Goal: Information Seeking & Learning: Learn about a topic

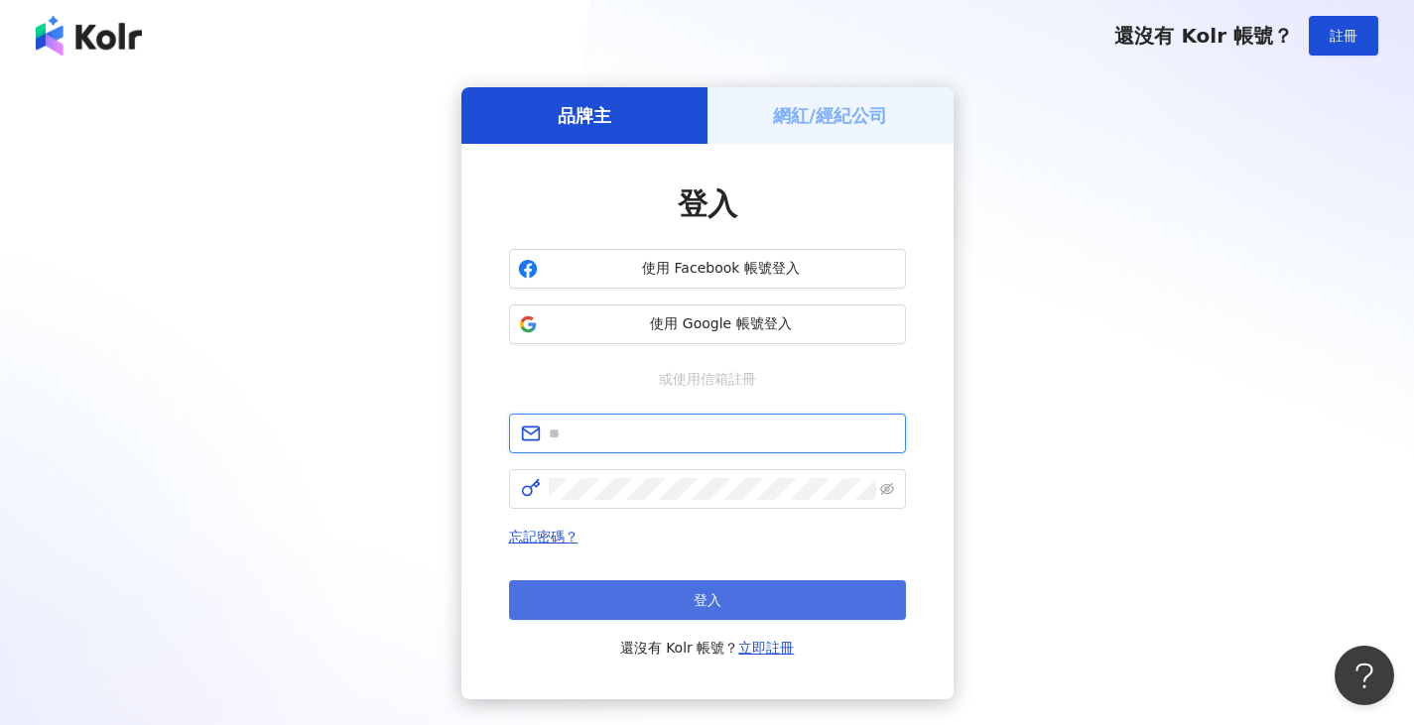
type input "**********"
click at [712, 600] on span "登入" at bounding box center [708, 600] width 28 height 16
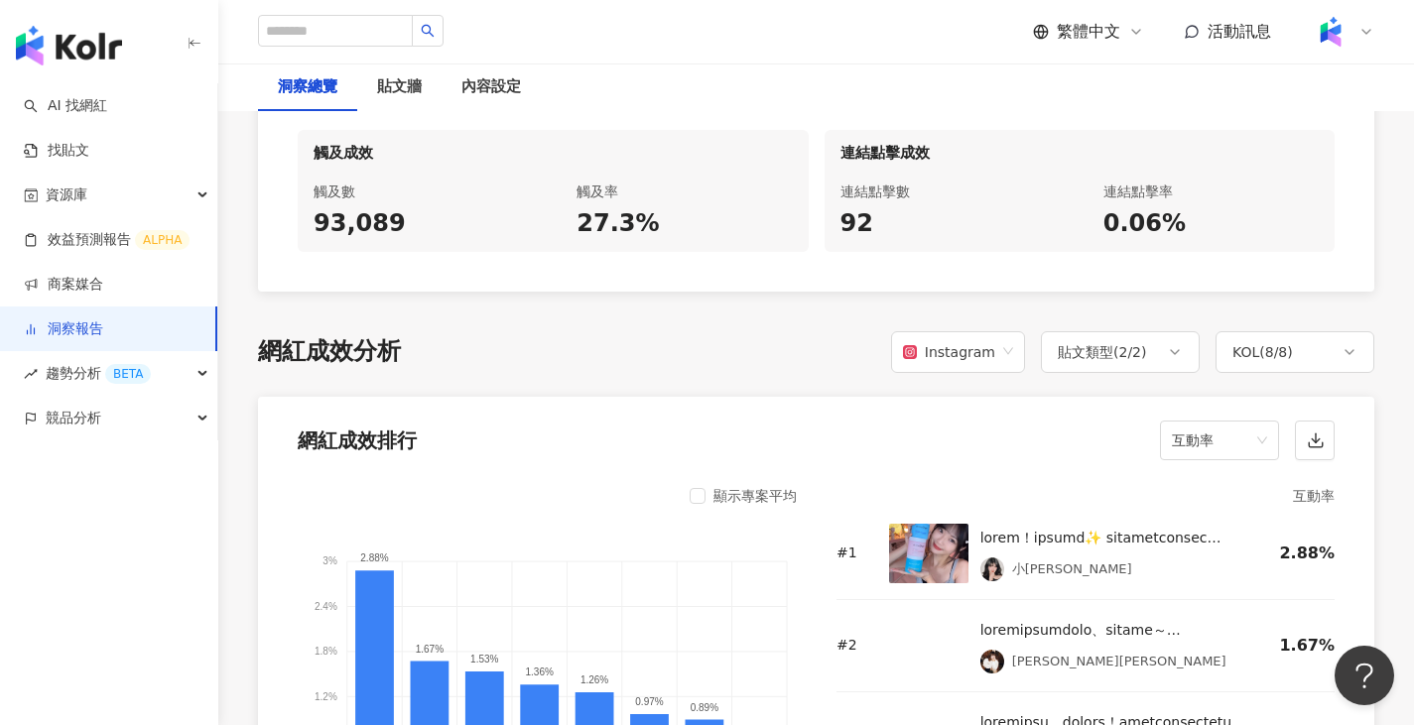
scroll to position [1389, 0]
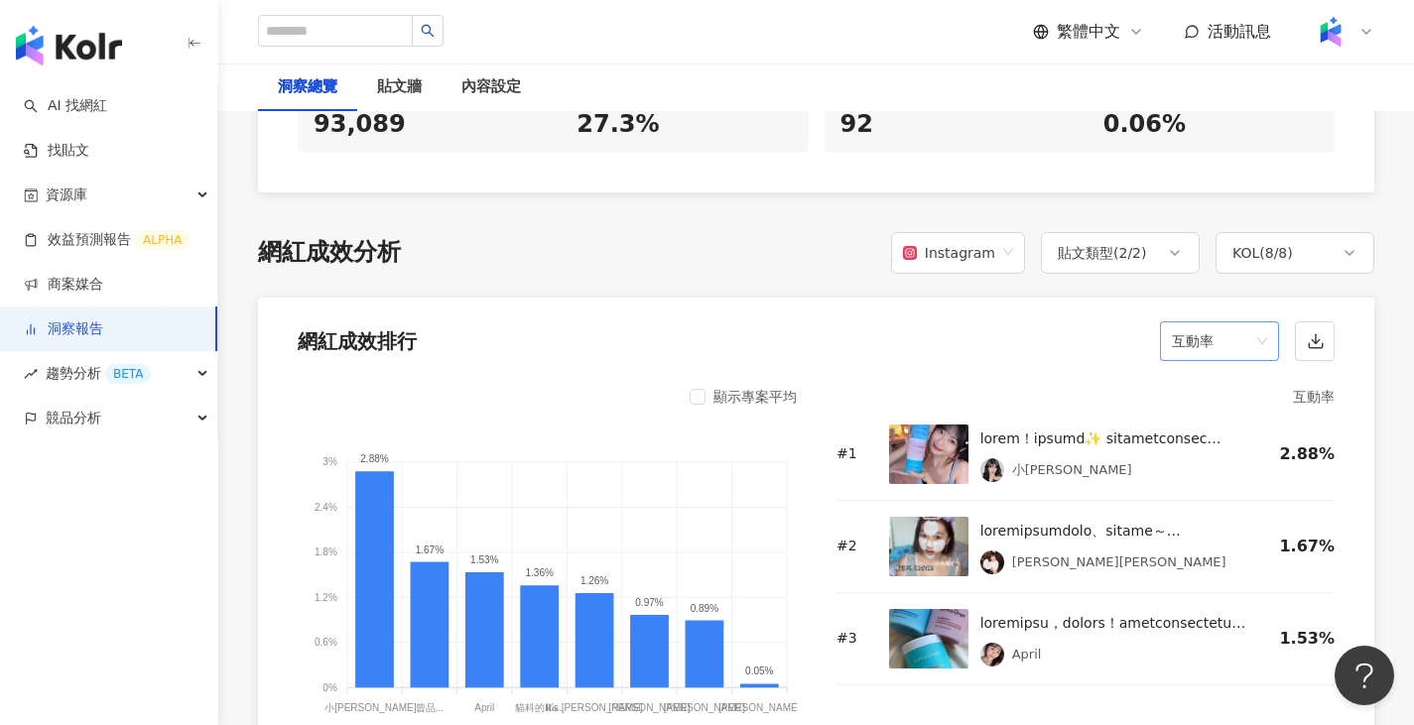
click at [1037, 335] on span "互動率" at bounding box center [1219, 341] width 95 height 38
click at [1037, 549] on div "觀看率" at bounding box center [1219, 555] width 87 height 22
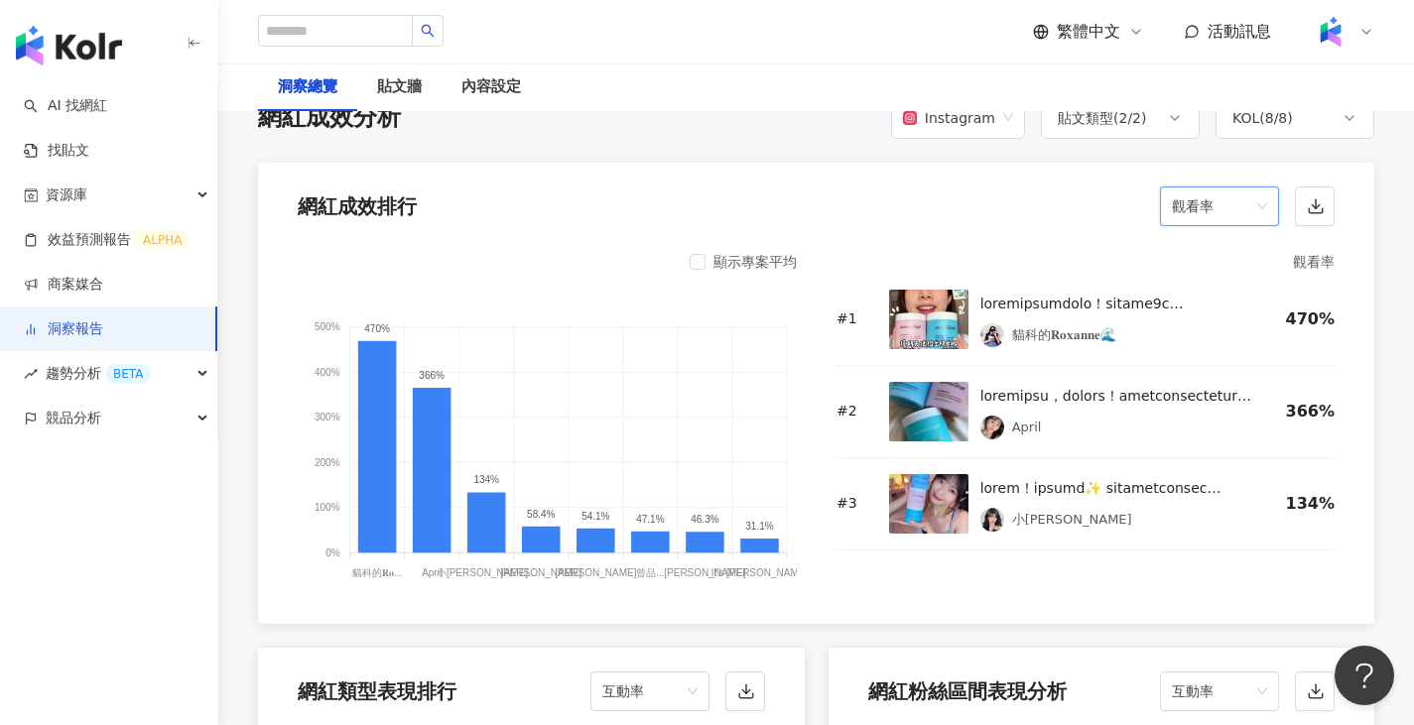
scroll to position [1523, 0]
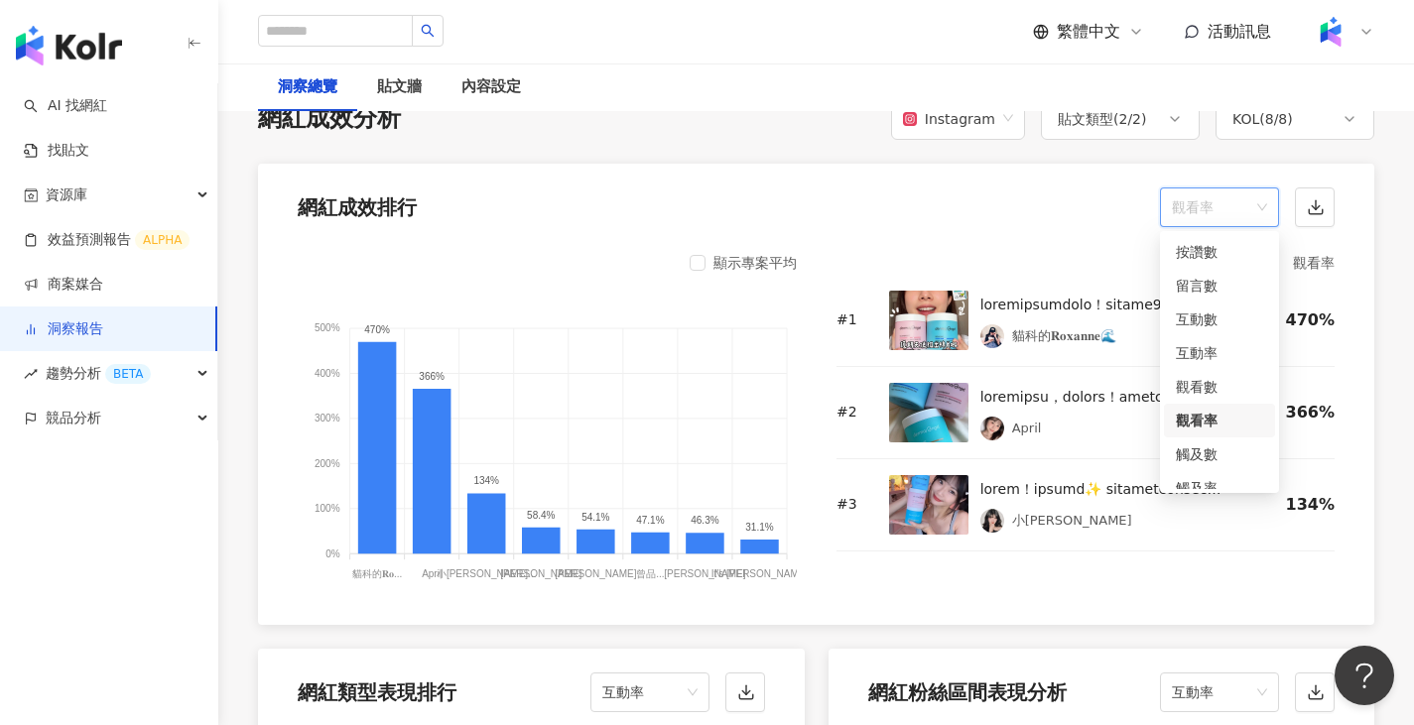
click at [1037, 209] on span "觀看率" at bounding box center [1219, 208] width 95 height 38
click at [1037, 380] on div "觀看數" at bounding box center [1219, 387] width 87 height 22
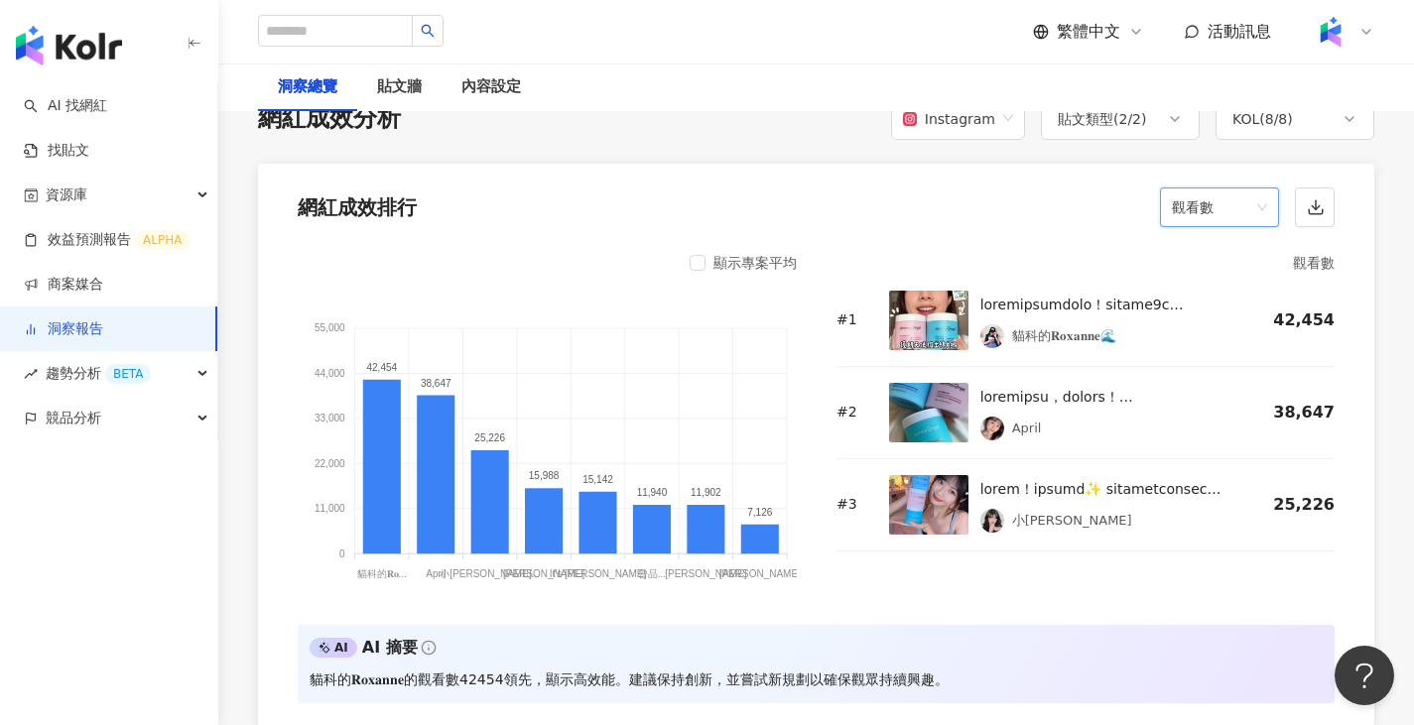
click at [1037, 215] on div "觀看數" at bounding box center [1219, 208] width 119 height 40
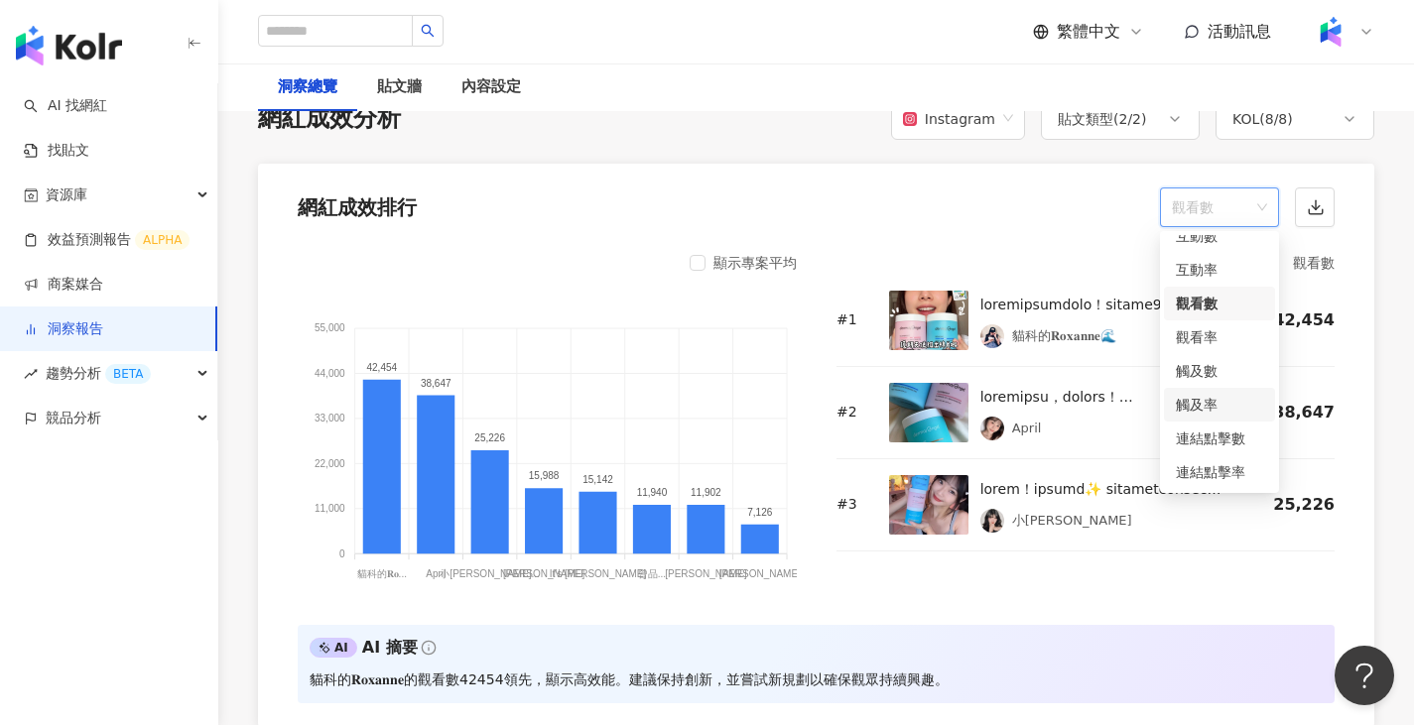
click at [1037, 399] on div "觸及率" at bounding box center [1219, 405] width 87 height 22
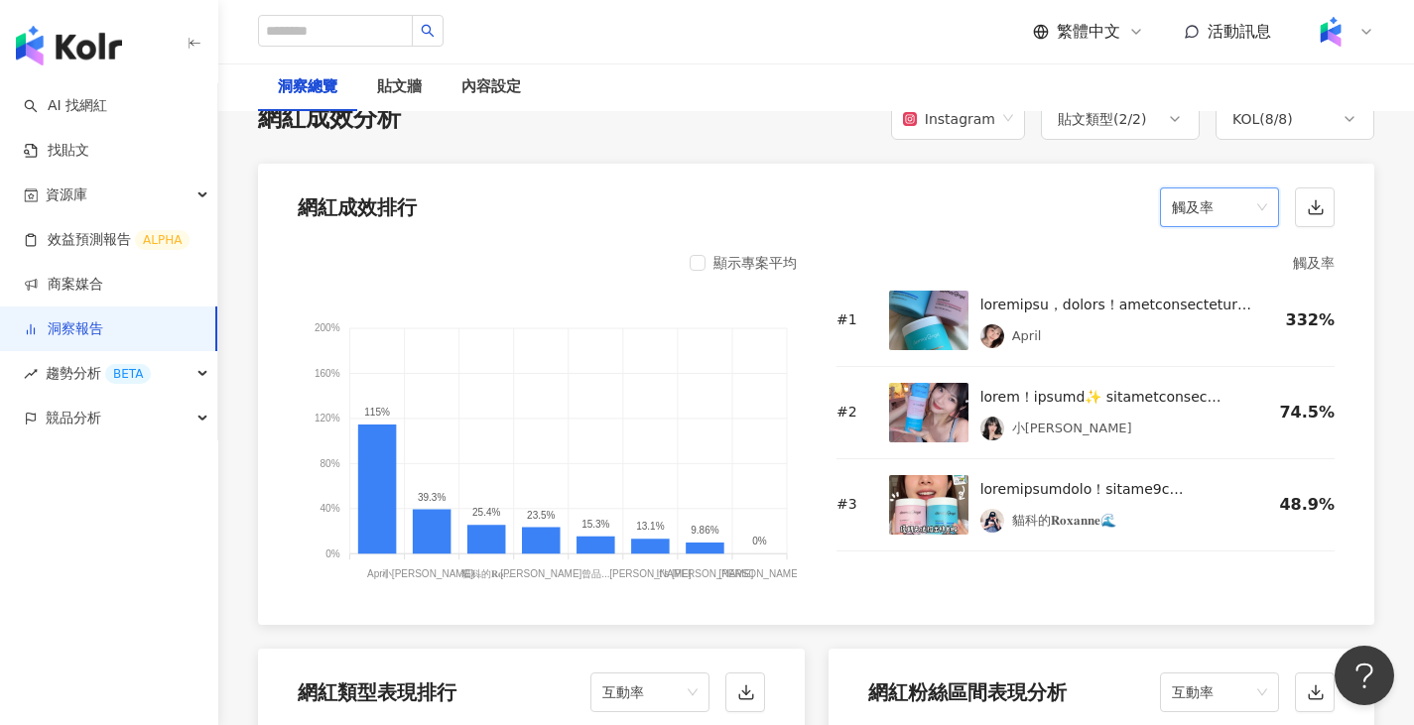
click at [1037, 204] on span "觸及率" at bounding box center [1219, 208] width 95 height 38
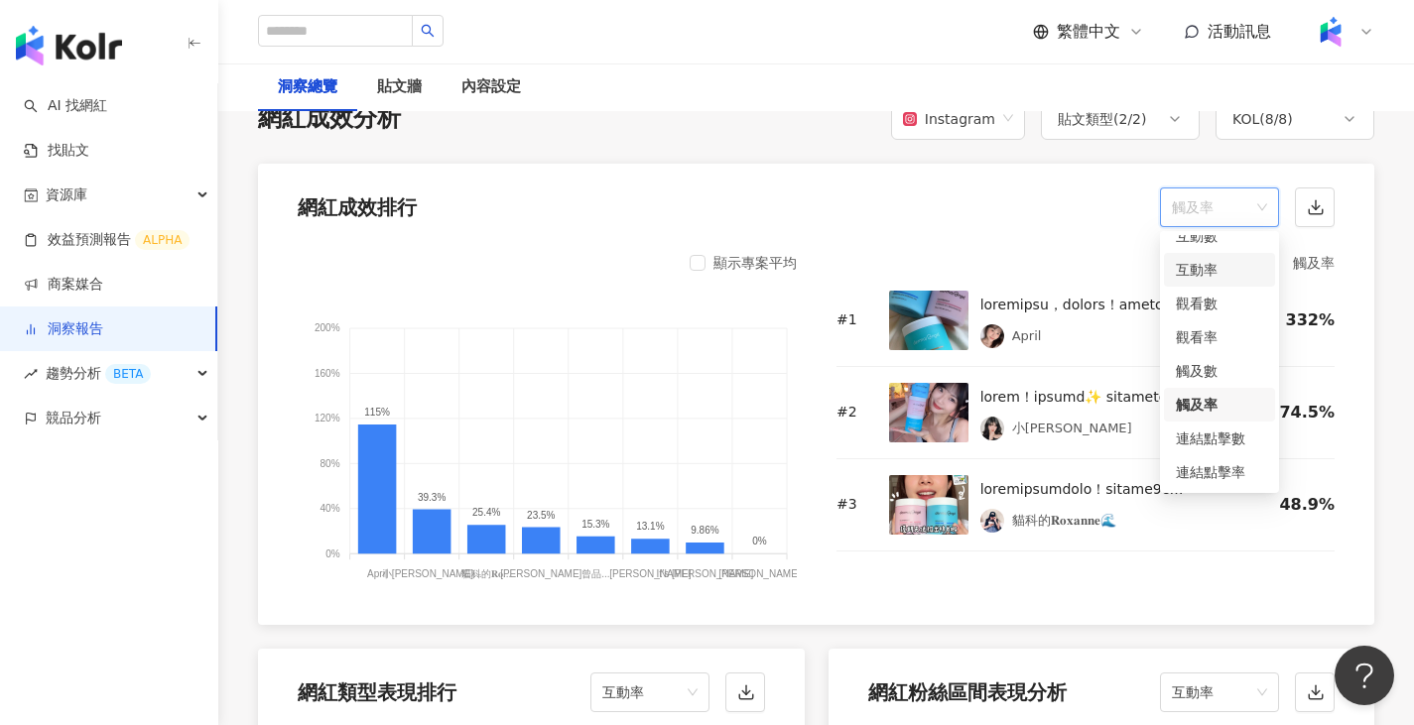
click at [1037, 264] on div "互動率" at bounding box center [1219, 270] width 87 height 22
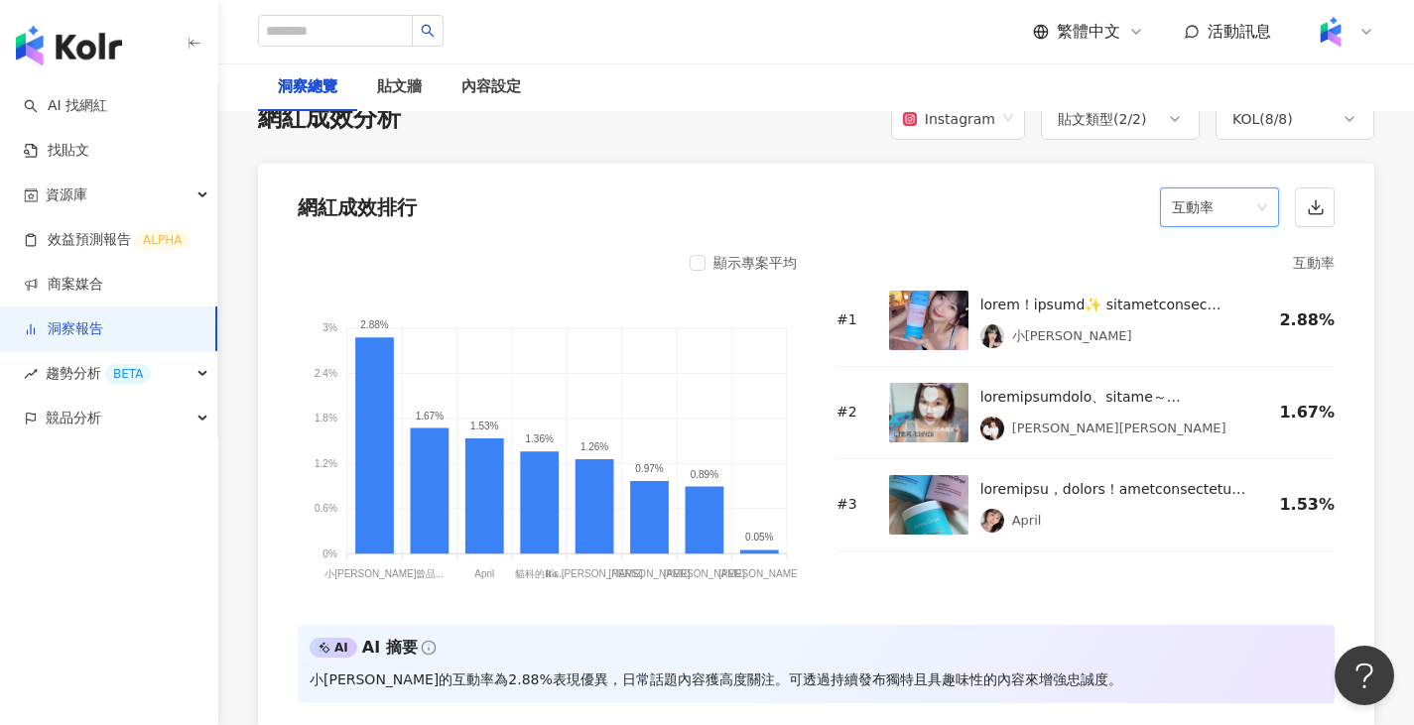
click at [1037, 201] on span "互動率" at bounding box center [1219, 208] width 95 height 38
click at [1037, 285] on div "留言數" at bounding box center [1219, 286] width 87 height 22
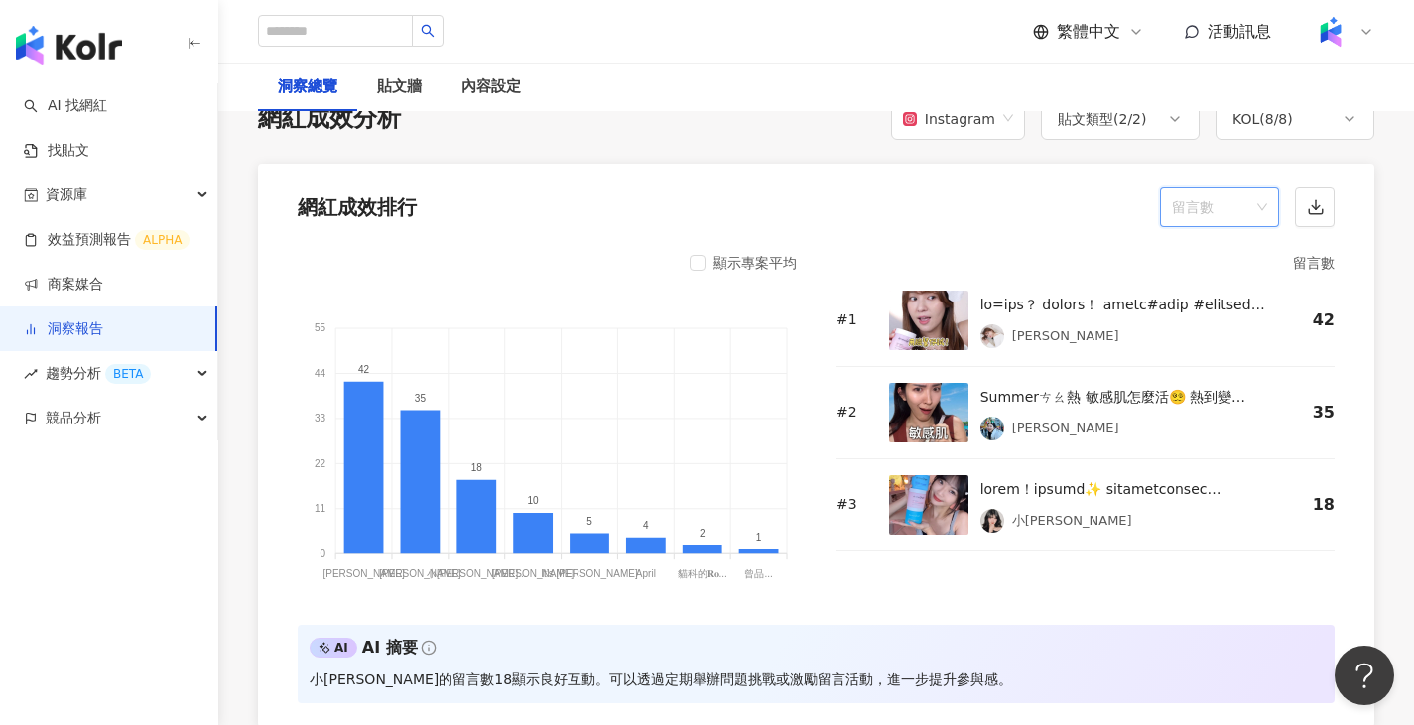
click at [1037, 204] on span "留言數" at bounding box center [1219, 208] width 95 height 38
click at [1037, 354] on div "互動率" at bounding box center [1219, 353] width 87 height 22
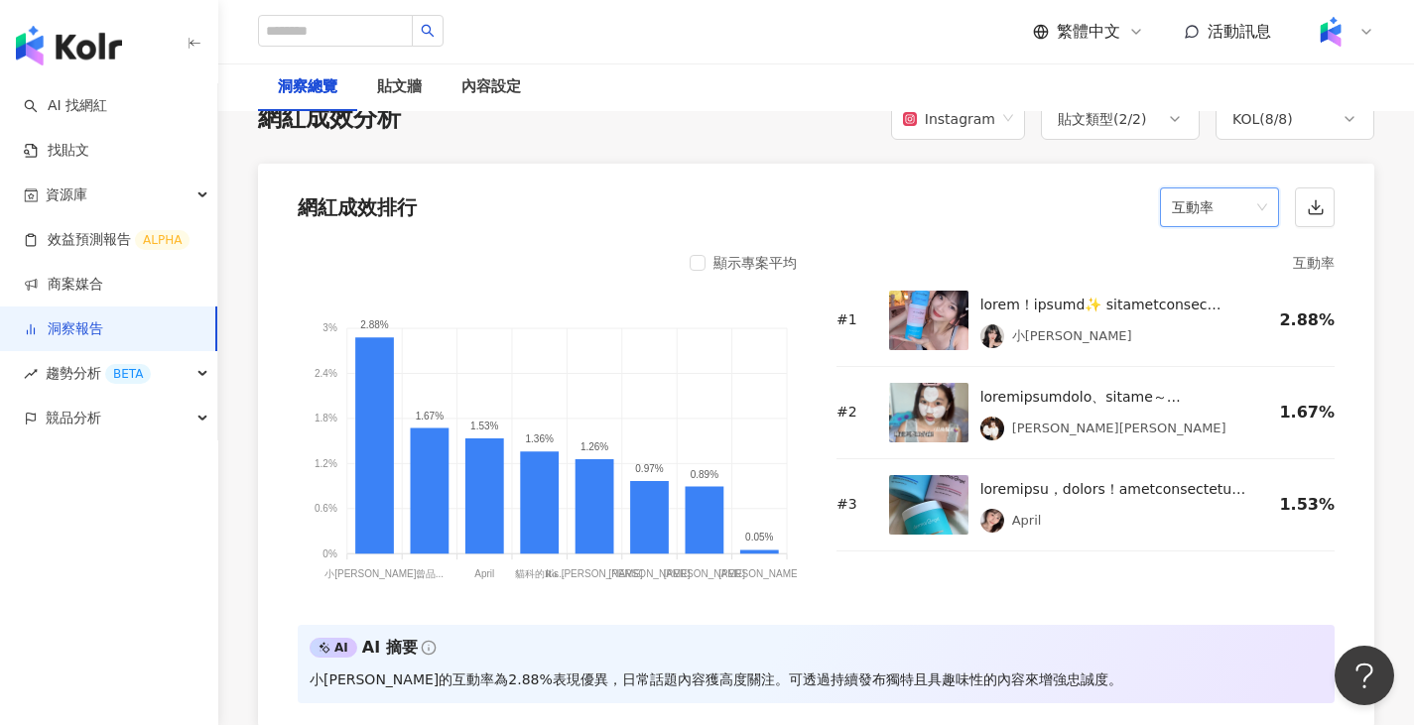
click at [1037, 208] on span "互動率" at bounding box center [1219, 208] width 95 height 38
click at [1037, 454] on div "觸及數" at bounding box center [1219, 454] width 87 height 22
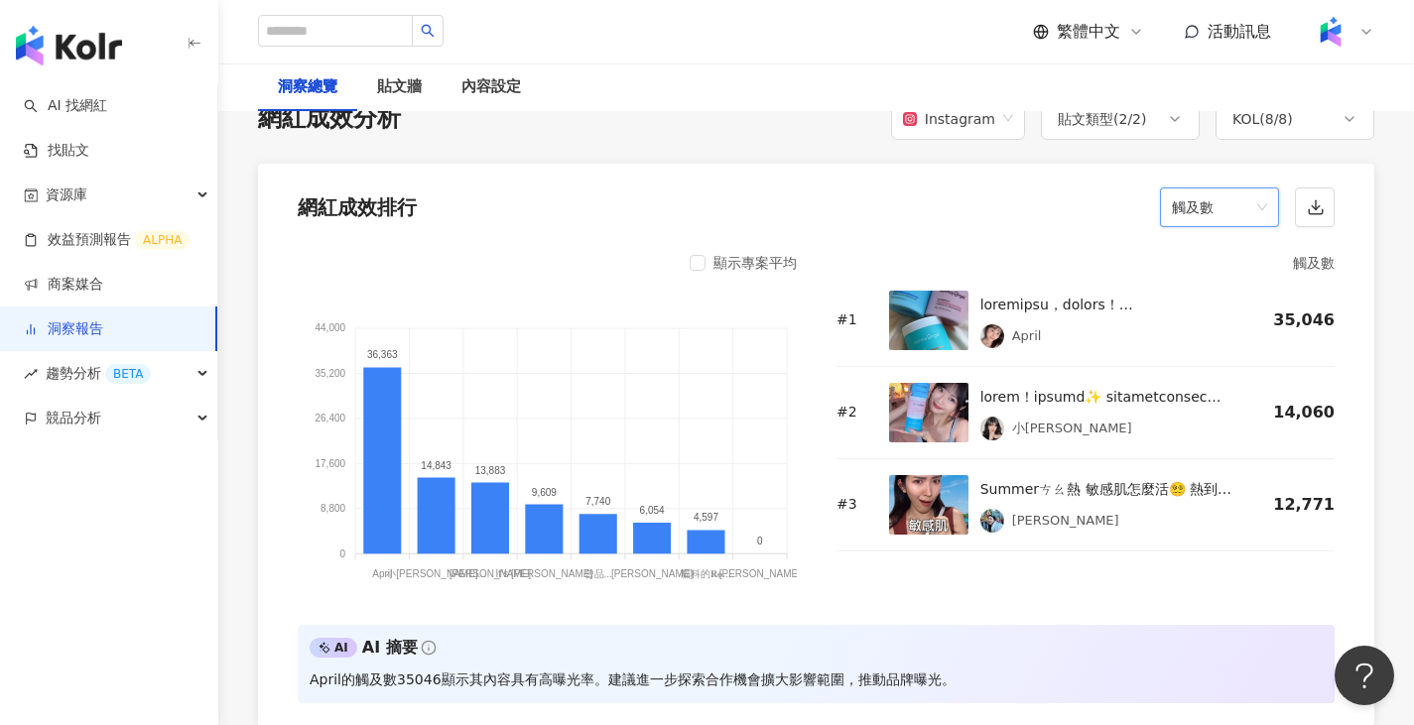
click at [1037, 200] on span "觸及數" at bounding box center [1219, 208] width 95 height 38
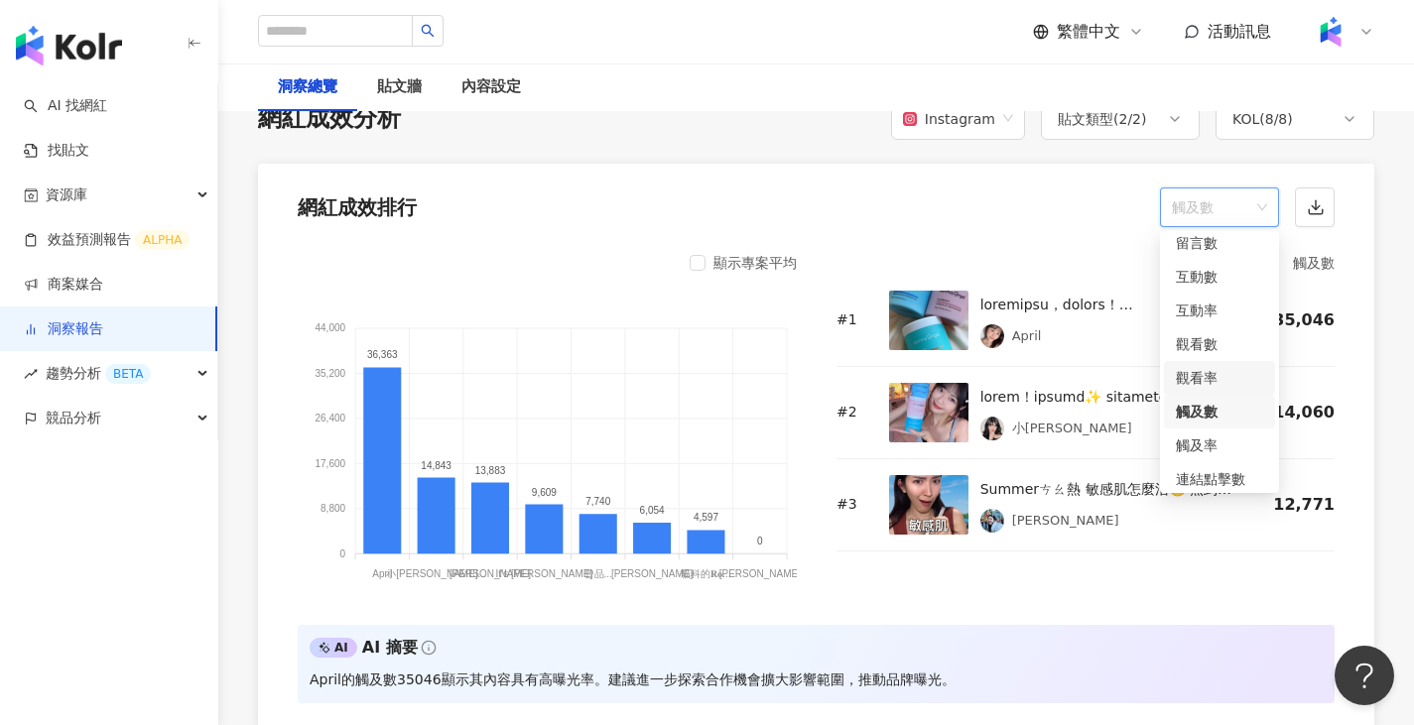
scroll to position [83, 0]
click at [1037, 410] on div "觸及率" at bounding box center [1219, 405] width 87 height 22
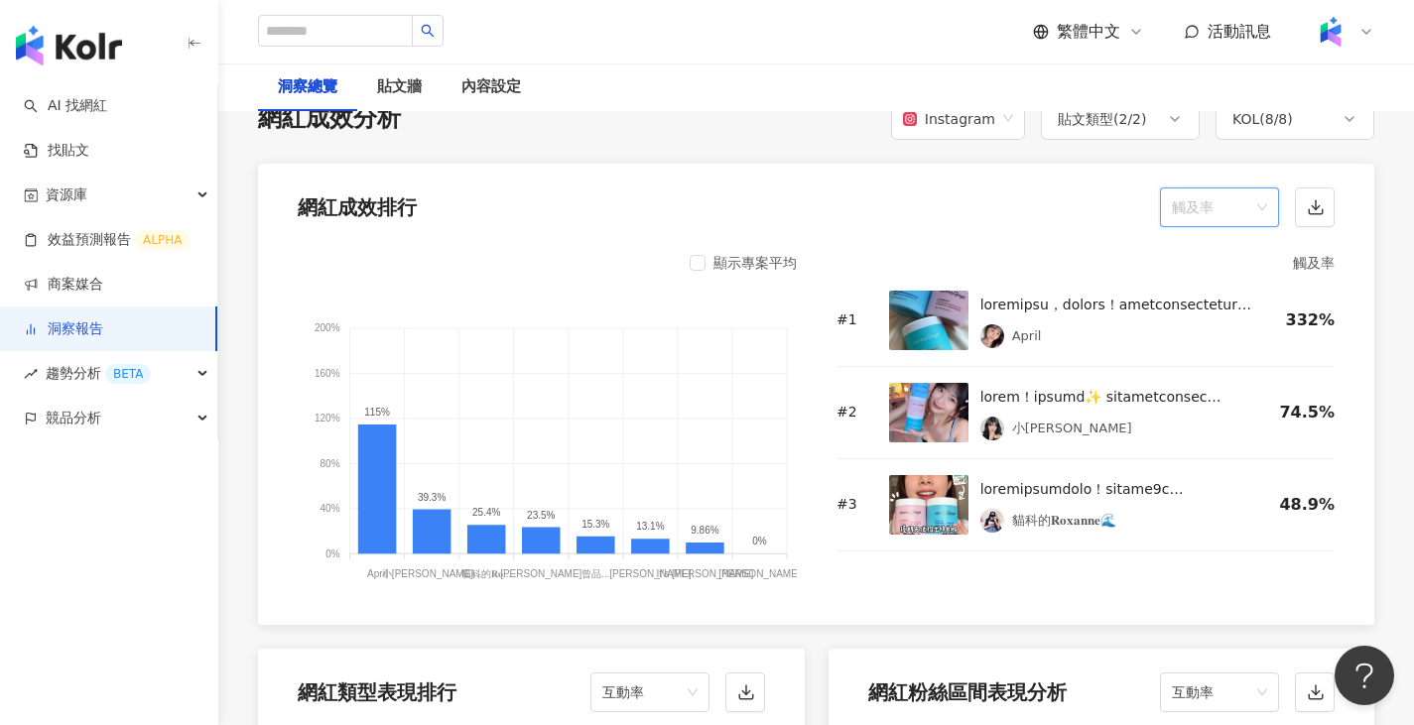
click at [1037, 214] on div "觸及率" at bounding box center [1219, 208] width 119 height 40
click at [965, 235] on div "網紅成效排行 觸及率" at bounding box center [816, 201] width 1116 height 75
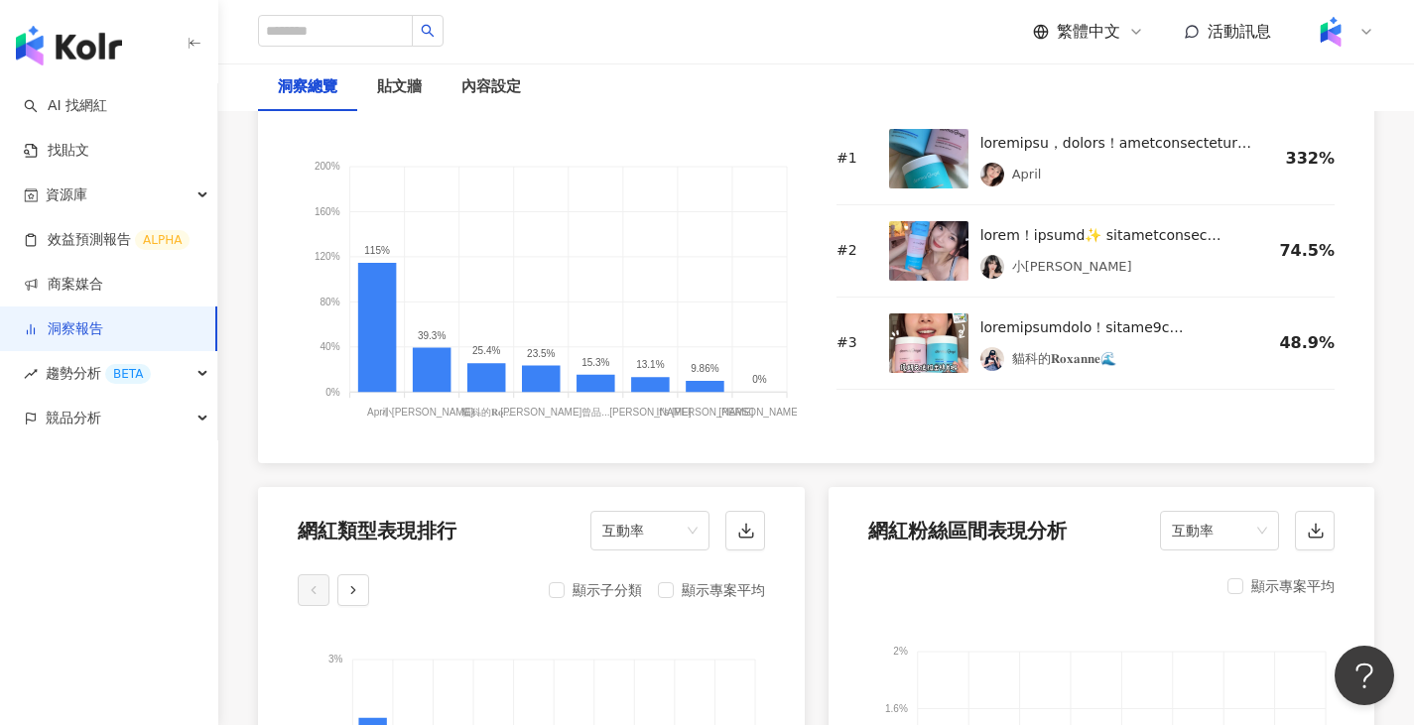
scroll to position [1424, 0]
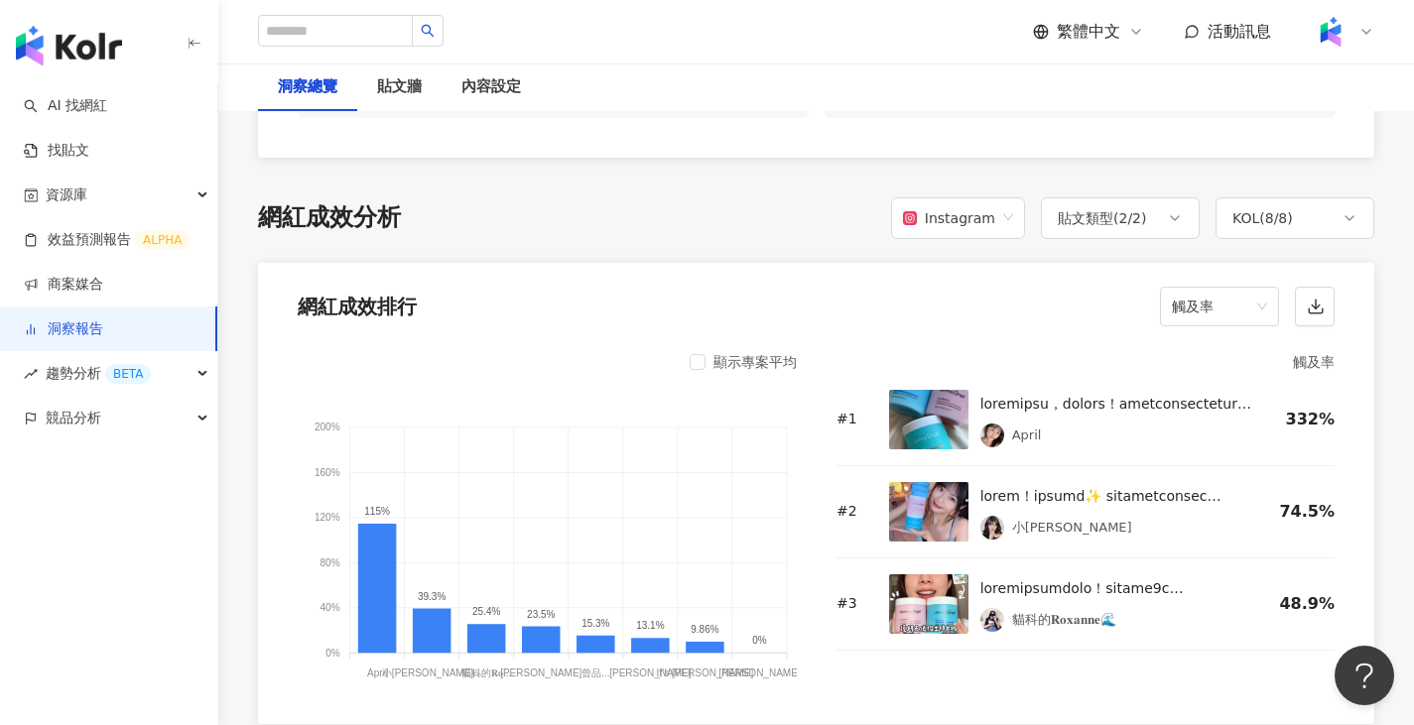
click at [772, 362] on div "顯示專案平均" at bounding box center [754, 362] width 83 height 24
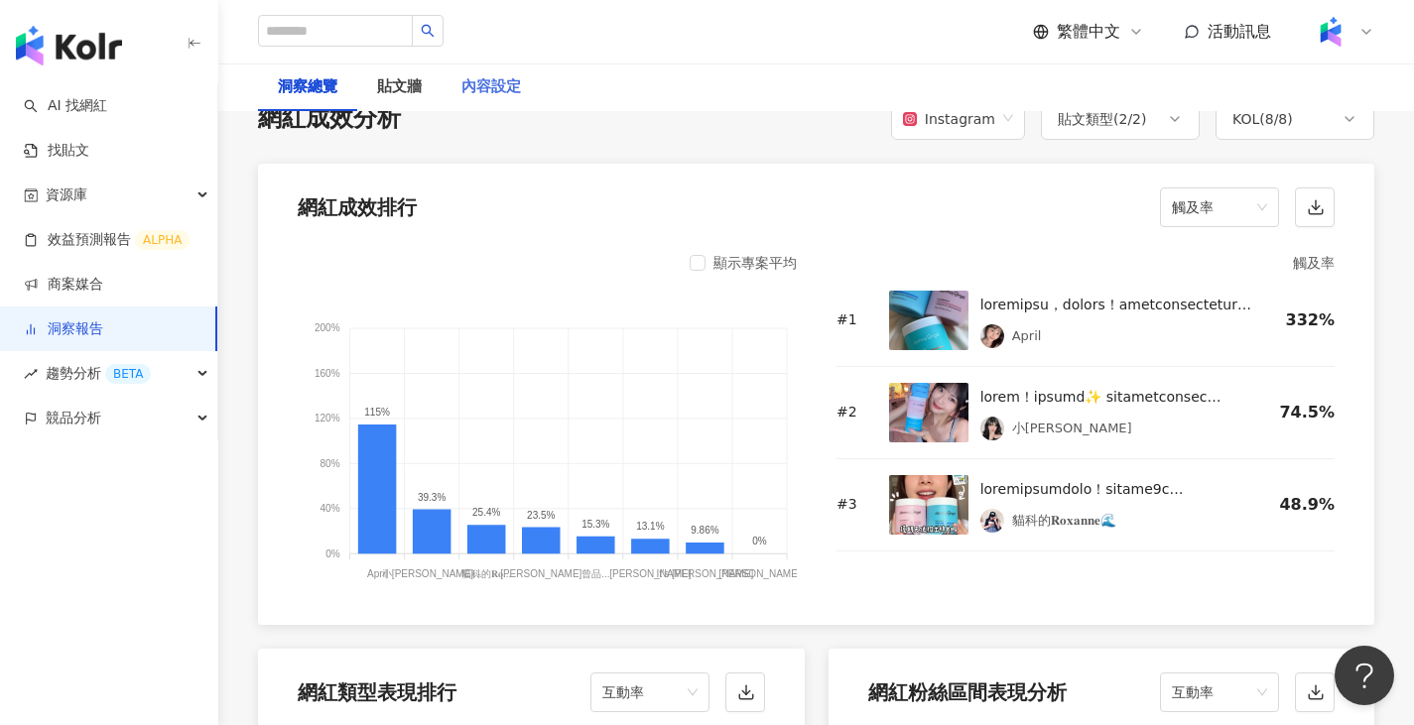
click at [471, 73] on div "內容設定" at bounding box center [491, 87] width 99 height 48
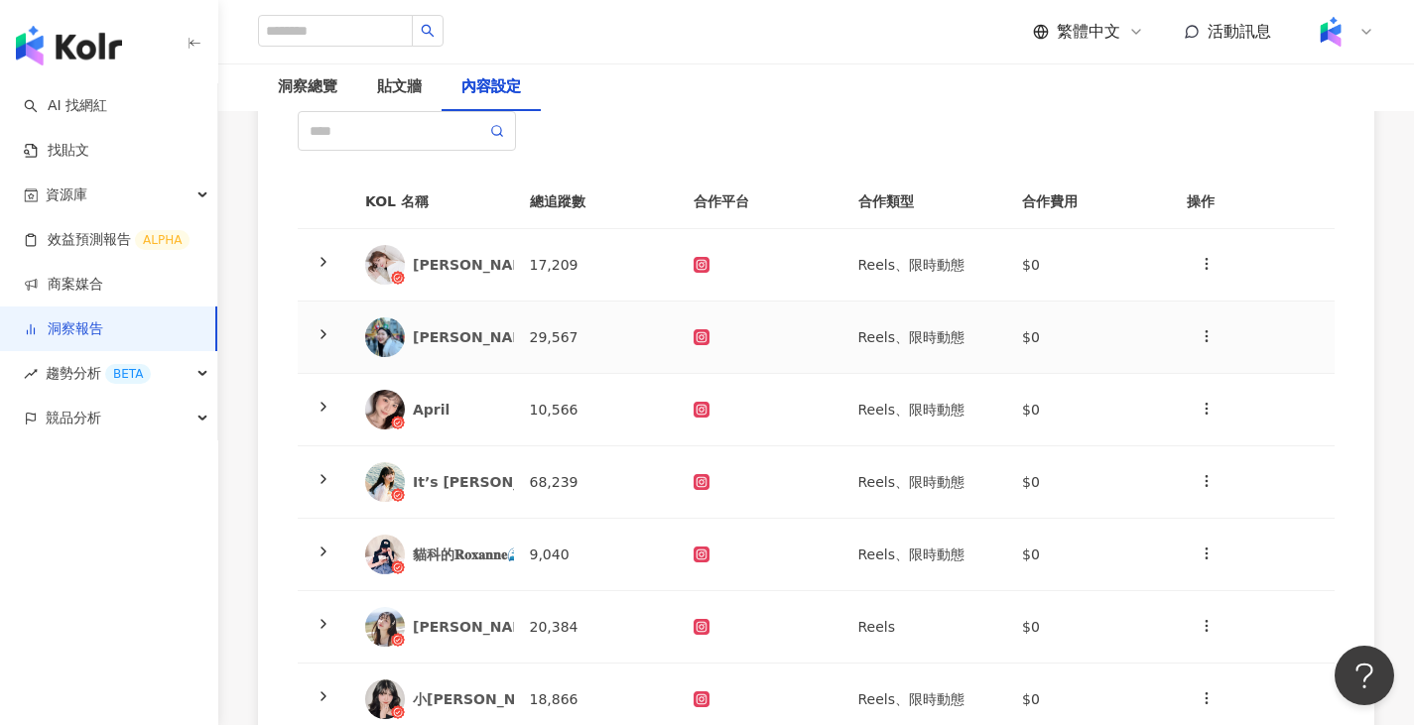
scroll to position [198, 0]
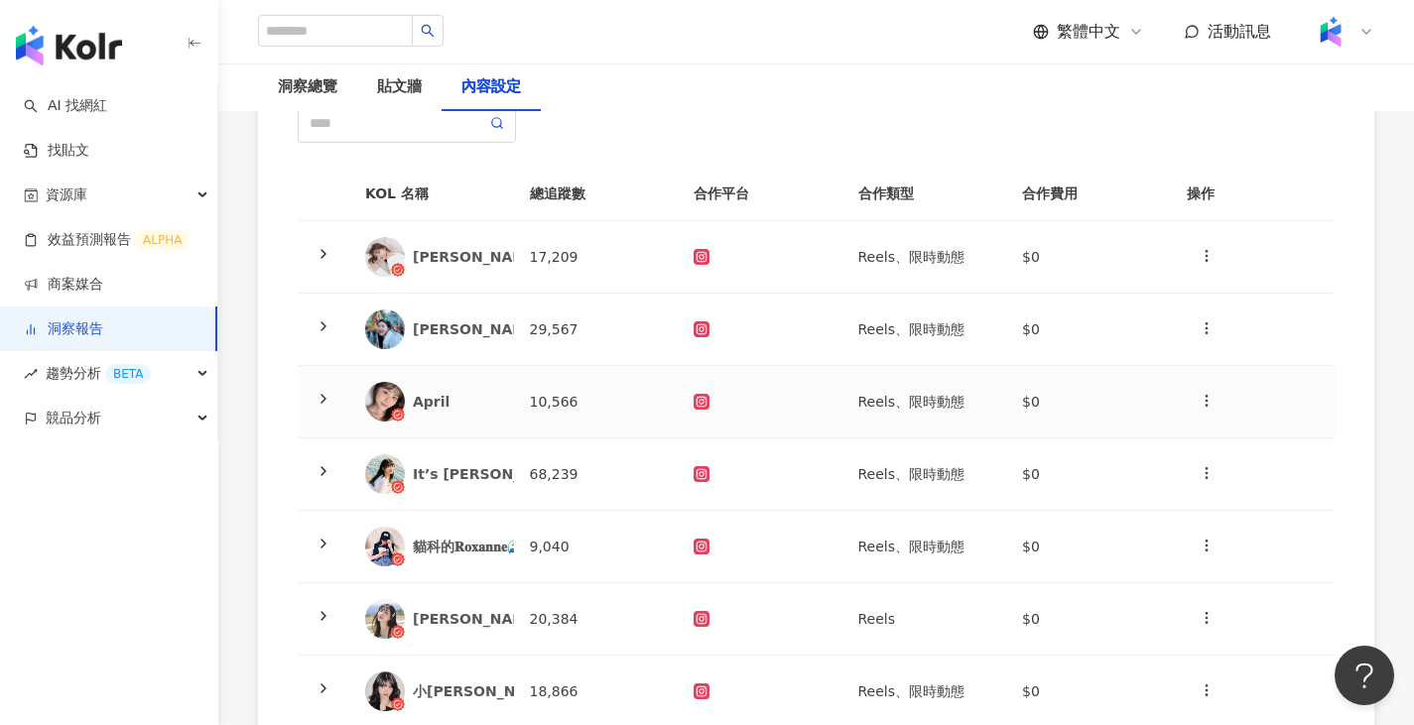
click at [627, 400] on td "10,566" at bounding box center [596, 402] width 165 height 72
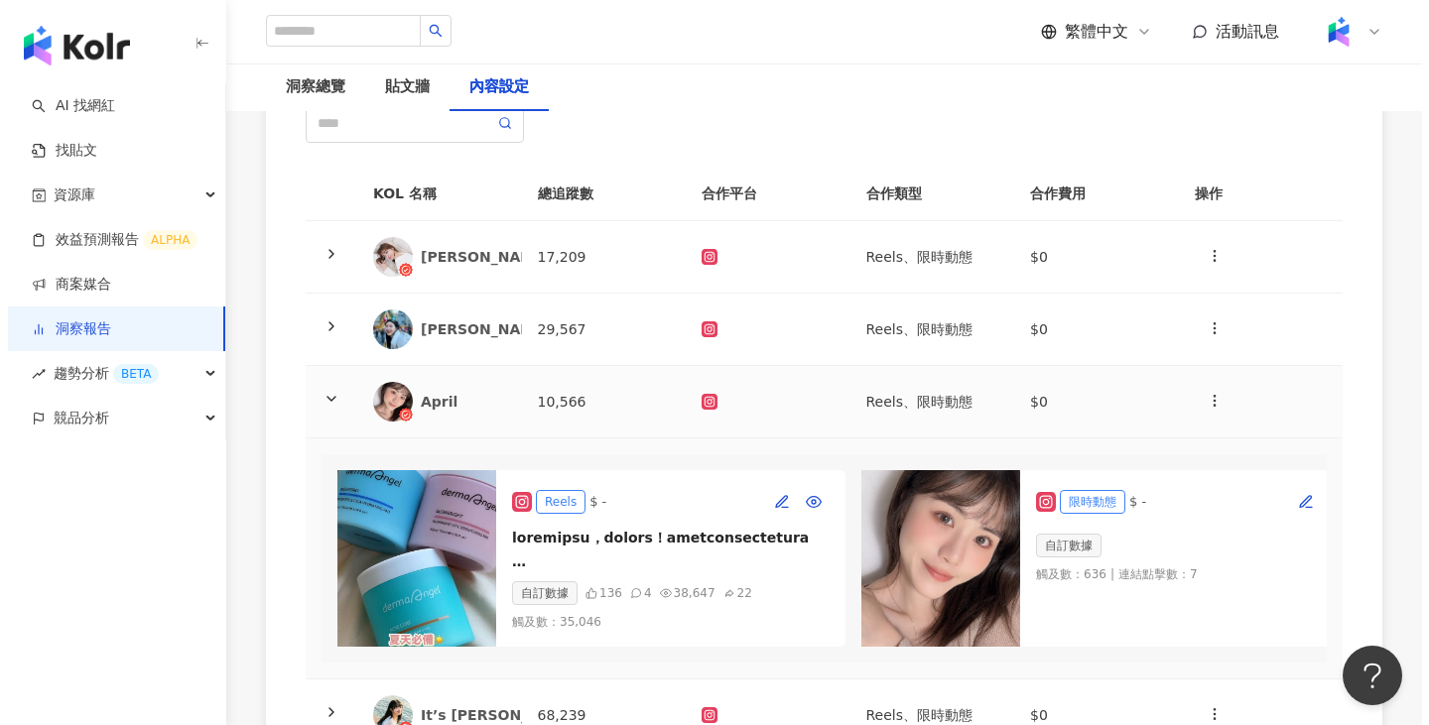
scroll to position [397, 0]
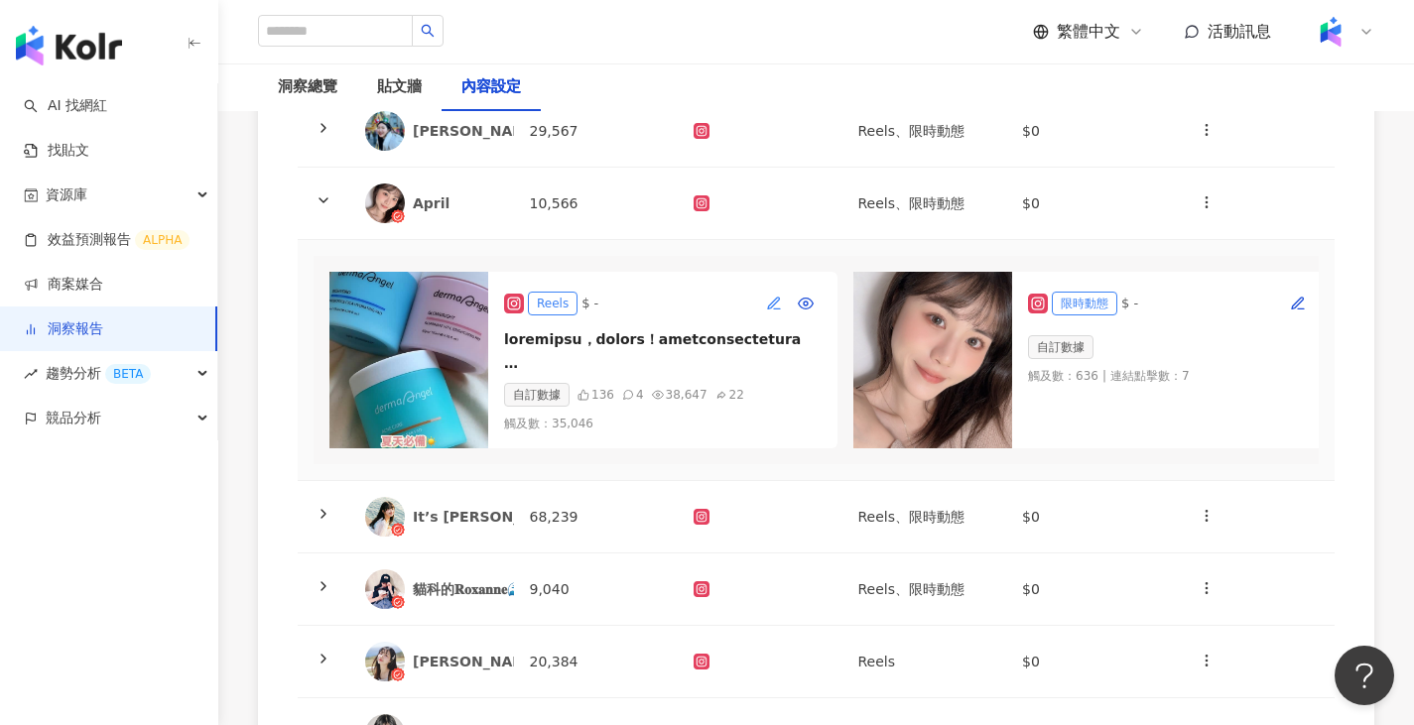
click at [776, 305] on icon "button" at bounding box center [774, 304] width 16 height 16
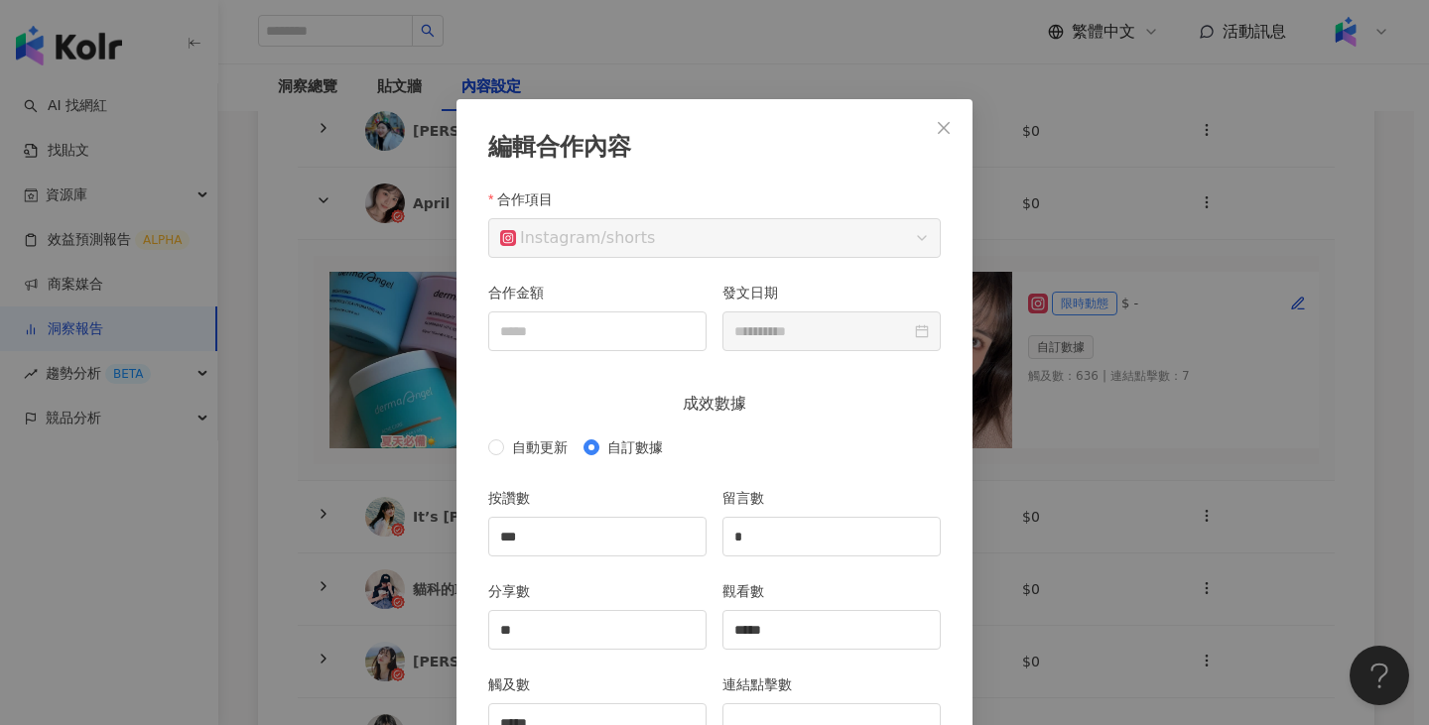
scroll to position [99, 0]
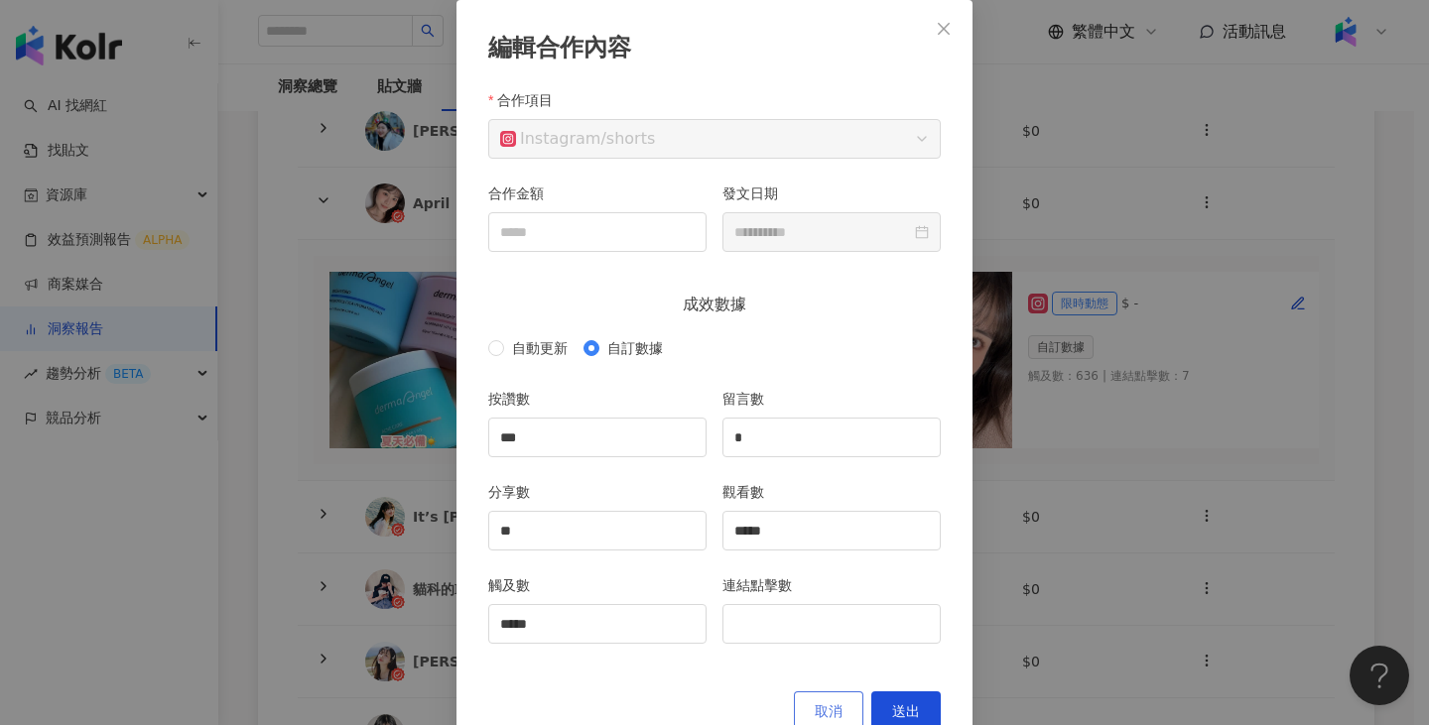
click at [815, 708] on span "取消" at bounding box center [829, 711] width 28 height 16
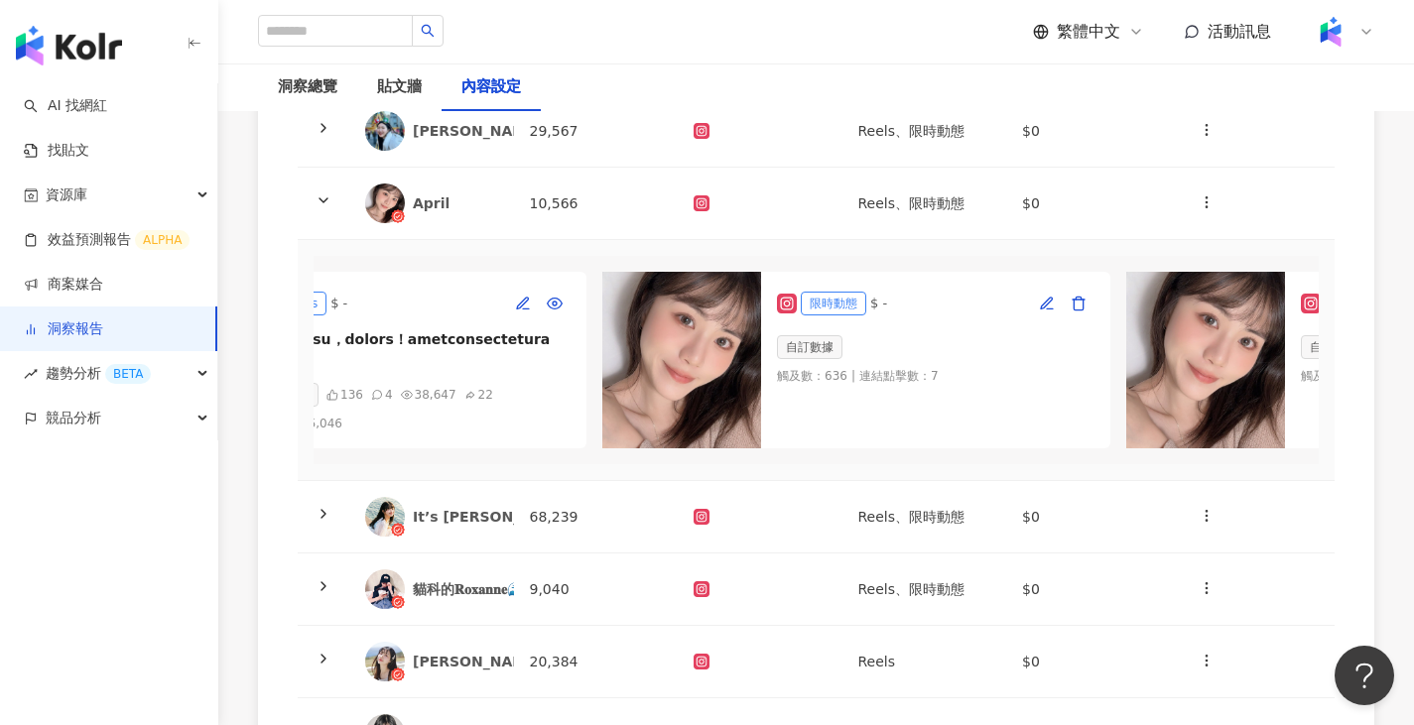
scroll to position [0, 0]
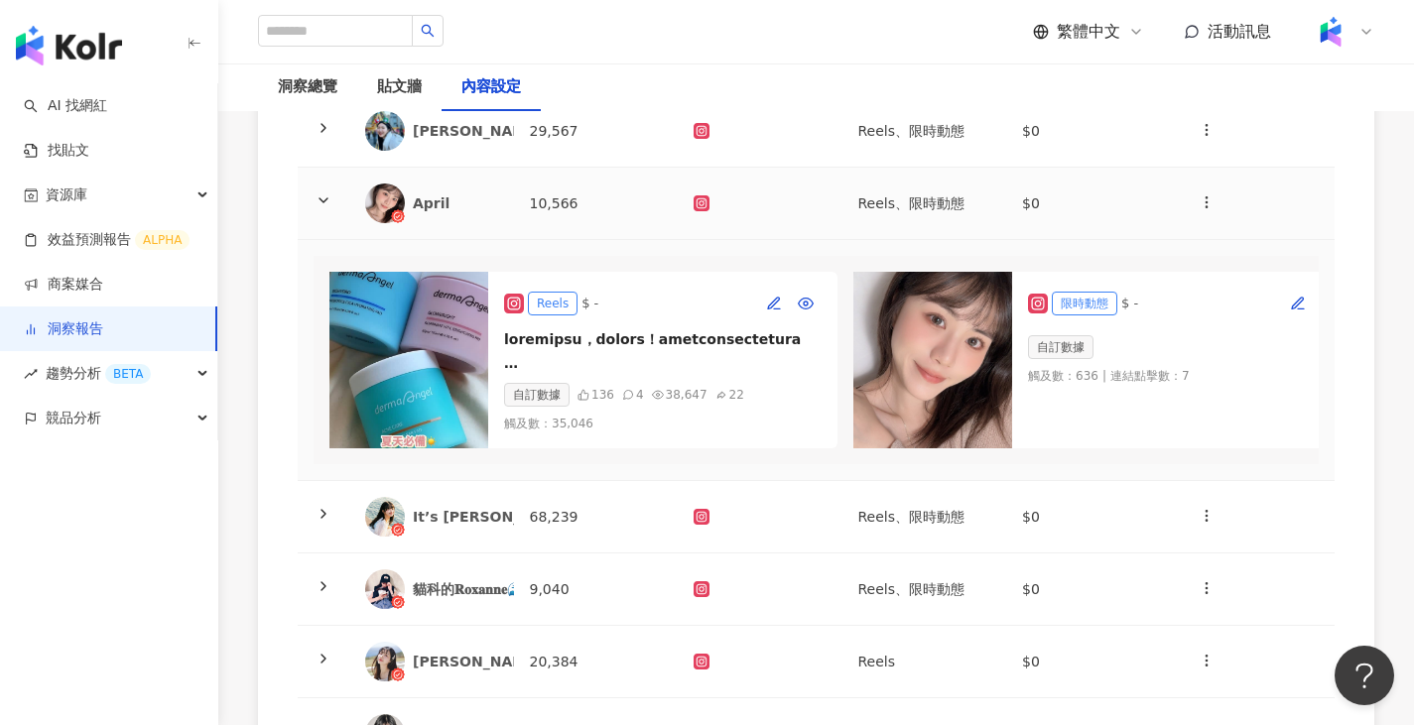
click at [607, 187] on td "10,566" at bounding box center [596, 204] width 165 height 72
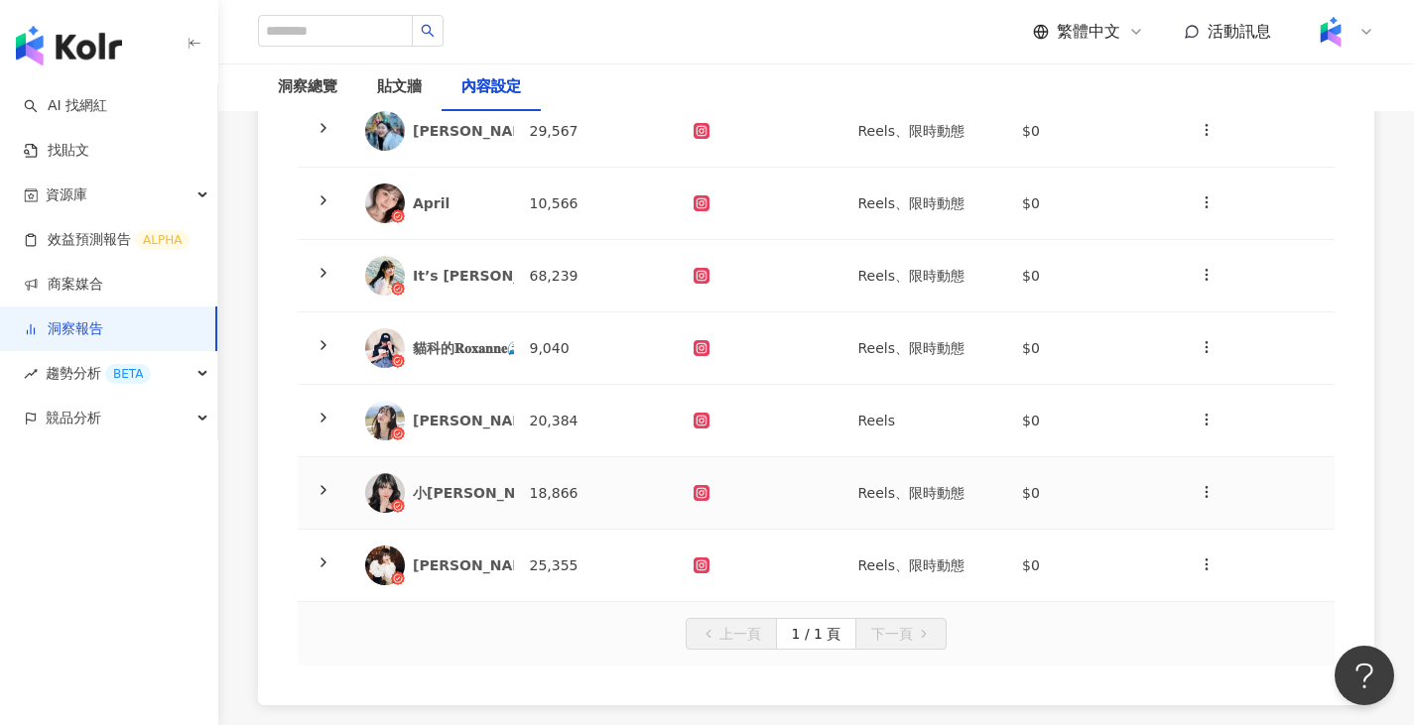
click at [578, 506] on td "18,866" at bounding box center [596, 493] width 165 height 72
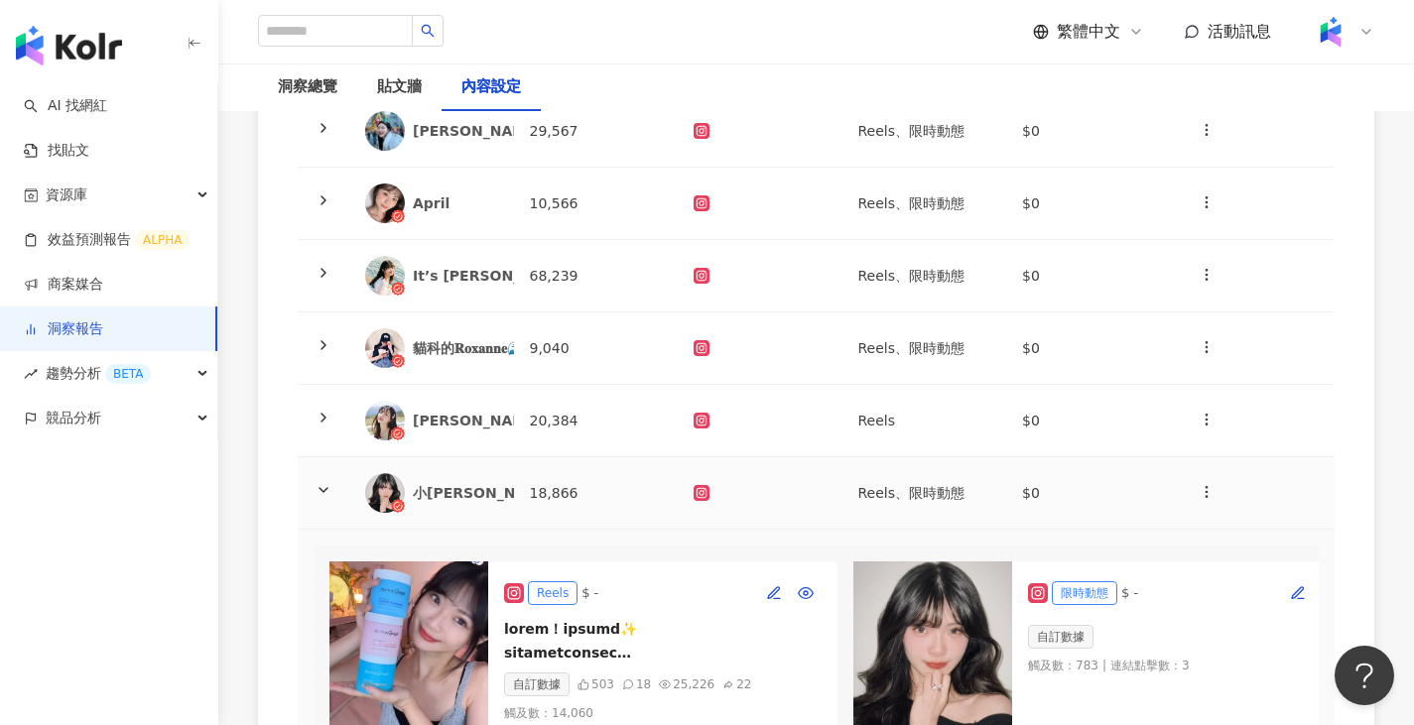
click at [598, 487] on td "18,866" at bounding box center [596, 493] width 165 height 72
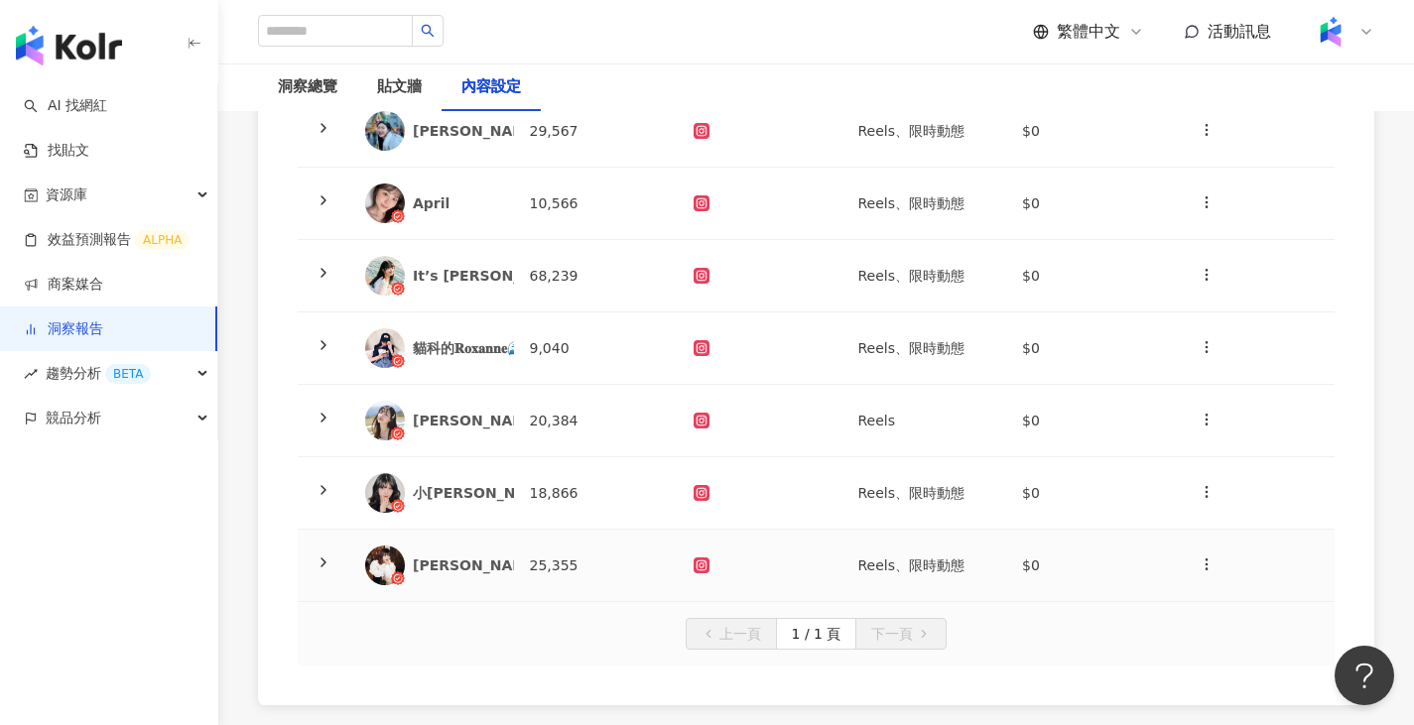
click at [503, 555] on td "[PERSON_NAME][PERSON_NAME]" at bounding box center [431, 566] width 165 height 72
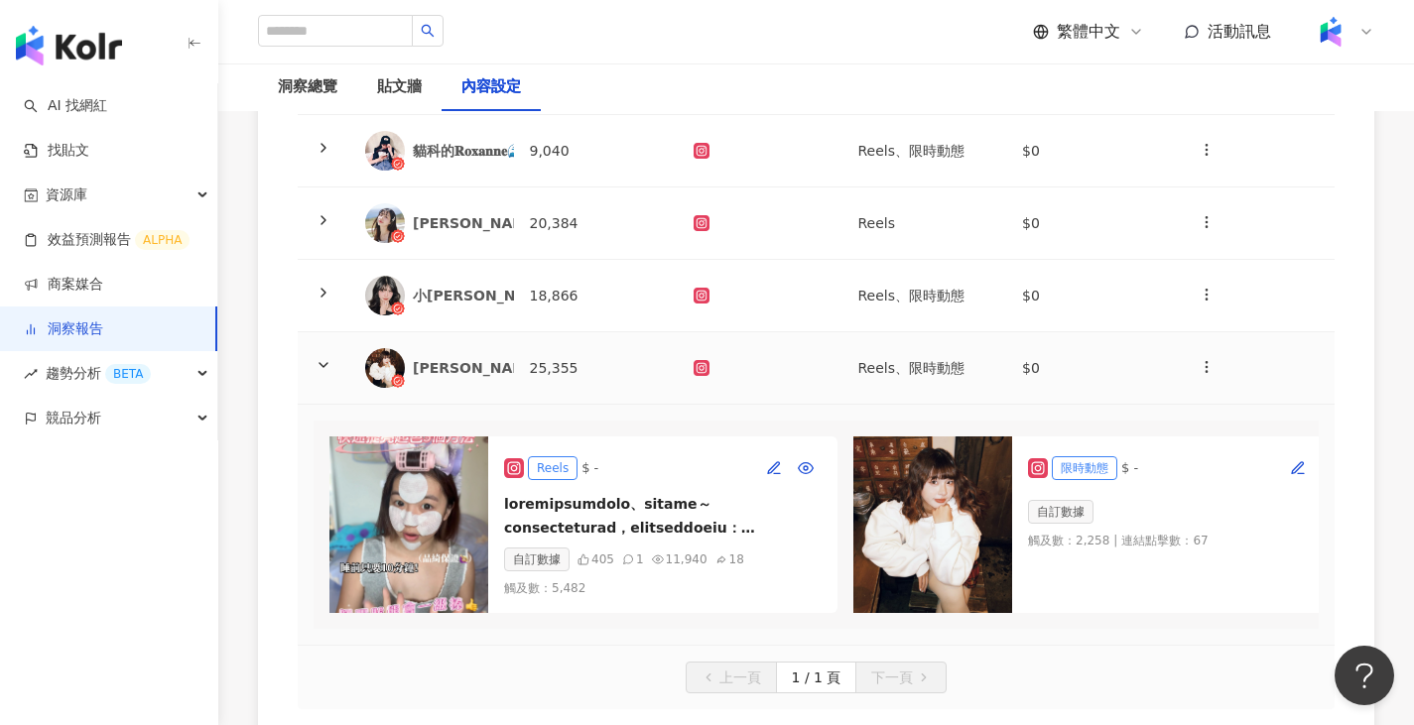
scroll to position [595, 0]
click at [748, 360] on div at bounding box center [760, 367] width 133 height 16
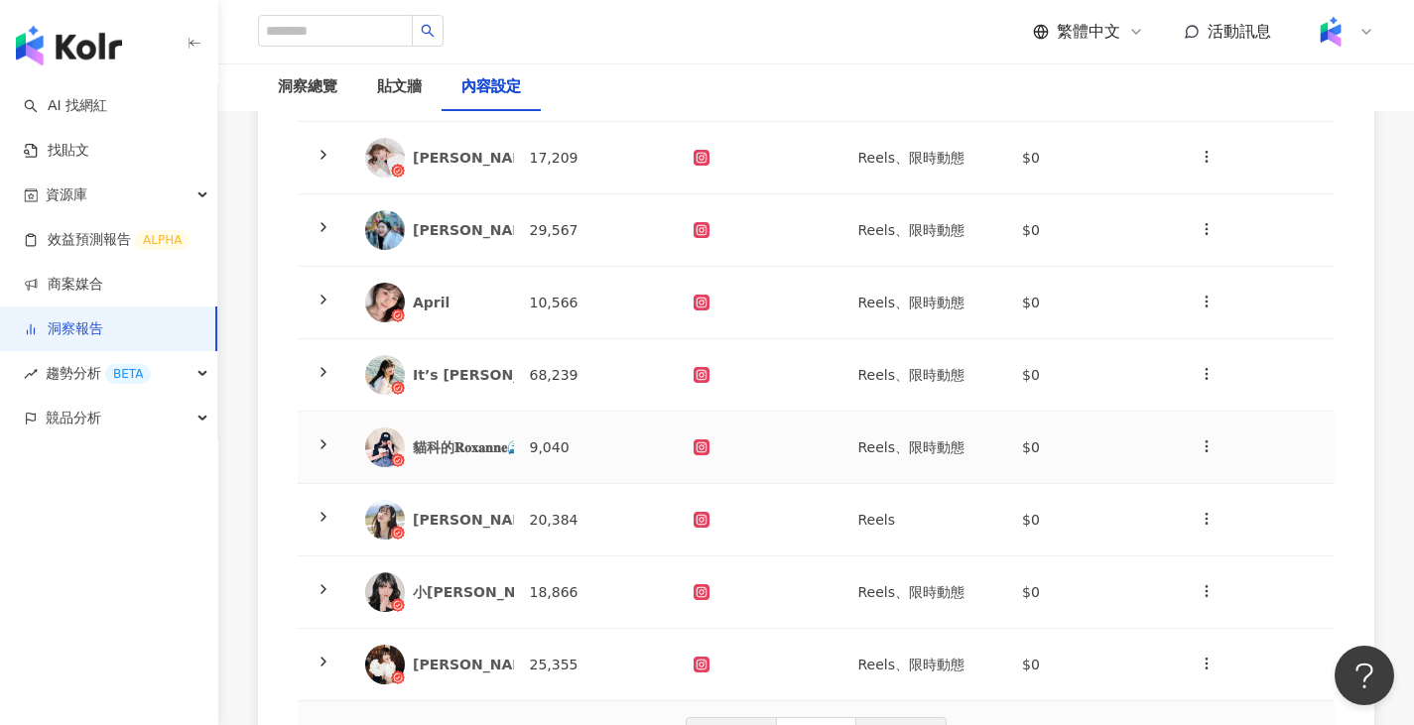
click at [543, 445] on td "9,040" at bounding box center [596, 448] width 165 height 72
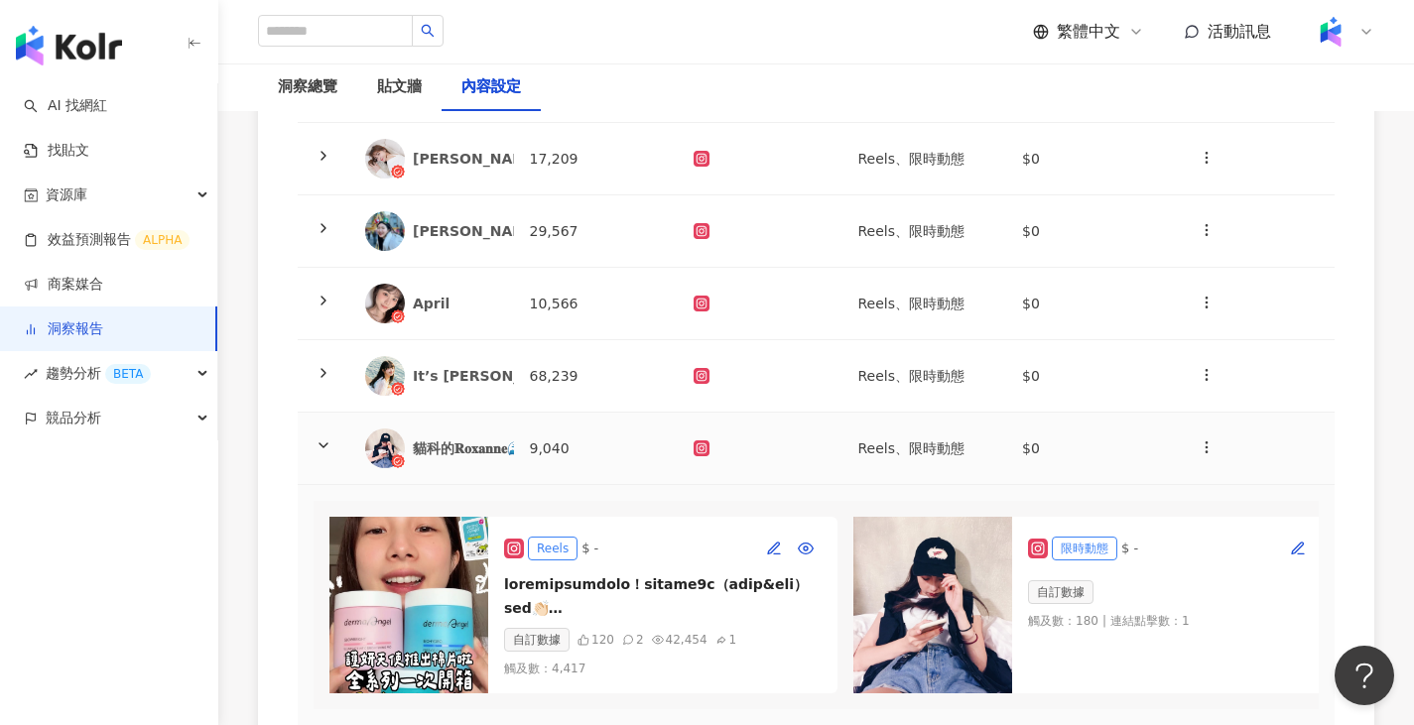
scroll to position [298, 0]
click at [531, 444] on td "9,040" at bounding box center [596, 448] width 165 height 72
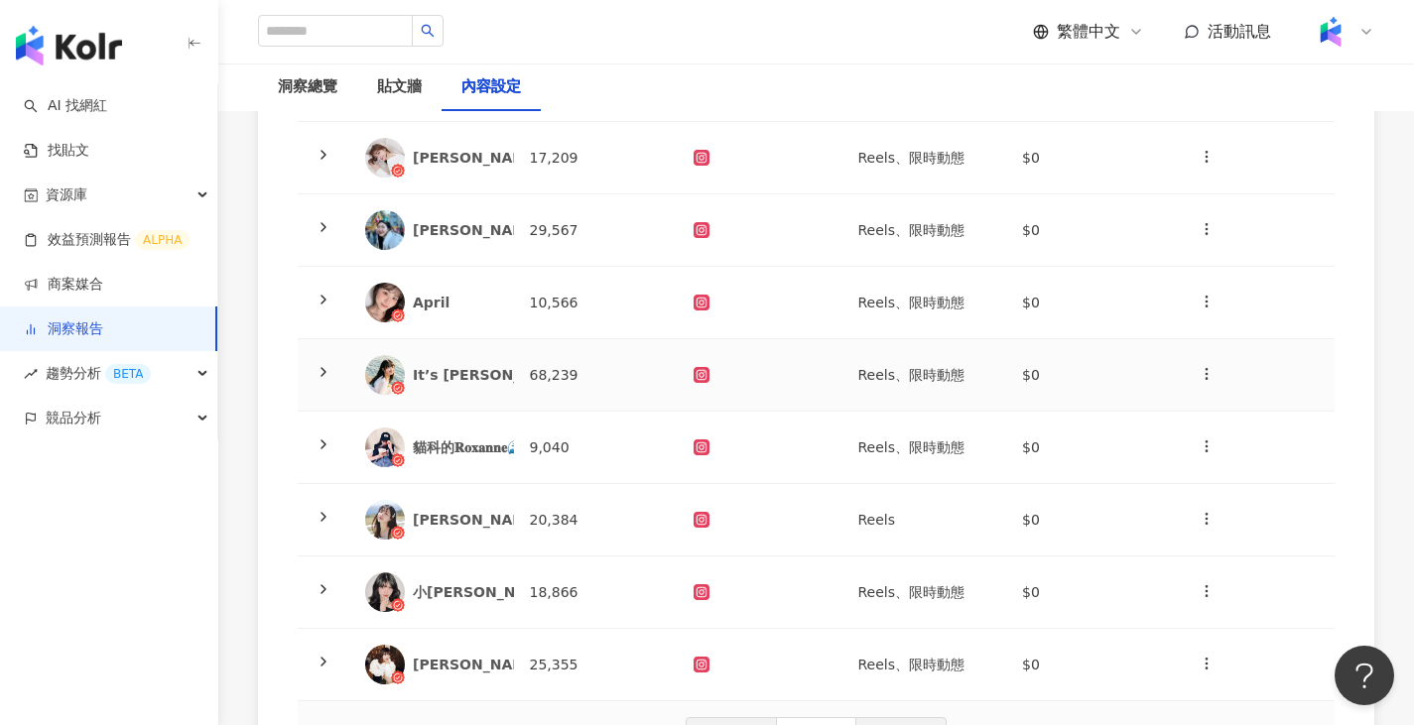
click at [478, 383] on div "It’s [PERSON_NAME]" at bounding box center [493, 375] width 160 height 20
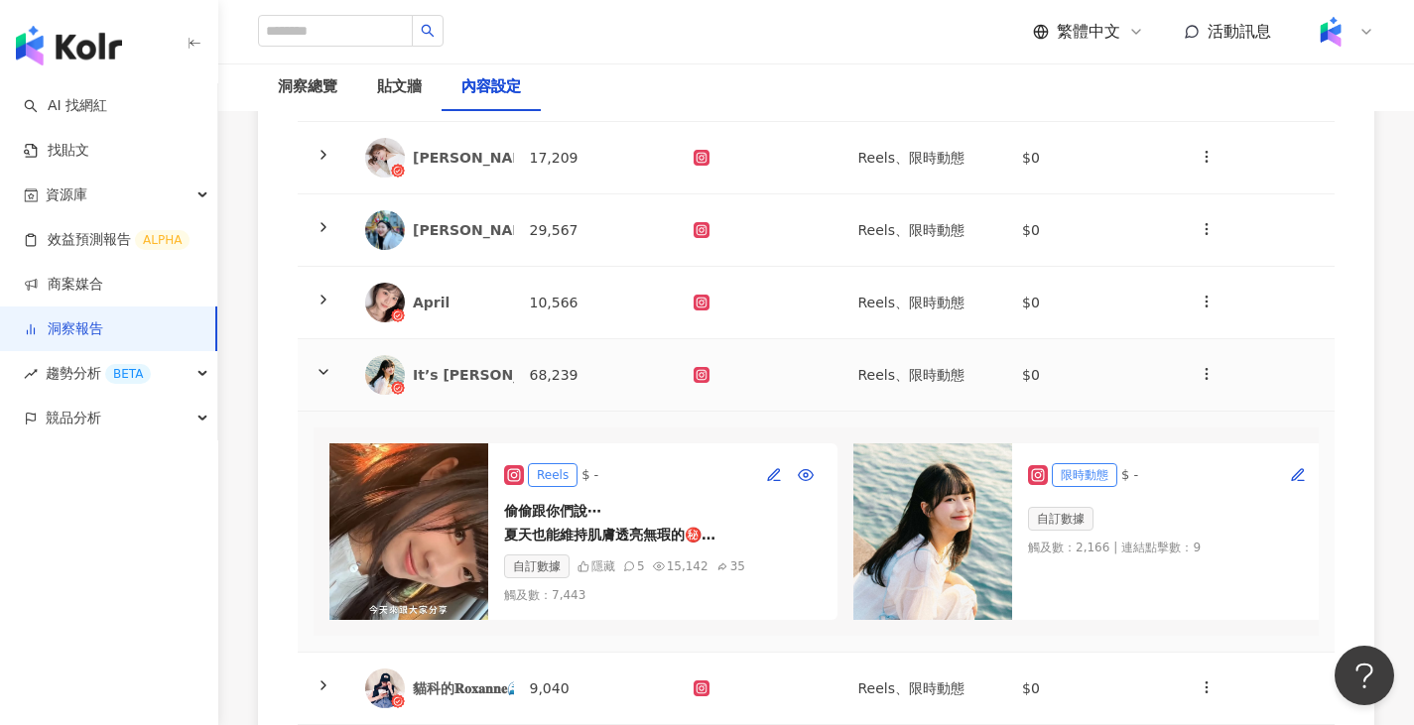
click at [628, 371] on td "68,239" at bounding box center [596, 375] width 165 height 72
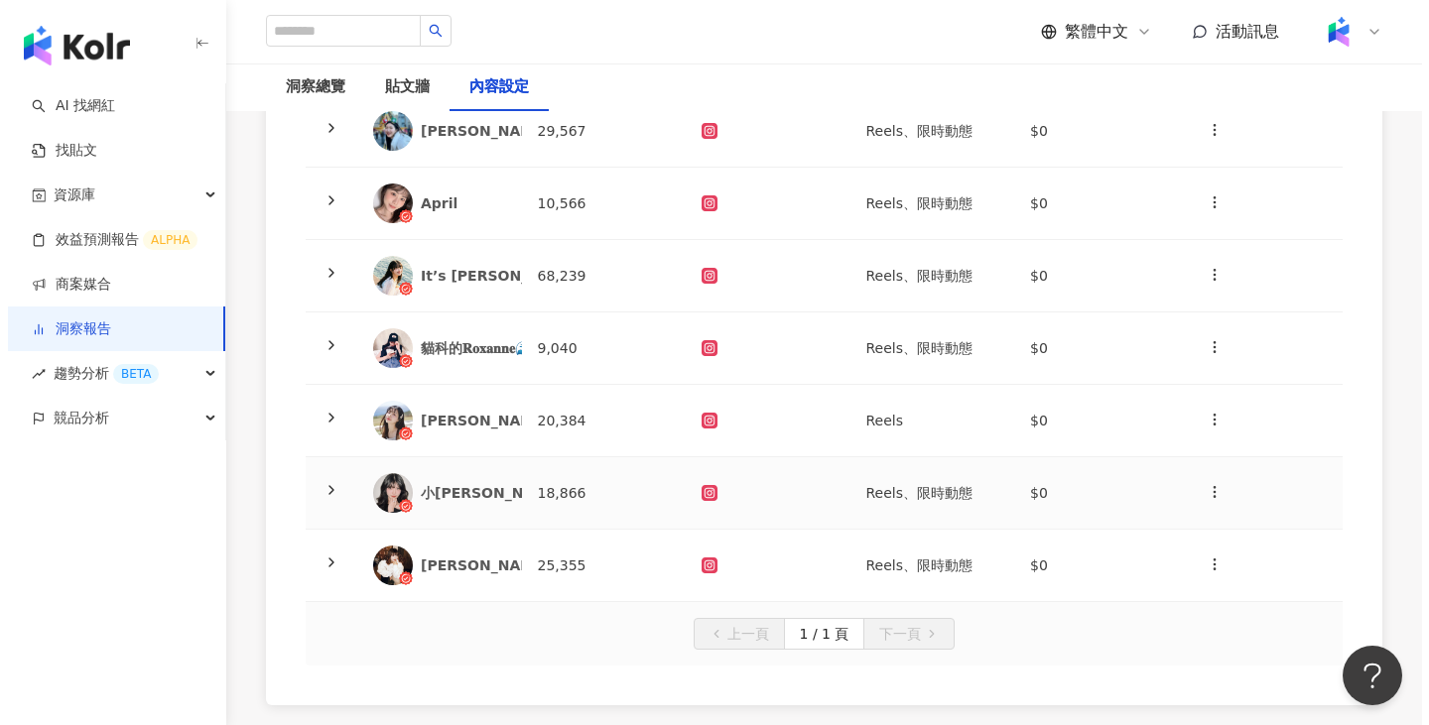
scroll to position [198, 0]
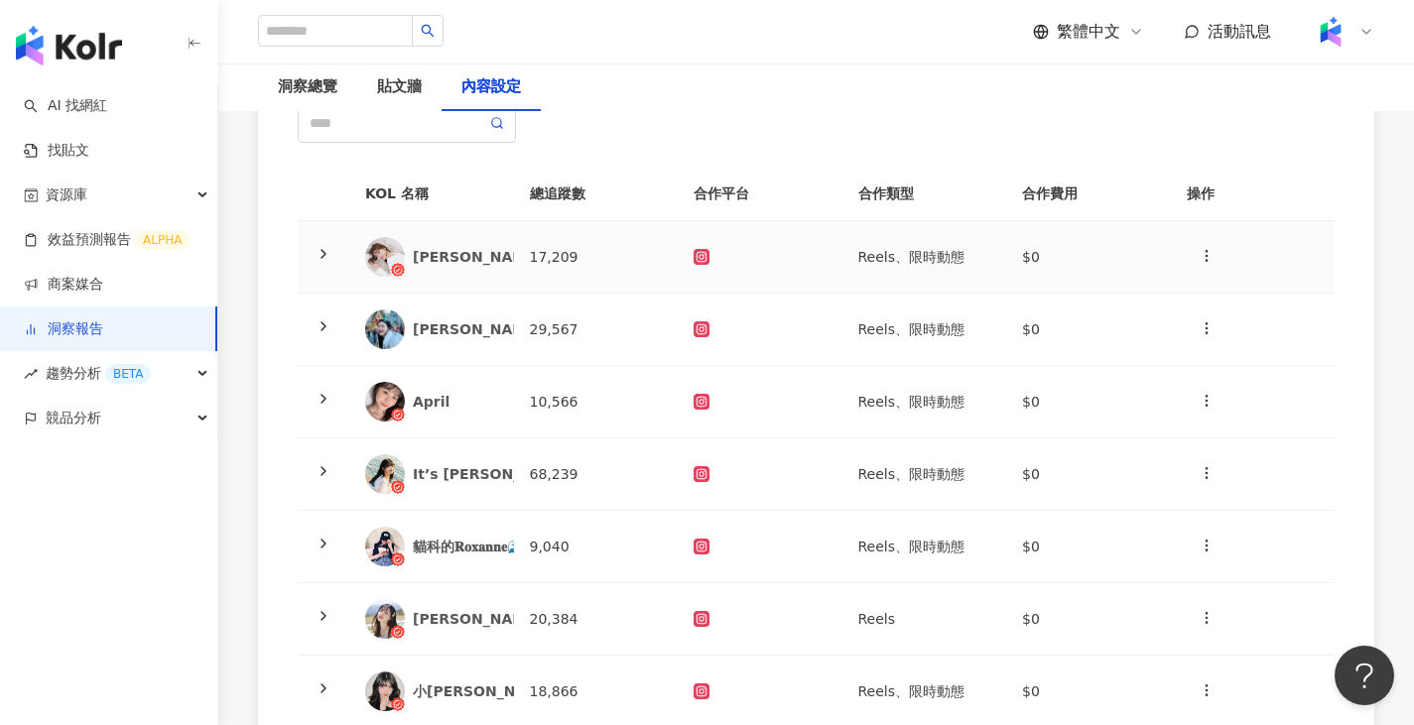
click at [493, 273] on div "[PERSON_NAME]" at bounding box center [431, 257] width 133 height 40
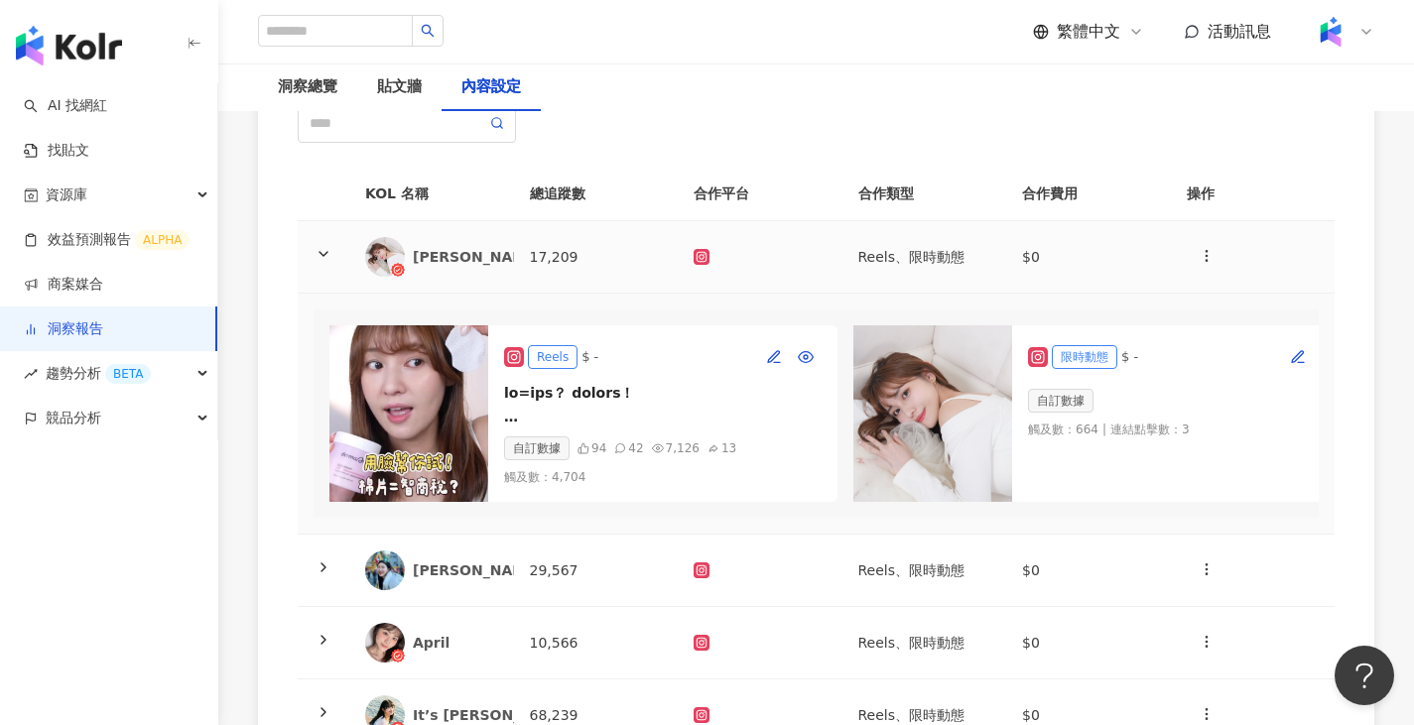
click at [654, 268] on td "17,209" at bounding box center [596, 257] width 165 height 72
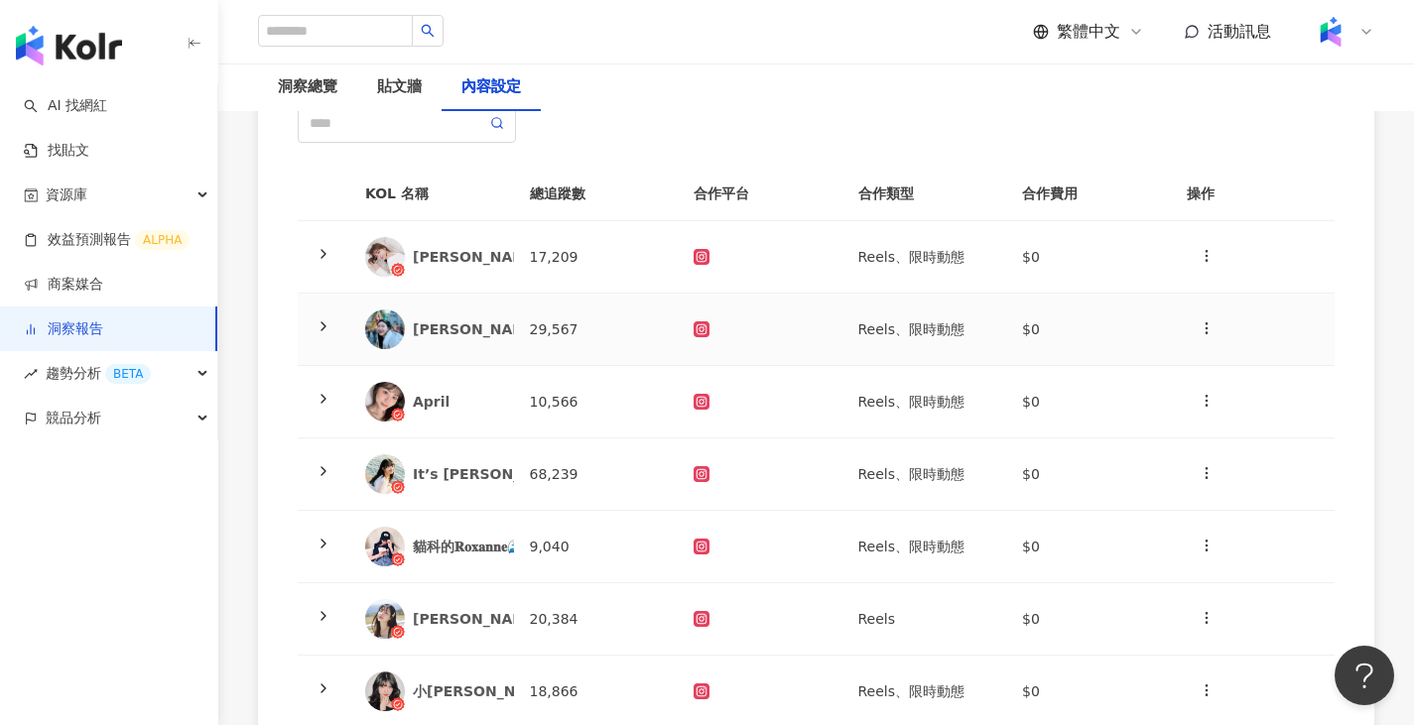
click at [634, 338] on td "29,567" at bounding box center [596, 330] width 165 height 72
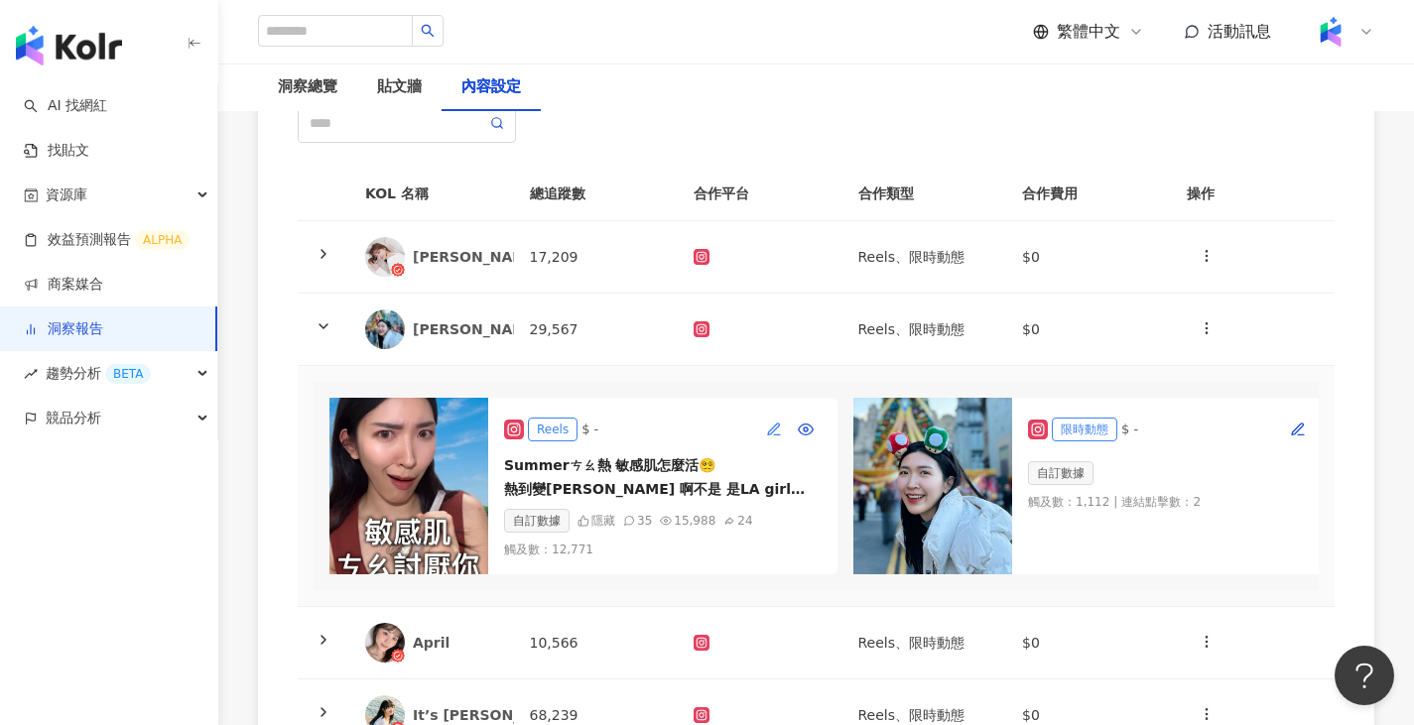
click at [781, 422] on span "button" at bounding box center [774, 430] width 16 height 16
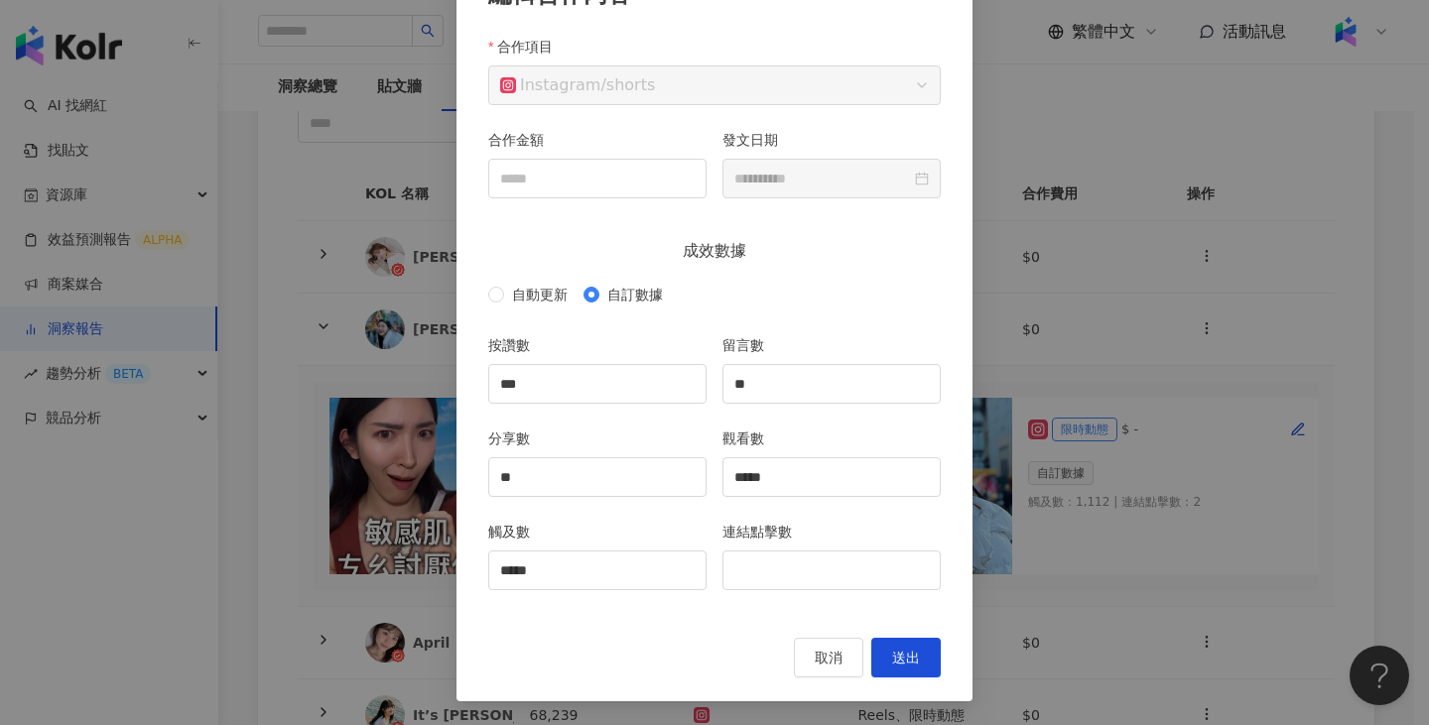
scroll to position [153, 0]
click at [819, 652] on span "取消" at bounding box center [829, 658] width 28 height 16
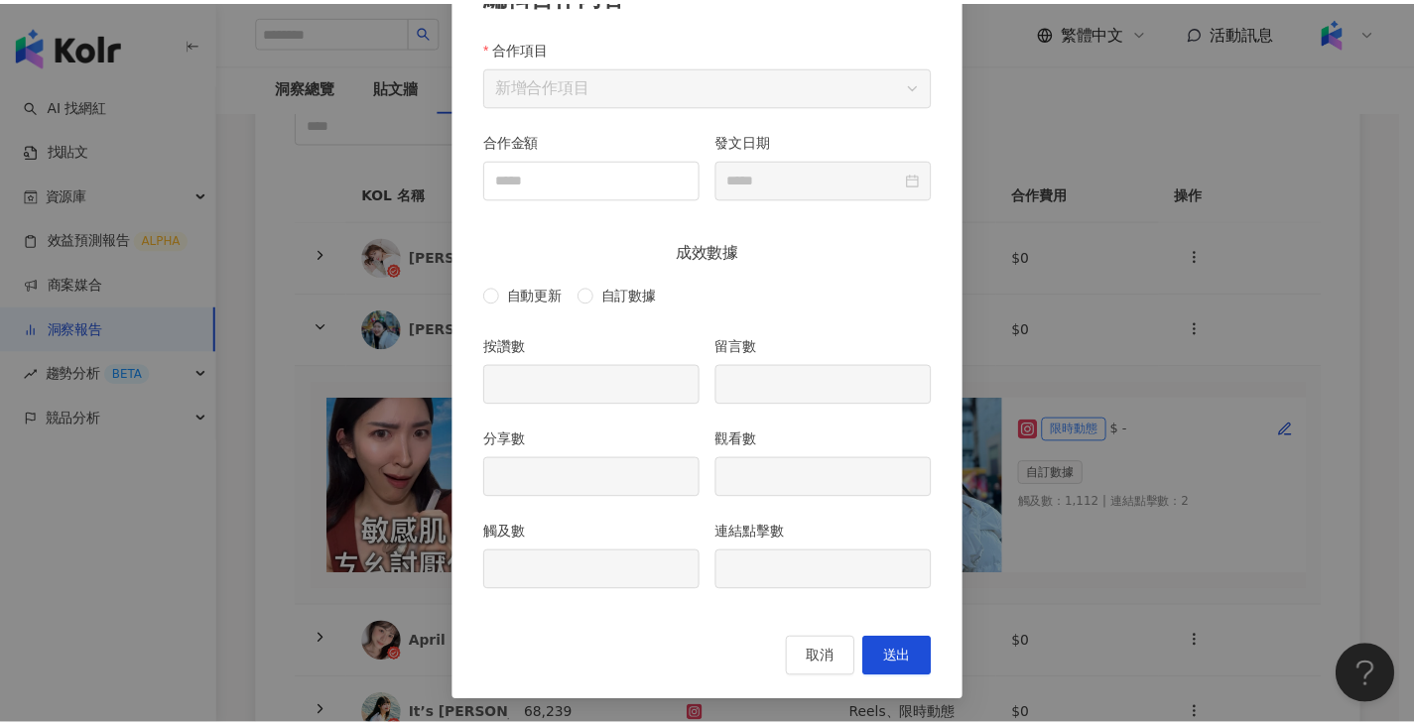
scroll to position [54, 0]
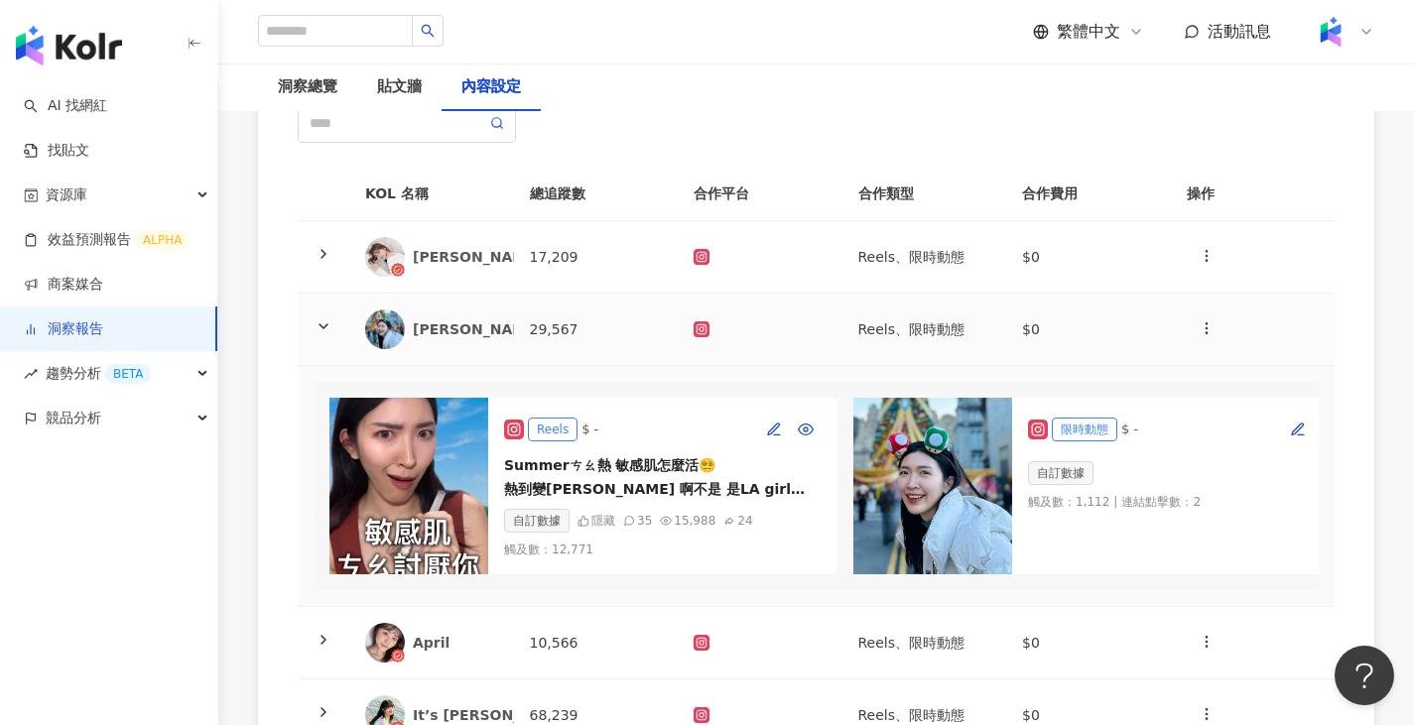
click at [726, 330] on div at bounding box center [760, 329] width 133 height 16
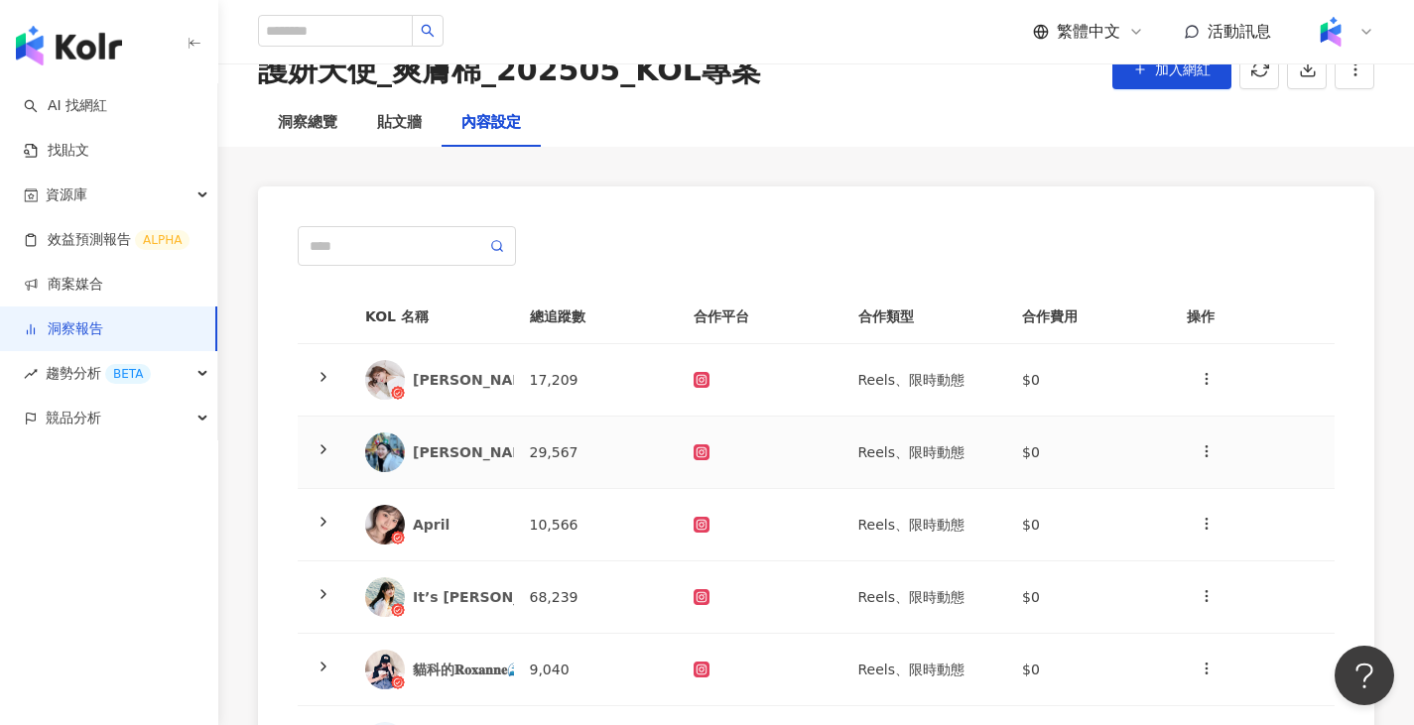
scroll to position [0, 0]
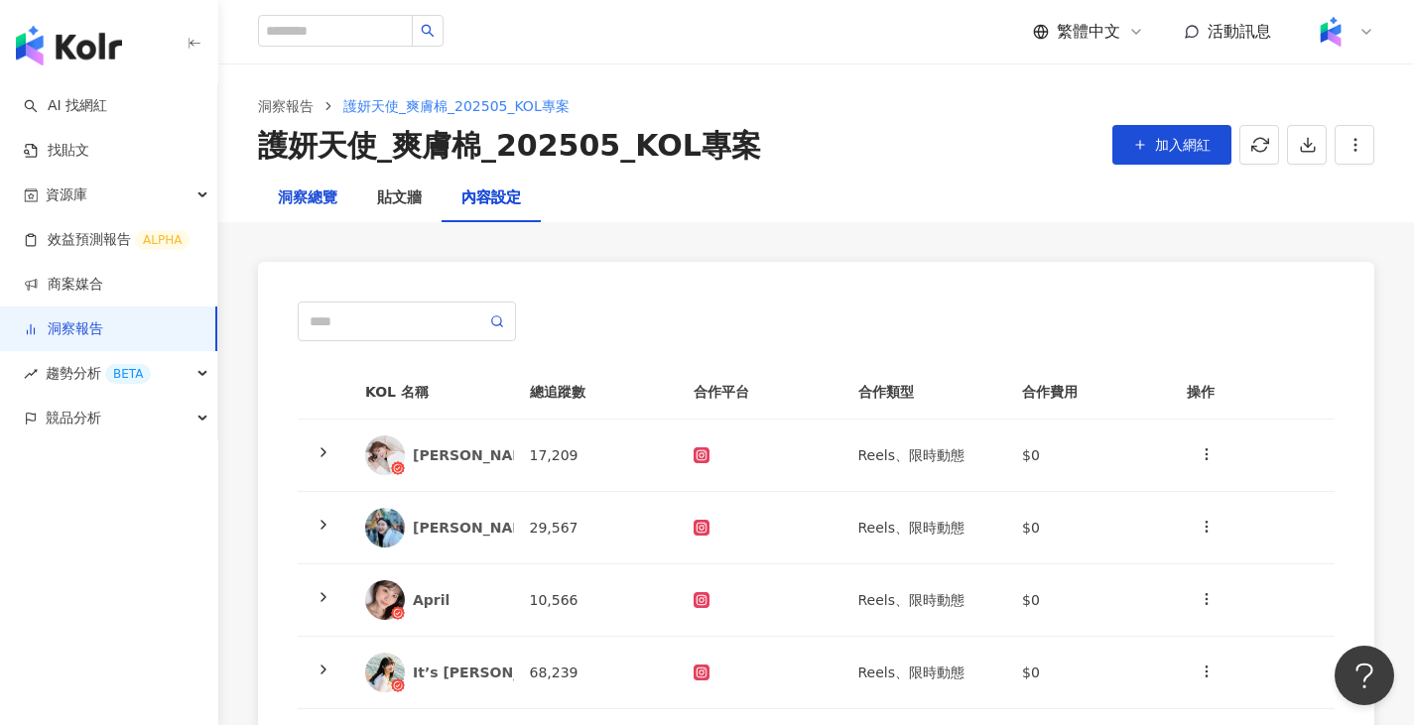
click at [299, 198] on div "洞察總覽" at bounding box center [308, 199] width 60 height 24
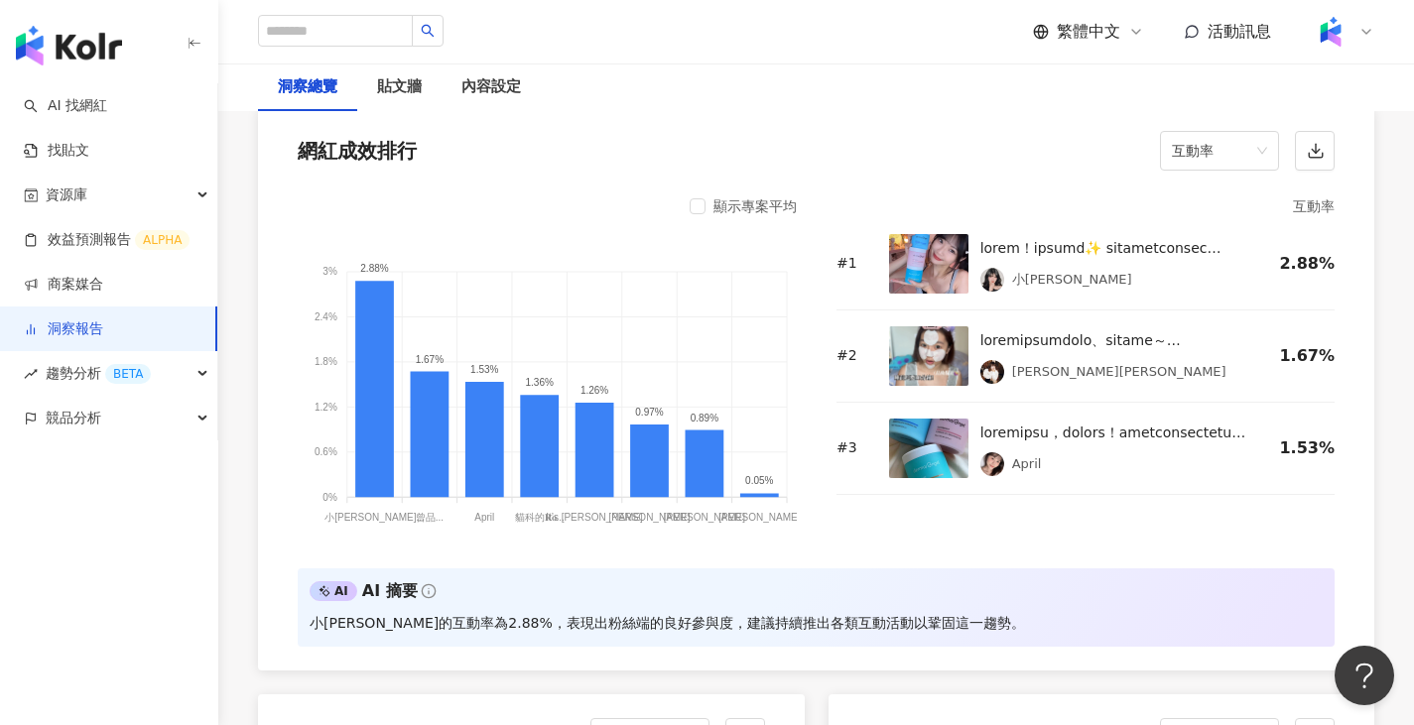
scroll to position [1488, 0]
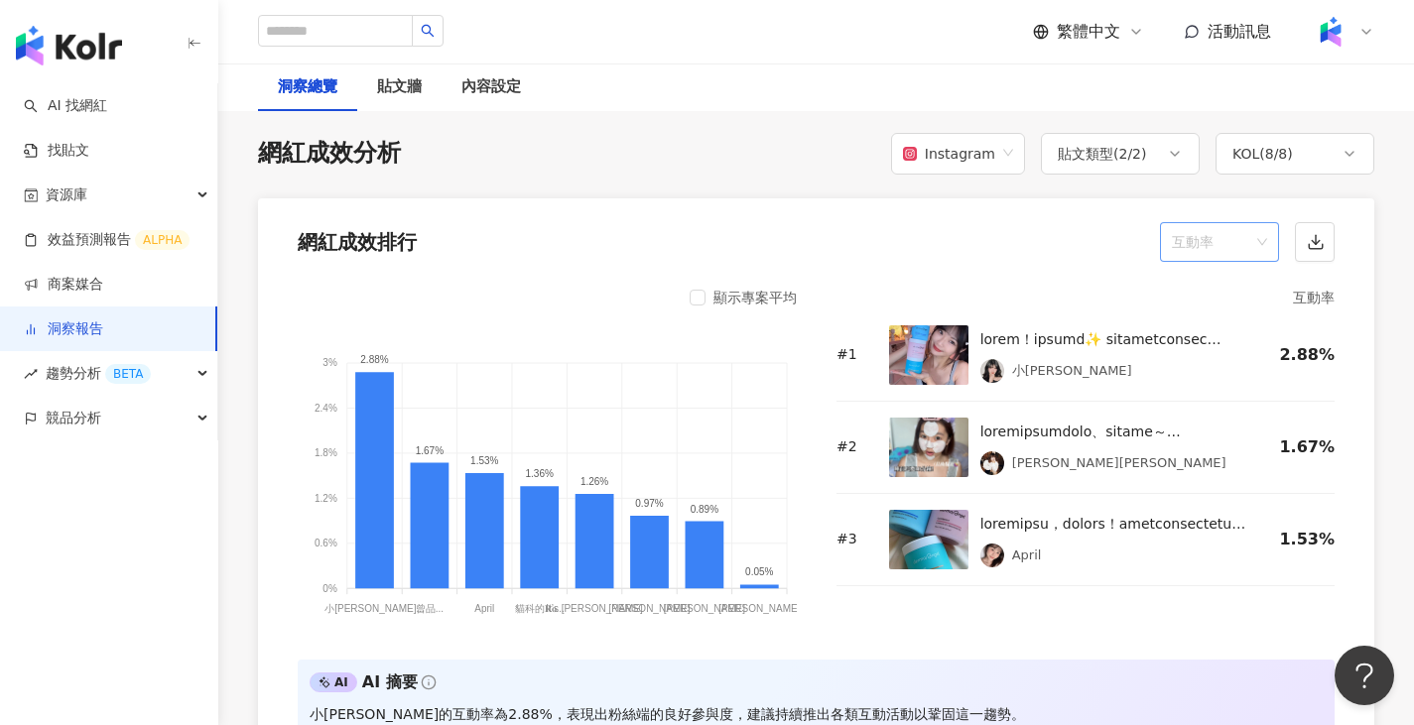
click at [1037, 242] on span "互動率" at bounding box center [1219, 242] width 95 height 38
click at [1037, 510] on div "觸及率" at bounding box center [1219, 523] width 111 height 34
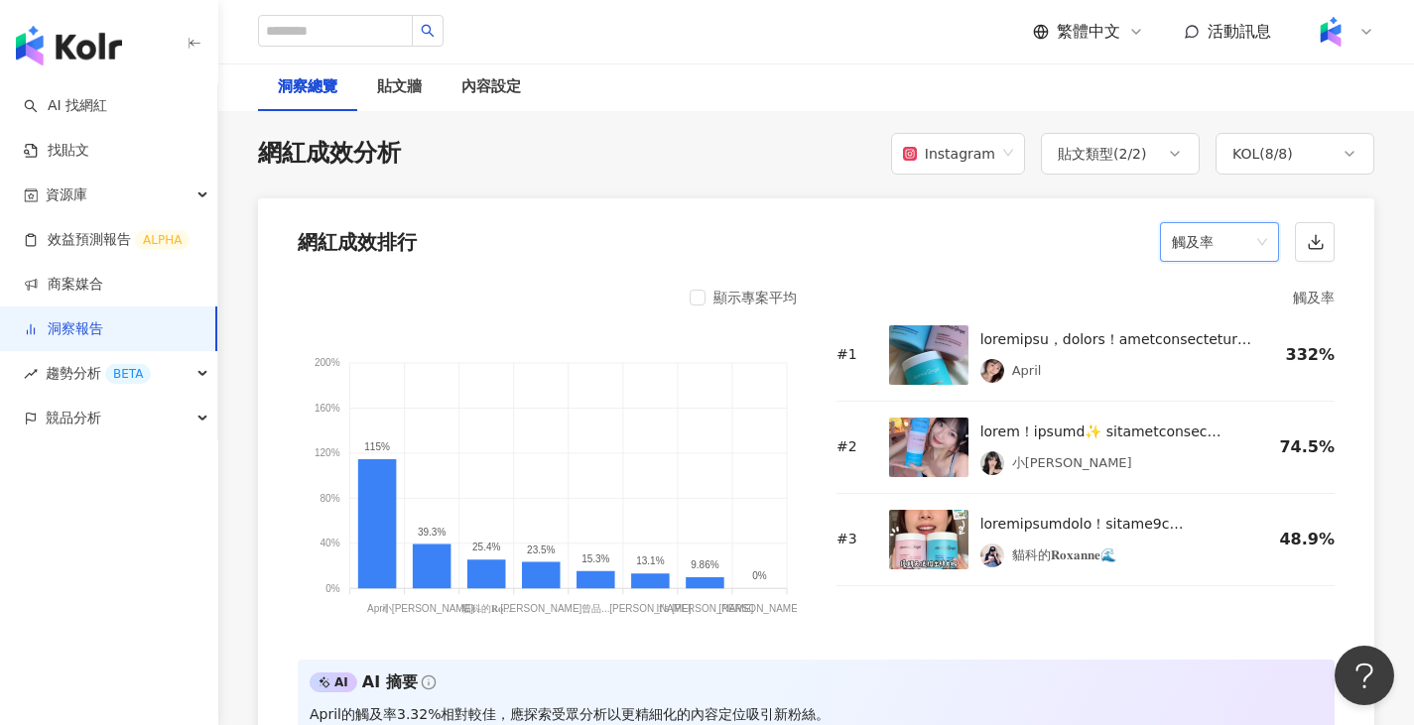
click at [1037, 250] on span "觸及率" at bounding box center [1219, 242] width 95 height 38
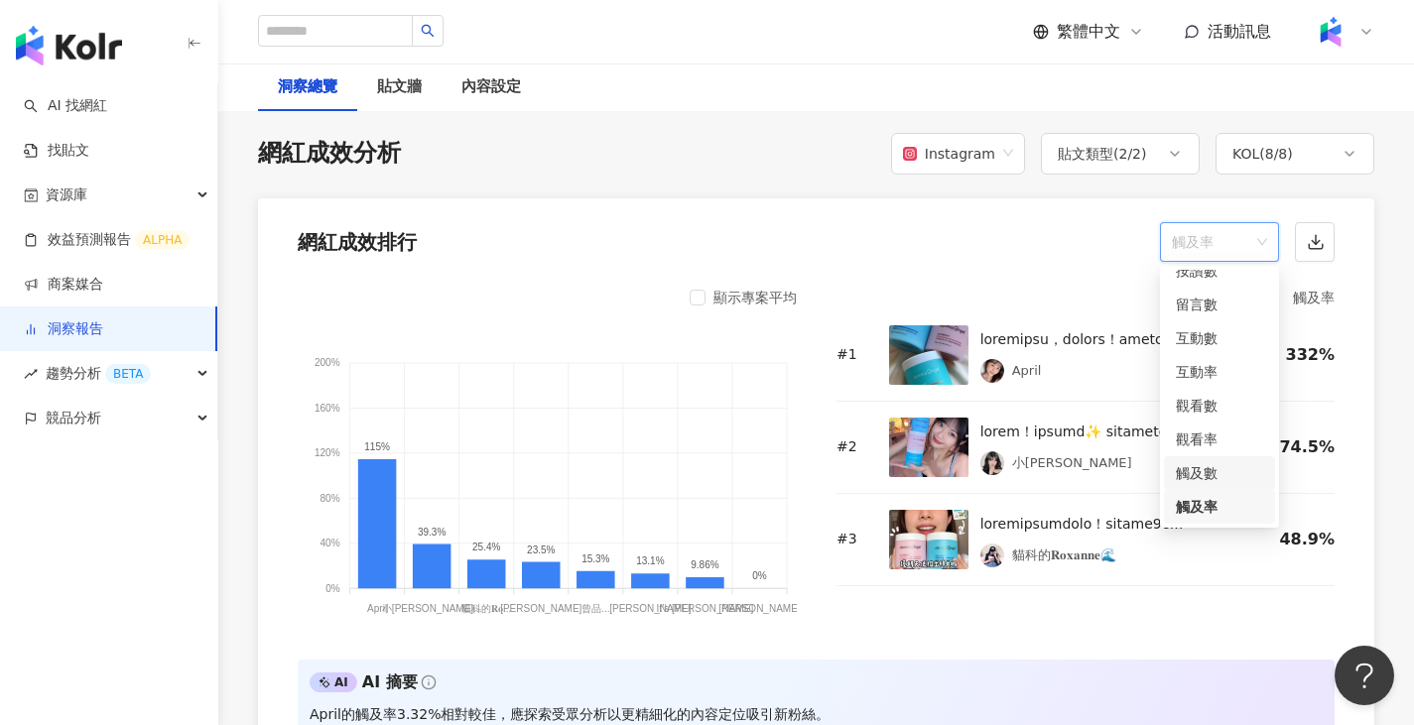
click at [1037, 481] on div "觸及數" at bounding box center [1219, 473] width 87 height 22
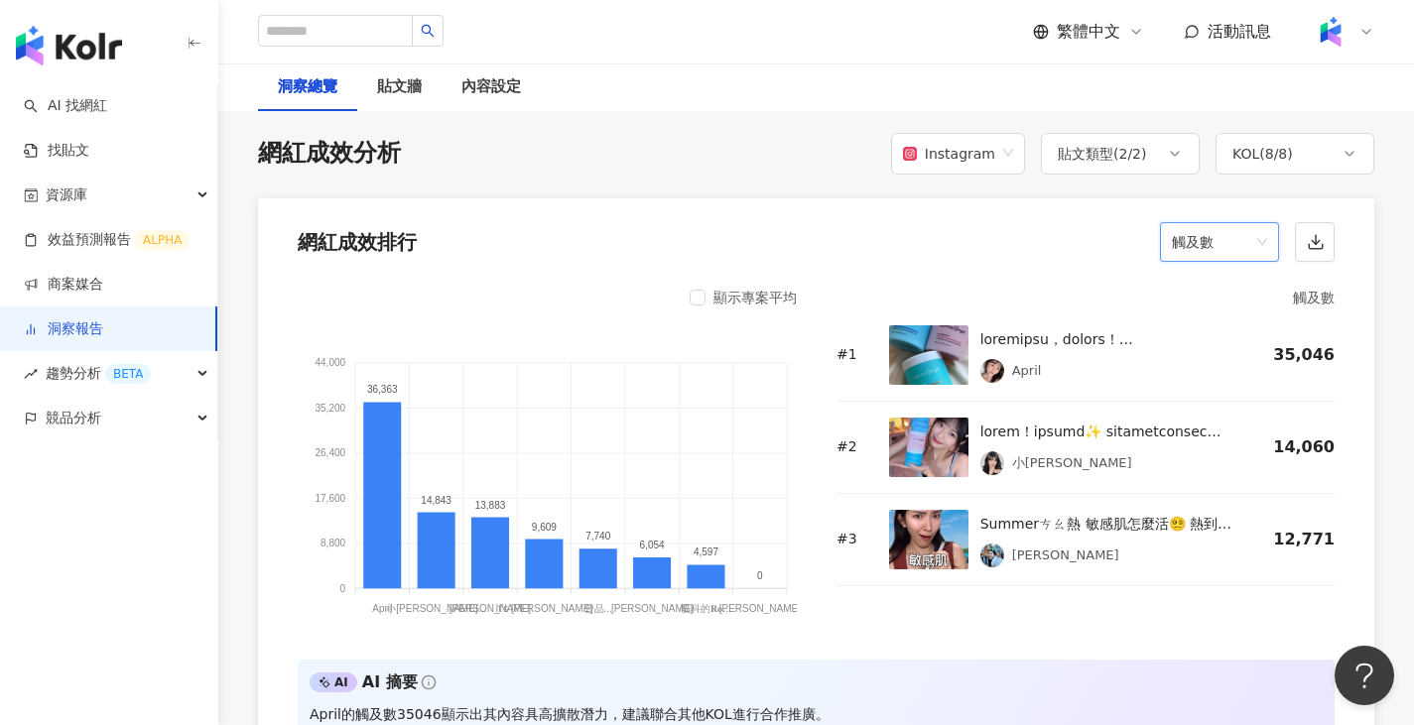
click at [1037, 223] on span "觸及數" at bounding box center [1219, 242] width 95 height 38
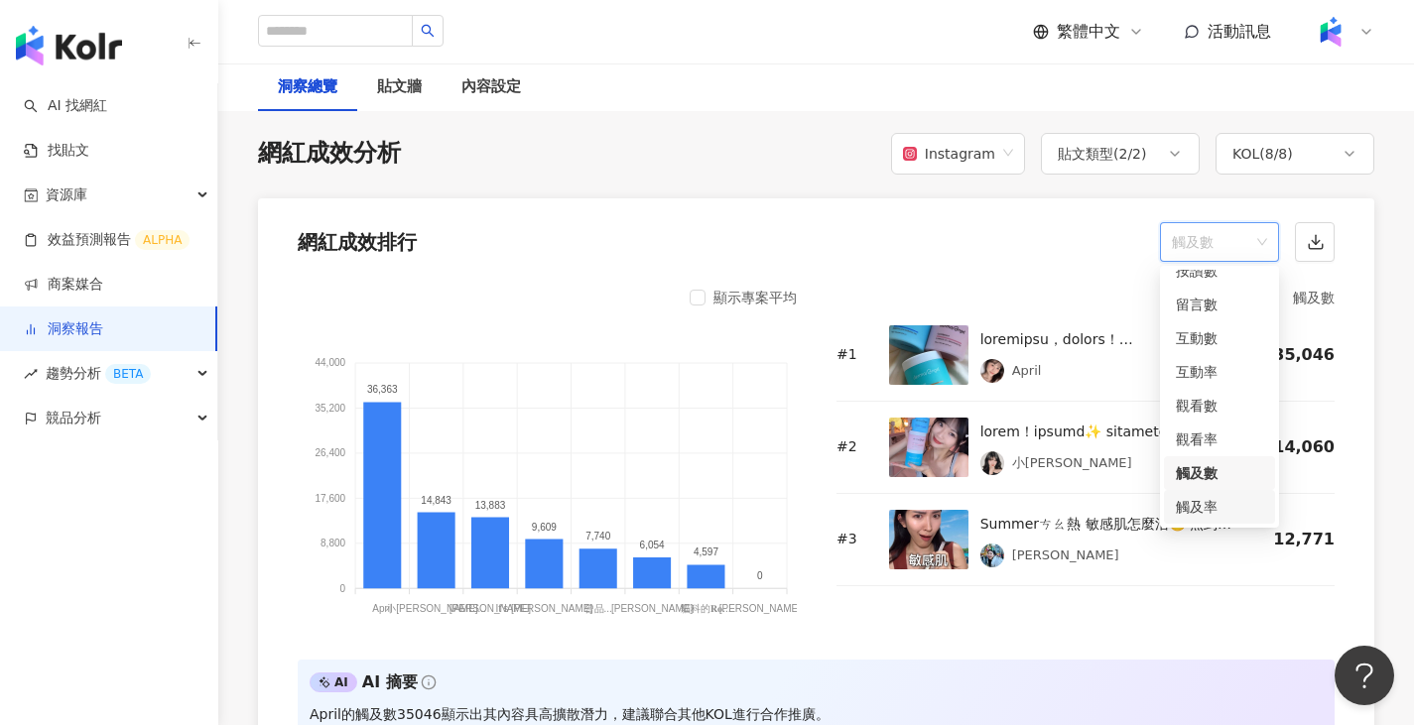
click at [1037, 510] on div "觸及率" at bounding box center [1219, 507] width 87 height 22
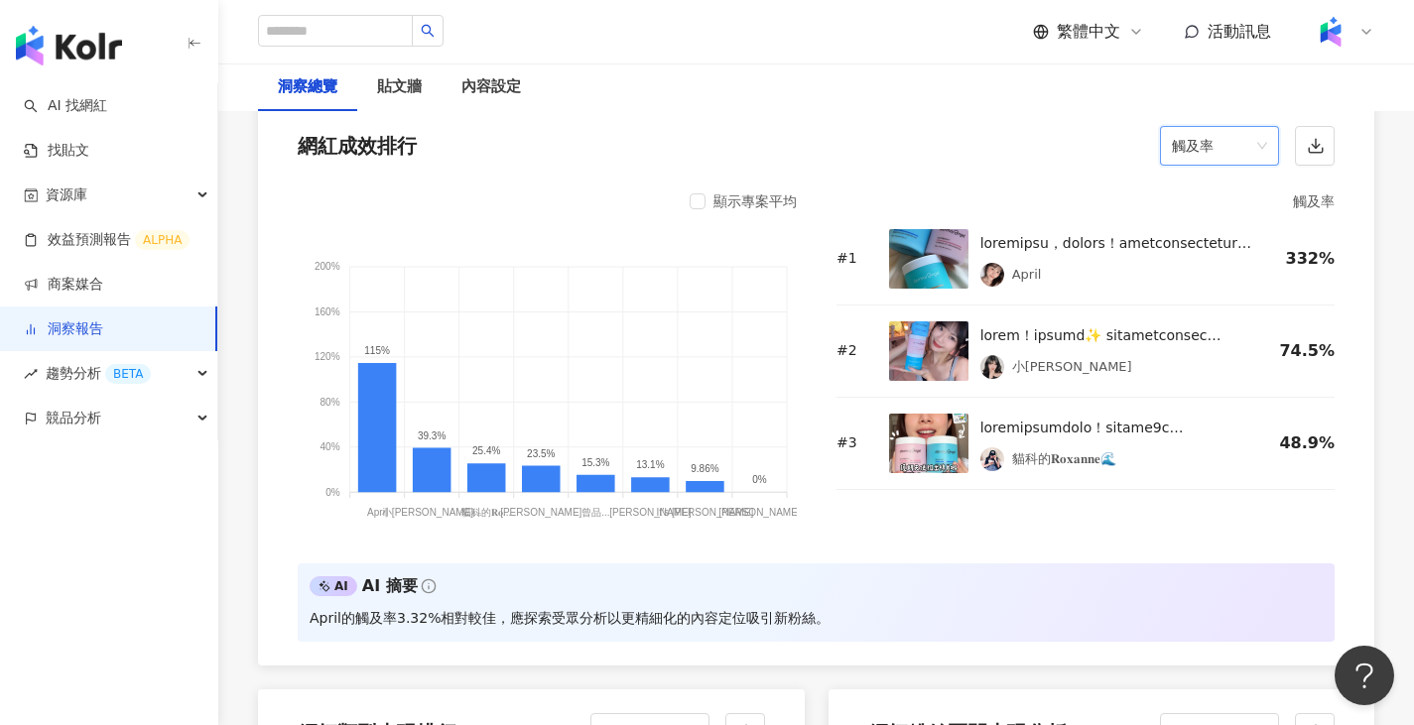
scroll to position [1587, 0]
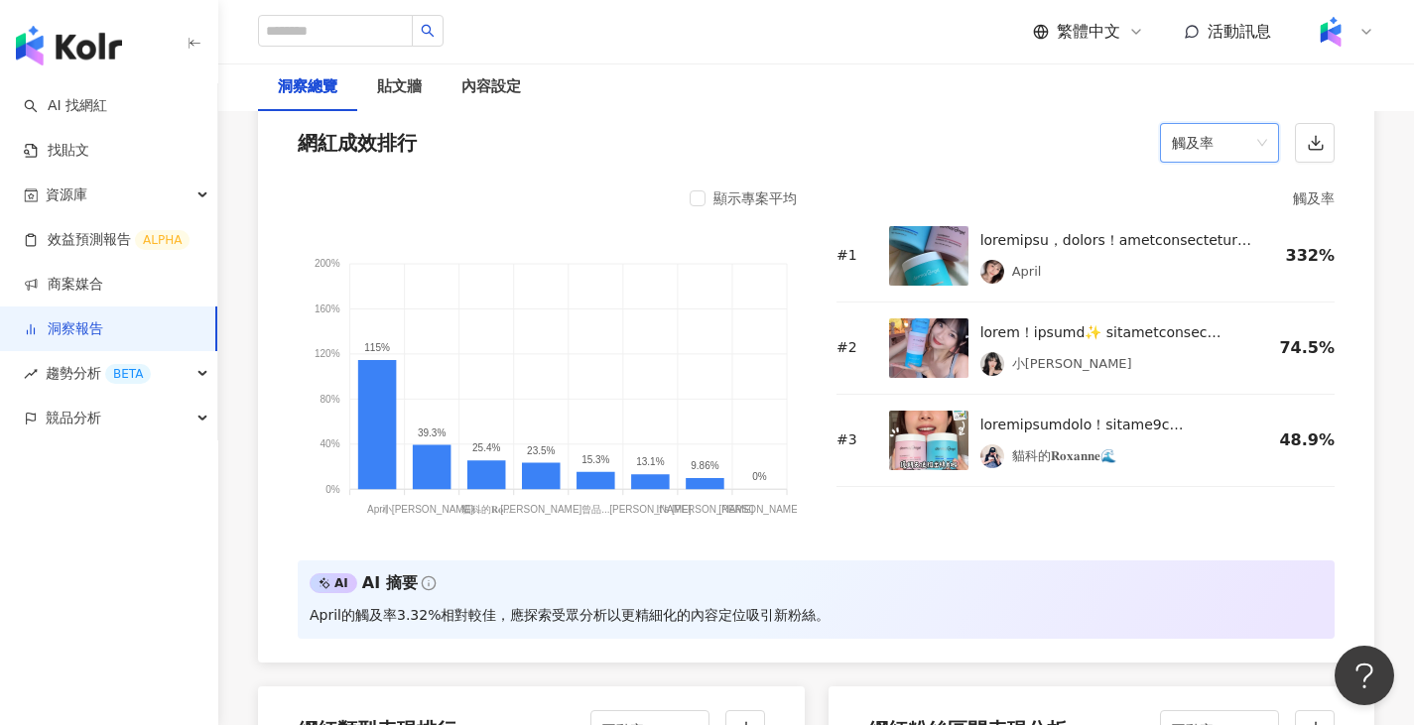
click at [1037, 135] on span "觸及率" at bounding box center [1219, 143] width 95 height 38
click at [969, 139] on div "網紅成效排行 觸及率" at bounding box center [816, 136] width 1116 height 75
click at [368, 440] on icon at bounding box center [377, 424] width 39 height 129
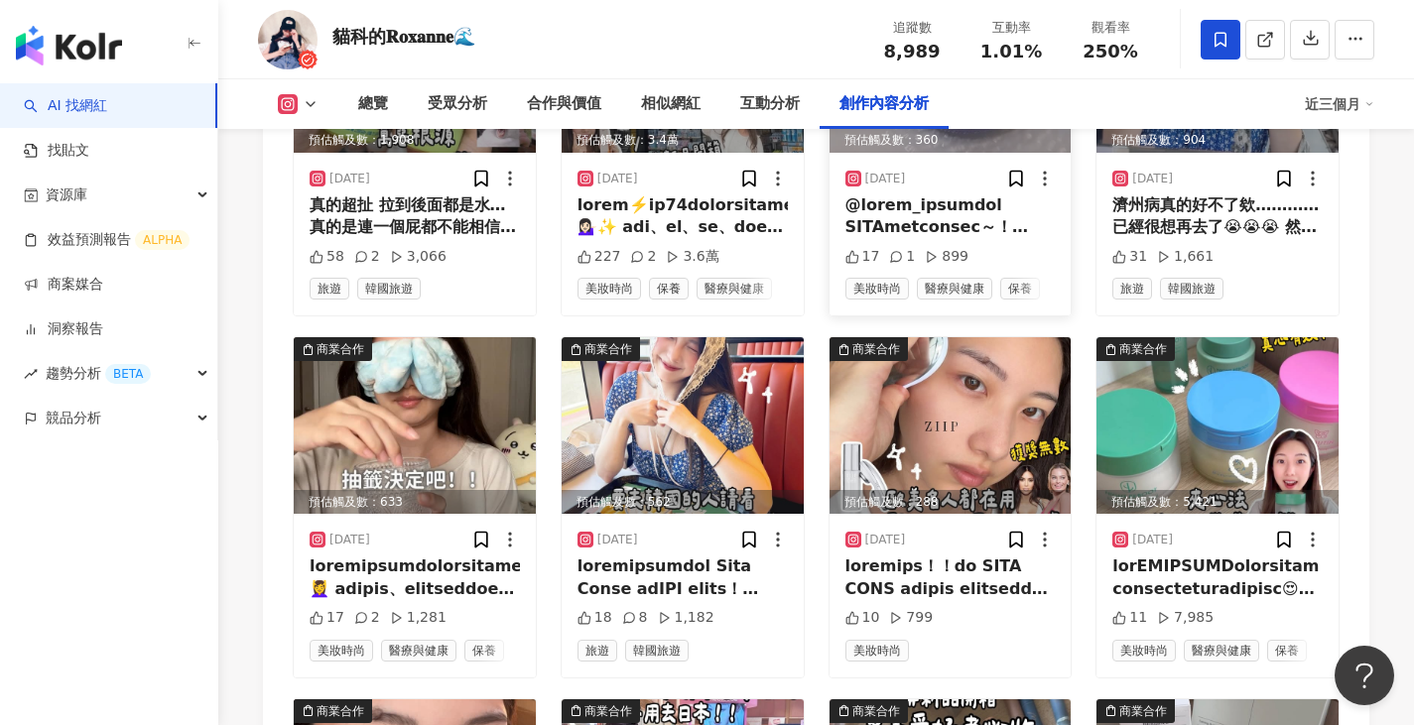
scroll to position [6486, 0]
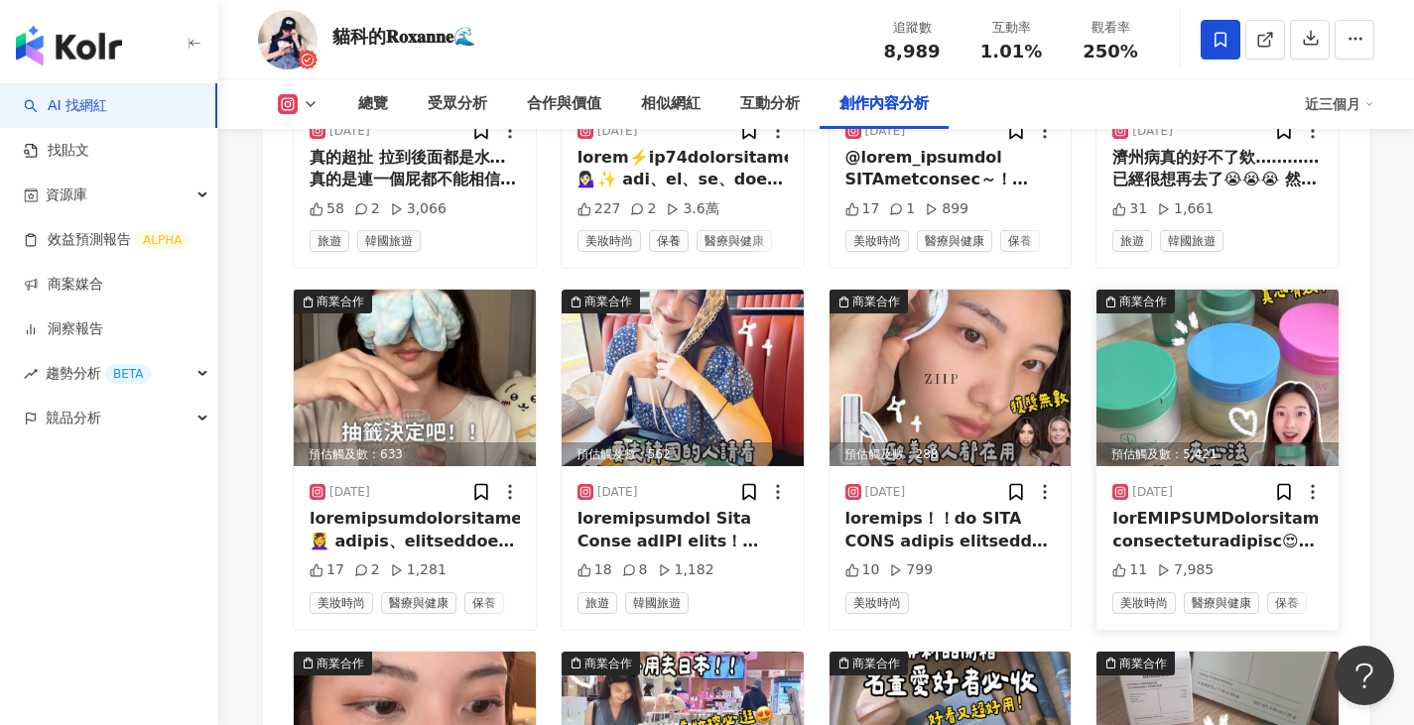
click at [1235, 422] on img at bounding box center [1217, 378] width 242 height 177
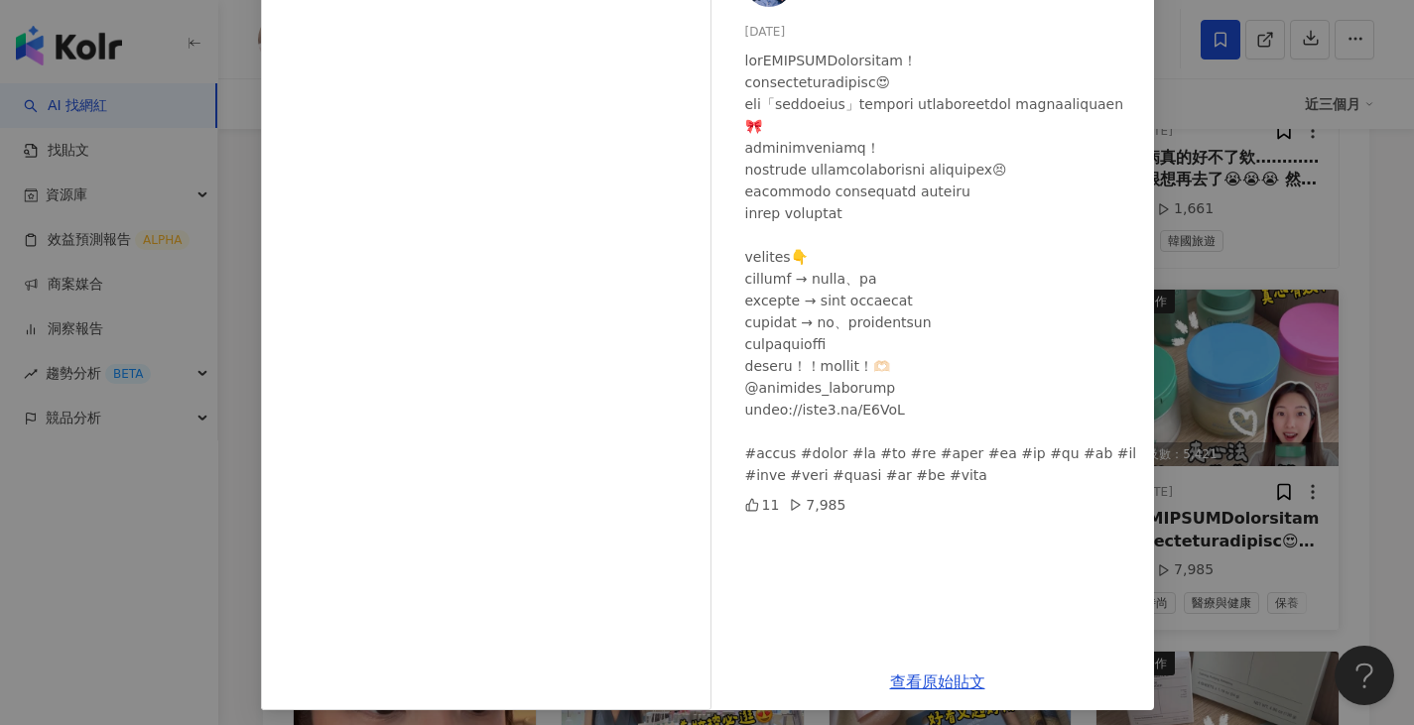
scroll to position [165, 0]
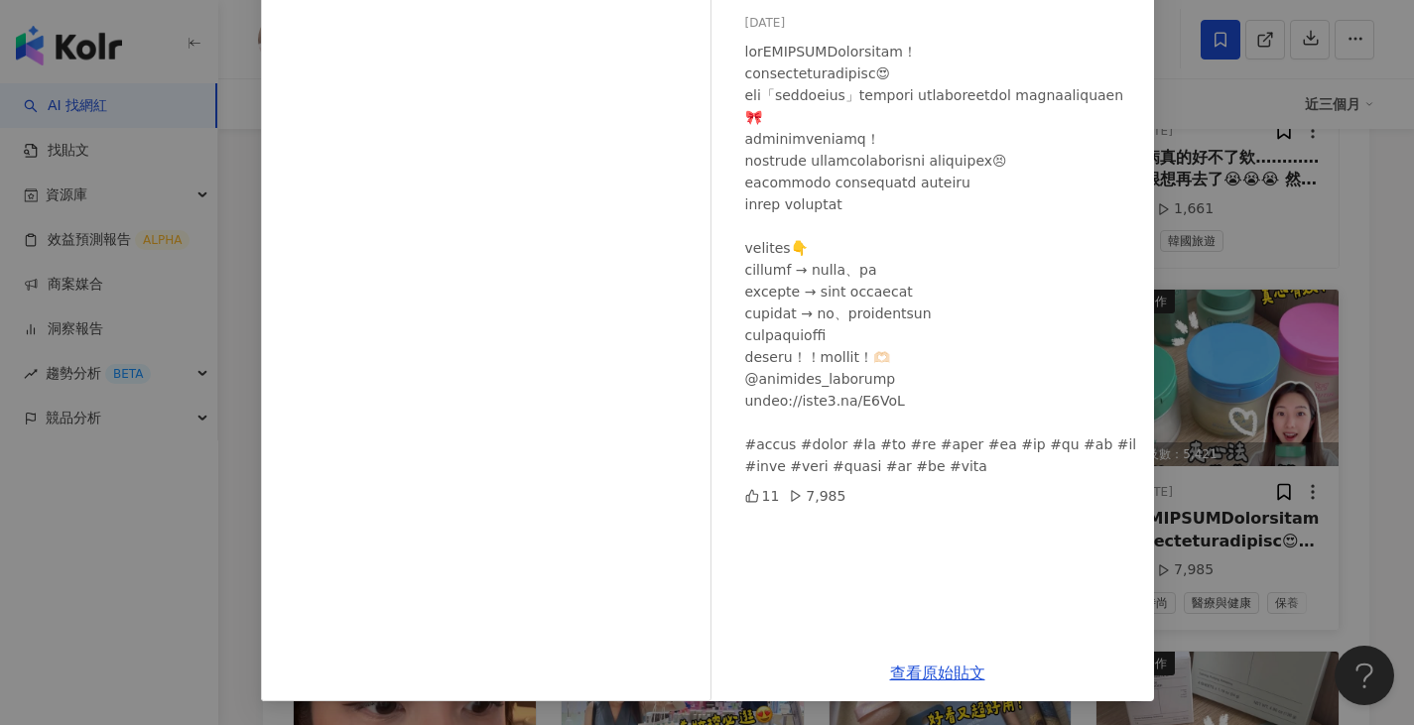
click at [1235, 422] on div "貓科的𝐑𝐨𝐱𝐚𝐧𝐧𝐞🌊 2025/7/21 11 7,985 查看原始貼文" at bounding box center [707, 362] width 1414 height 725
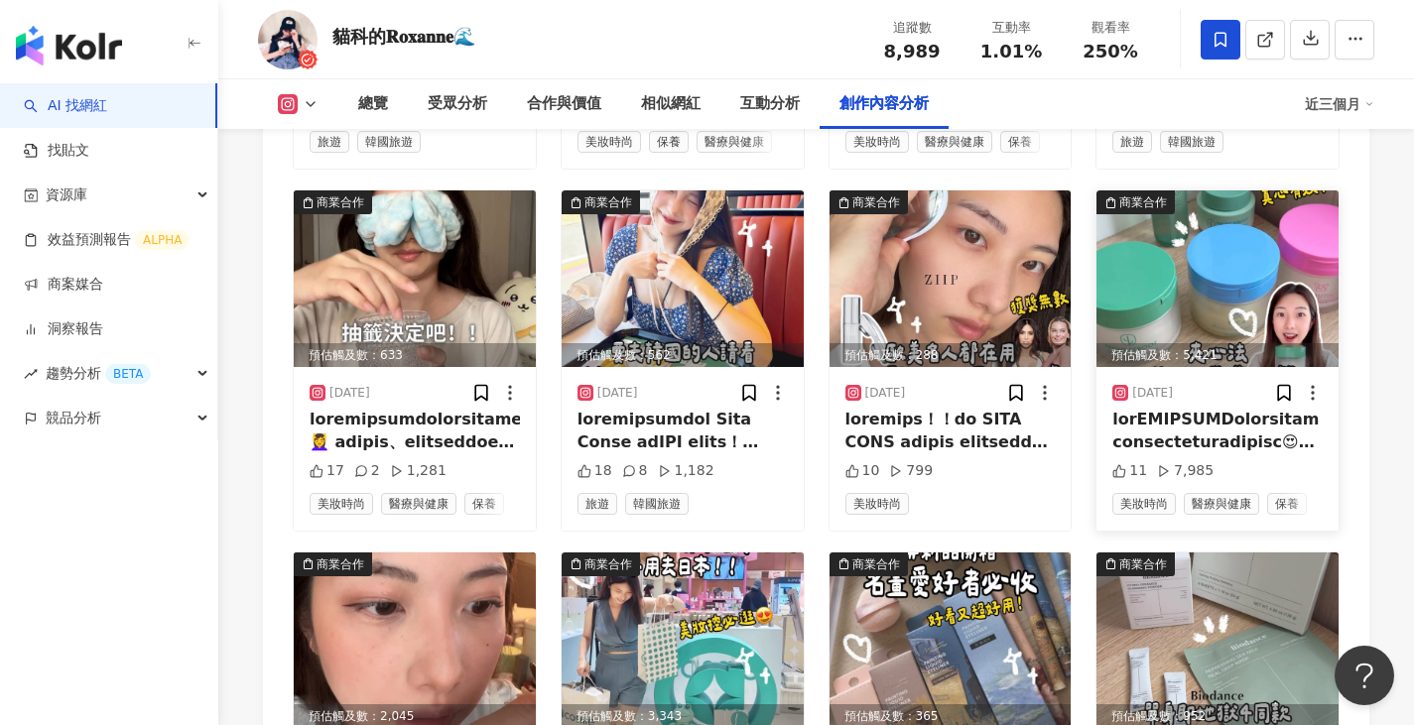
scroll to position [6883, 0]
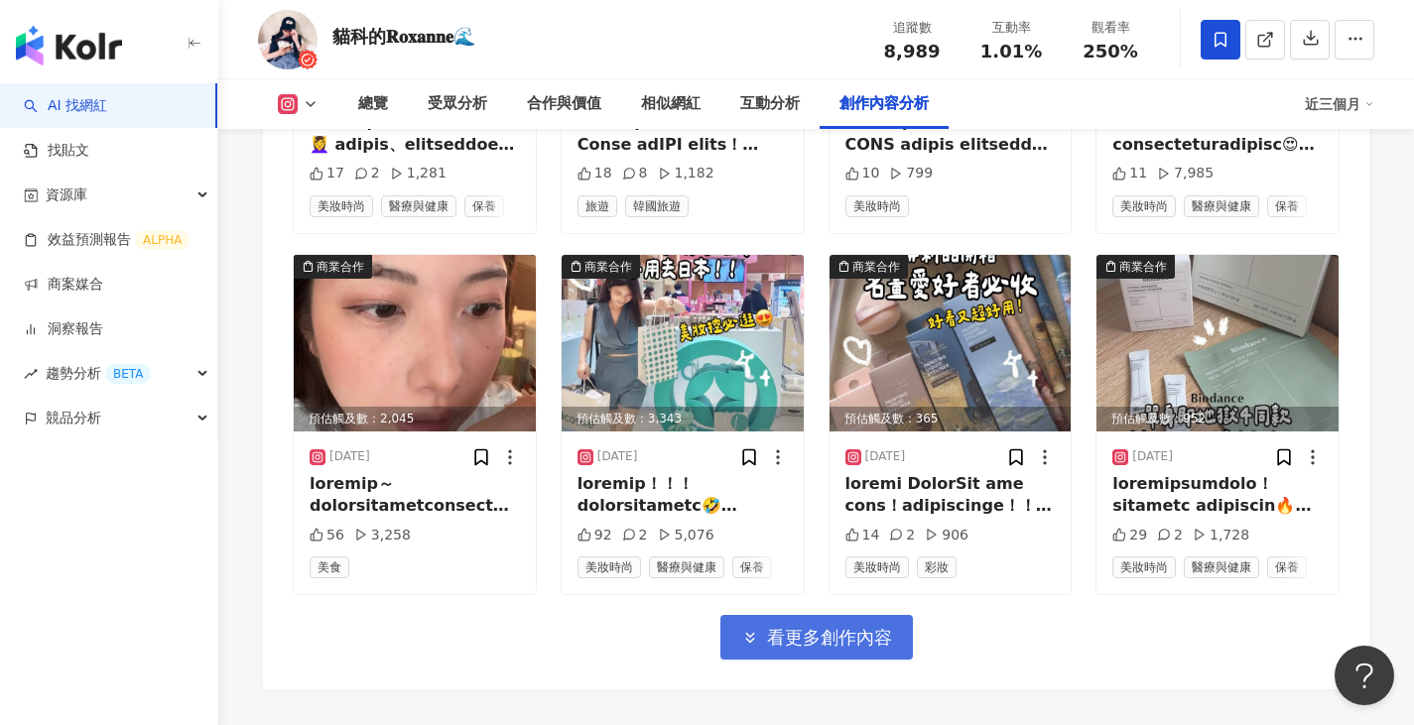
click at [874, 639] on span "看更多創作內容" at bounding box center [829, 638] width 125 height 22
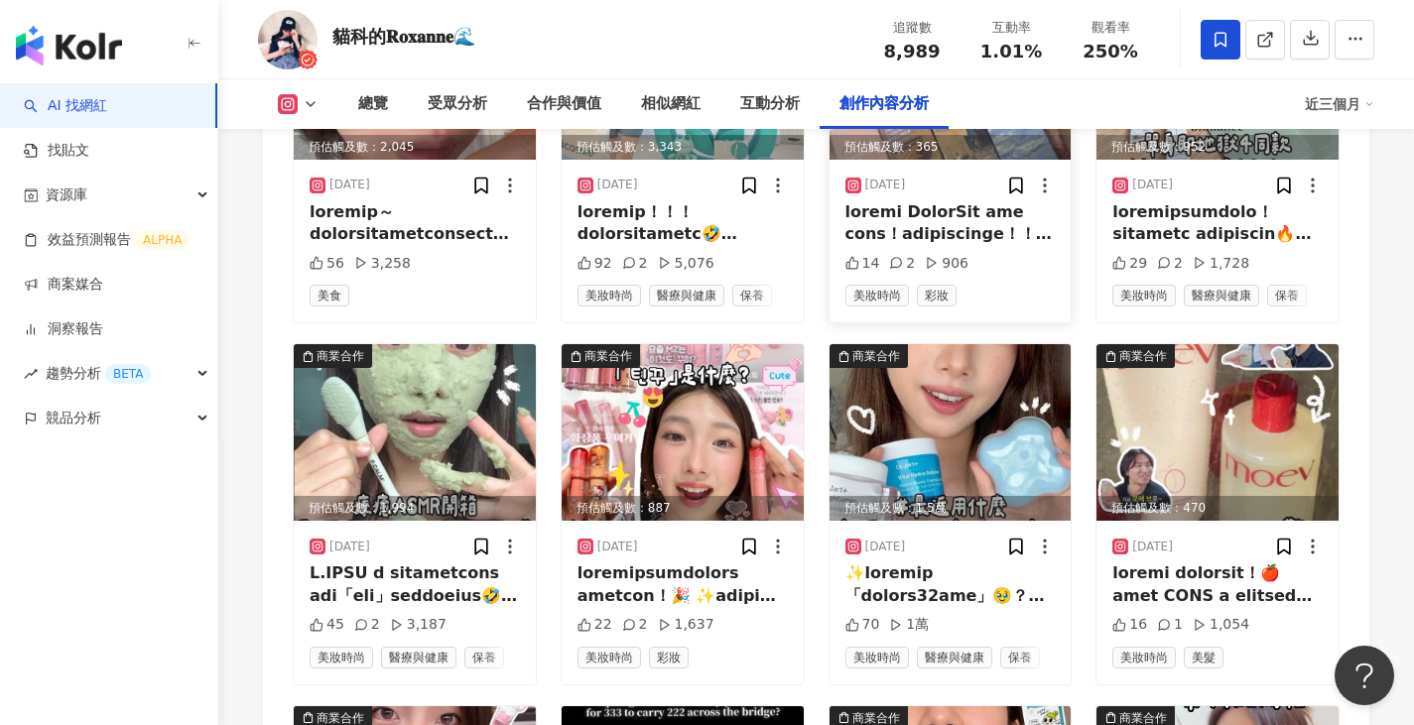
scroll to position [7180, 0]
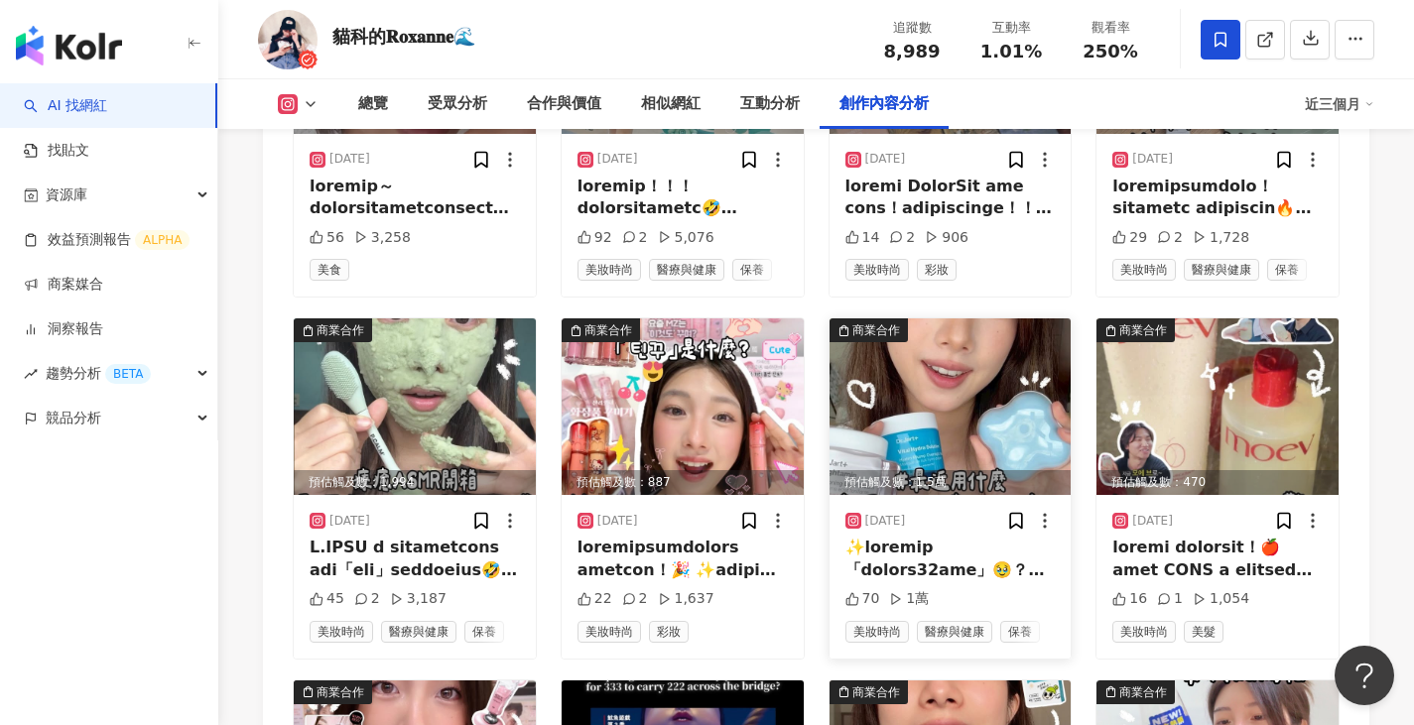
click at [930, 404] on img at bounding box center [950, 406] width 242 height 177
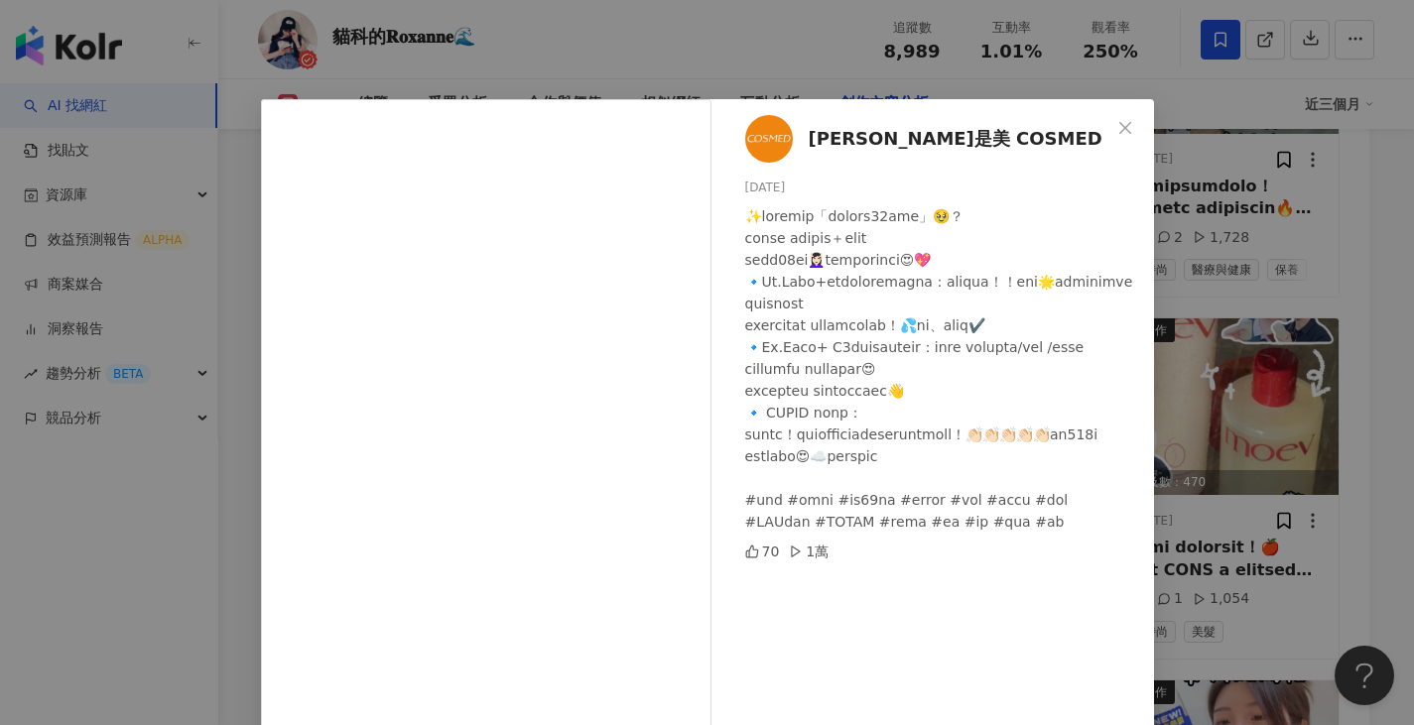
click at [1326, 316] on div "康是美 COSMED 2025/7/4 70 1萬 查看原始貼文" at bounding box center [707, 362] width 1414 height 725
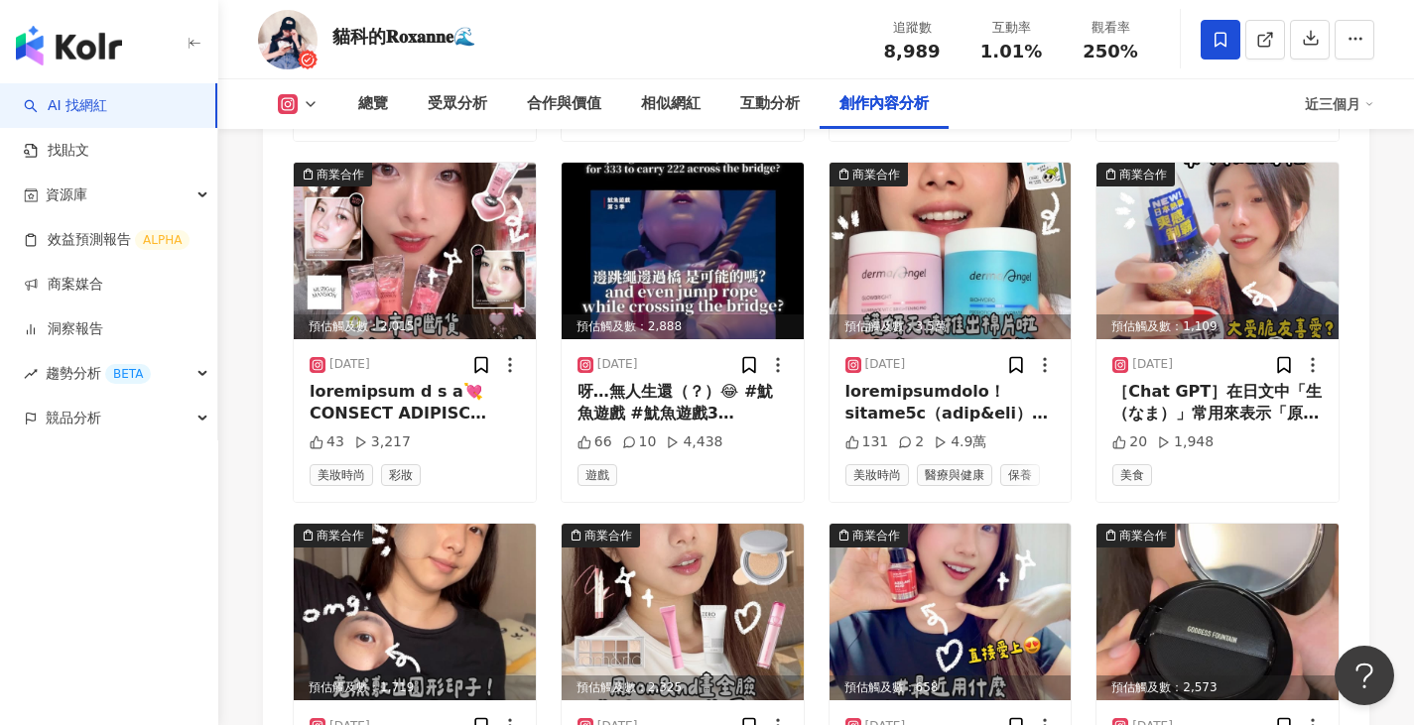
scroll to position [7654, 0]
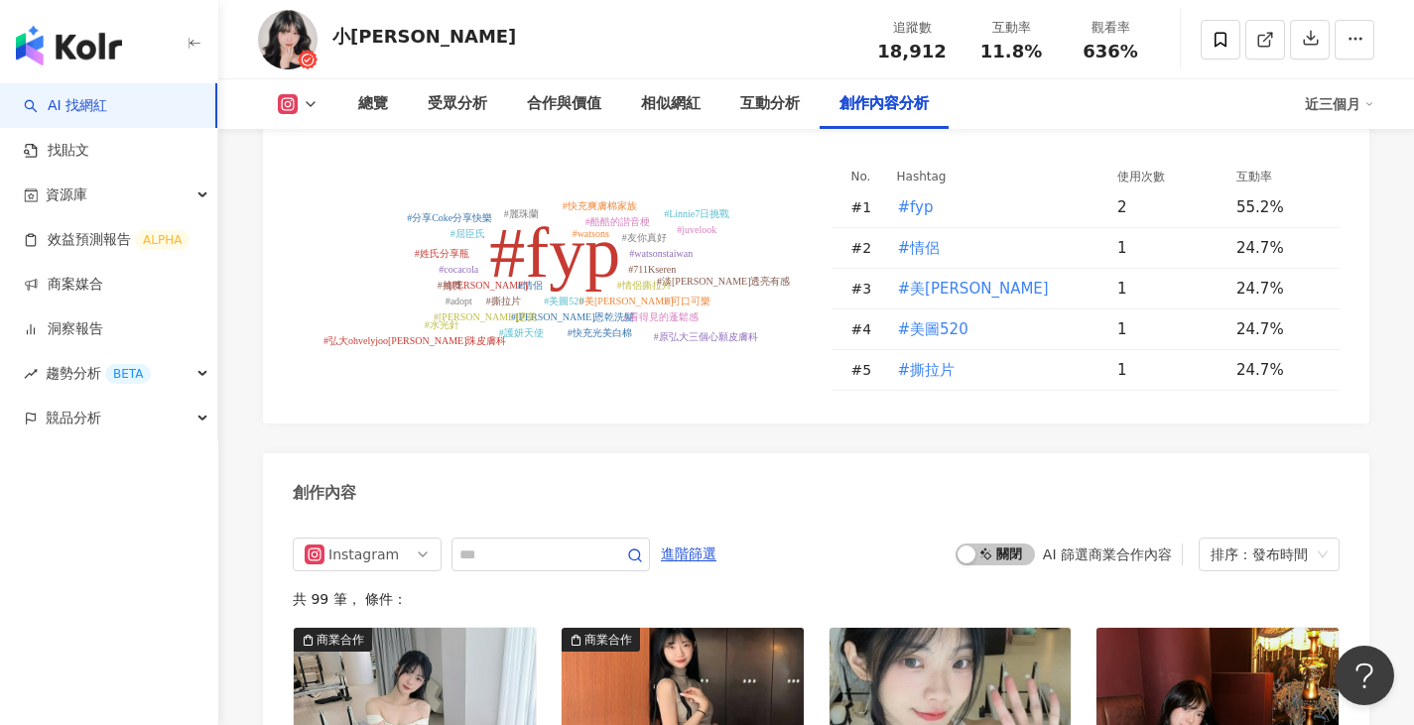
scroll to position [5951, 0]
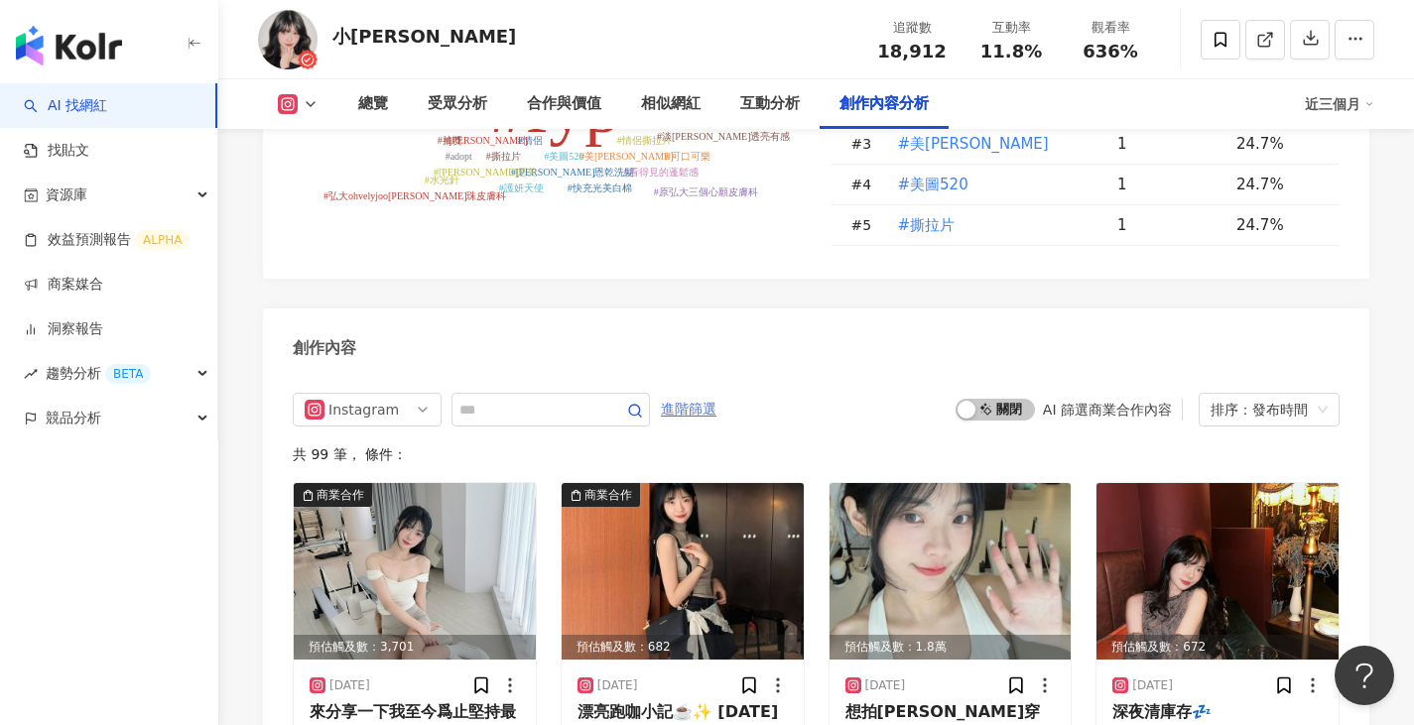
click at [716, 394] on span "進階篩選" at bounding box center [689, 410] width 56 height 32
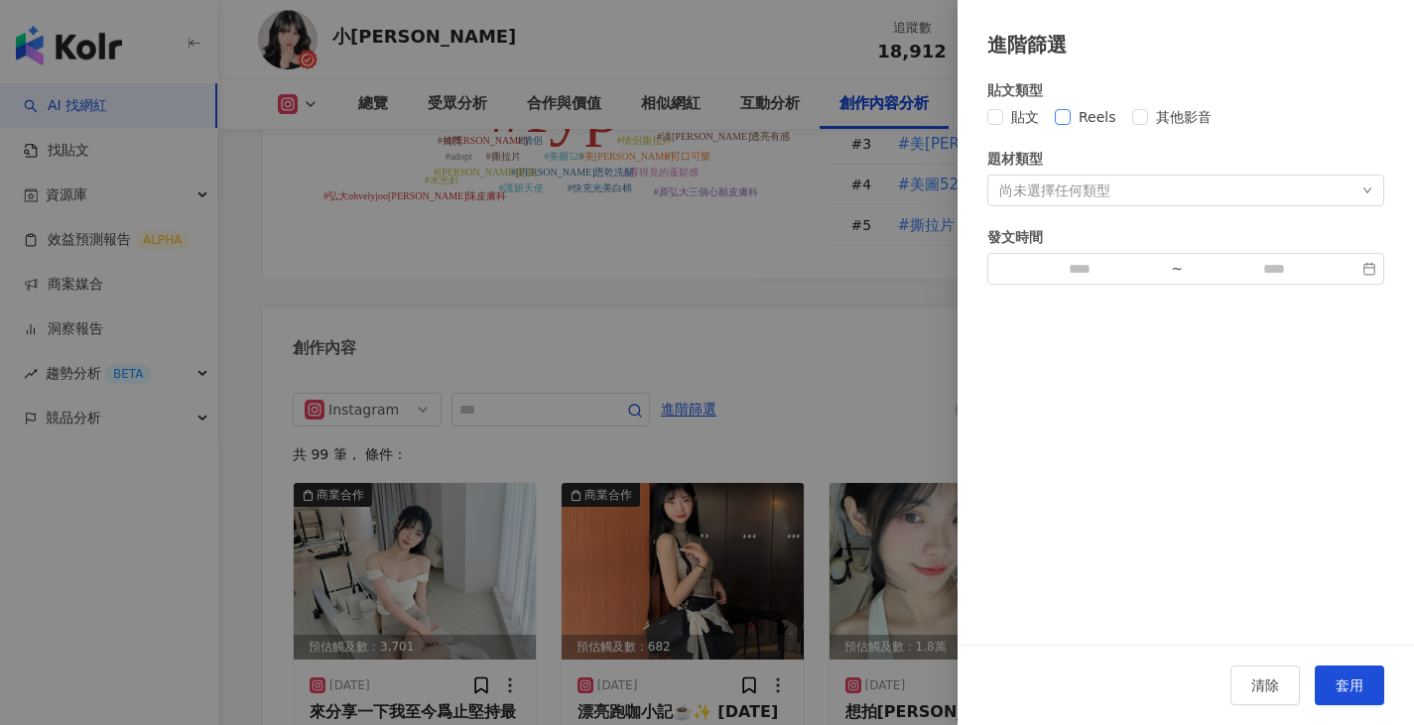
click at [1088, 111] on span "Reels" at bounding box center [1098, 117] width 54 height 22
click at [1364, 687] on button "套用" at bounding box center [1349, 686] width 69 height 40
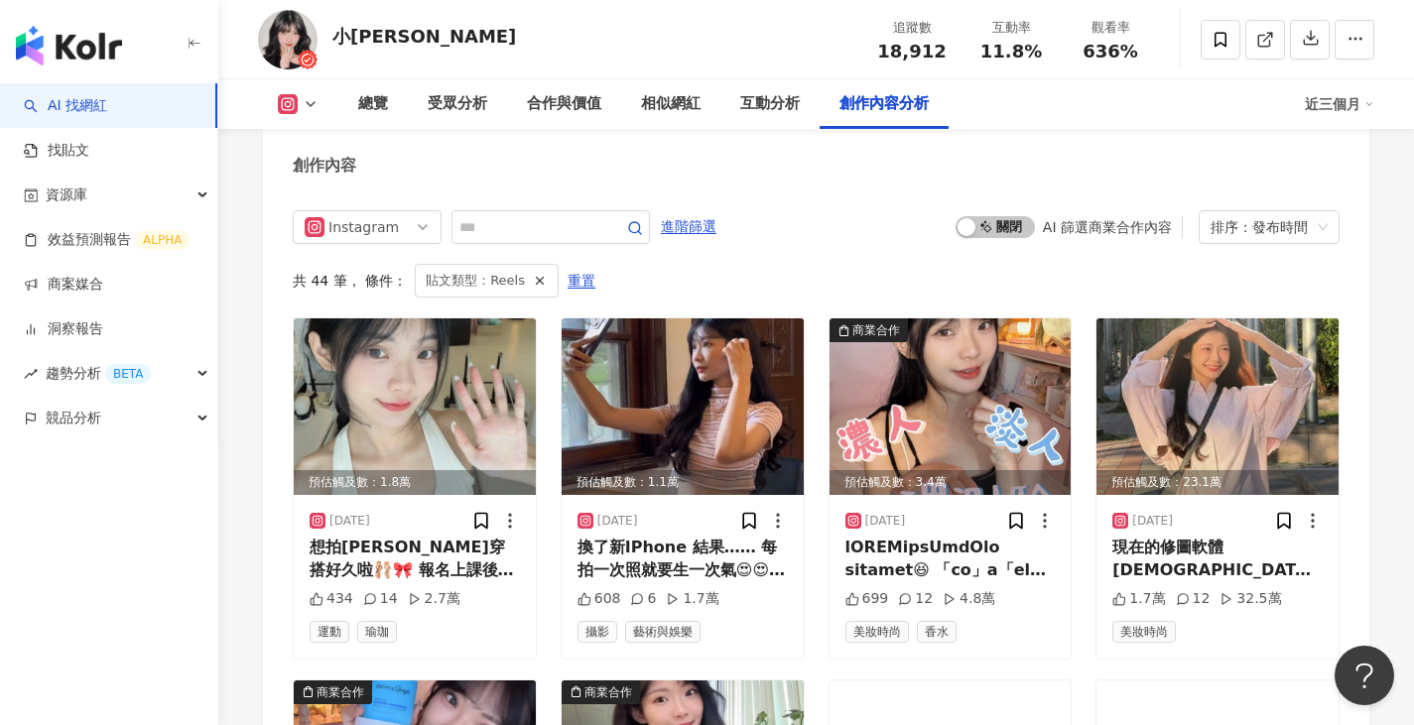
scroll to position [6171, 0]
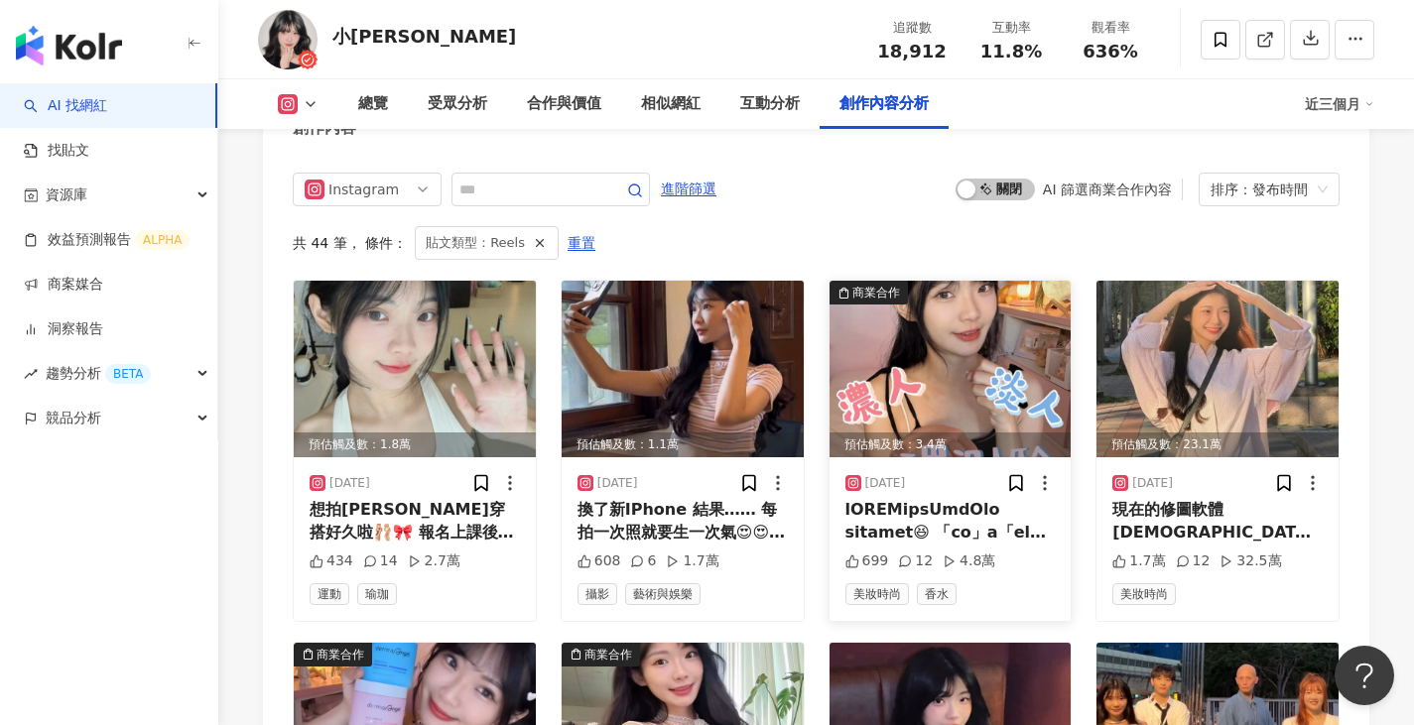
click at [931, 331] on img at bounding box center [950, 369] width 242 height 177
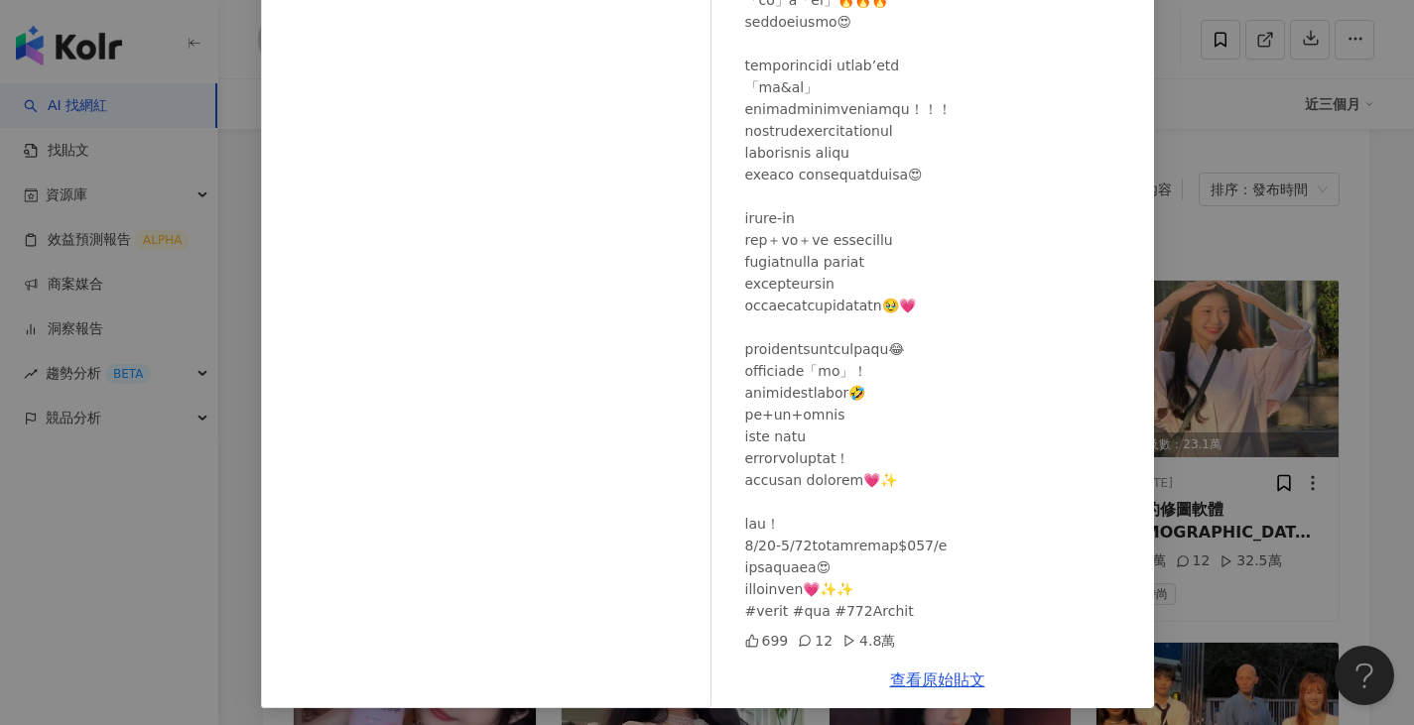
scroll to position [165, 0]
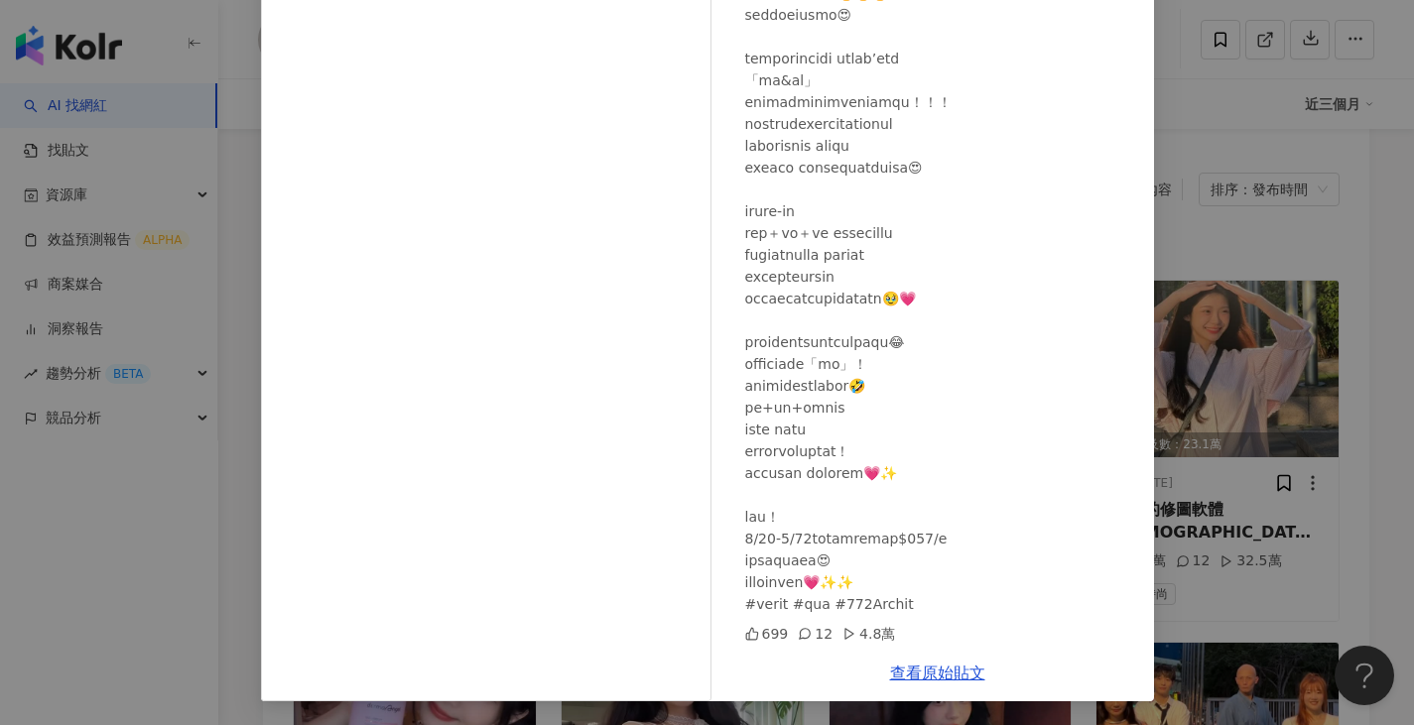
click at [1285, 412] on div "小黃Winnie 2025/7/4 699 12 4.8萬 查看原始貼文" at bounding box center [707, 362] width 1414 height 725
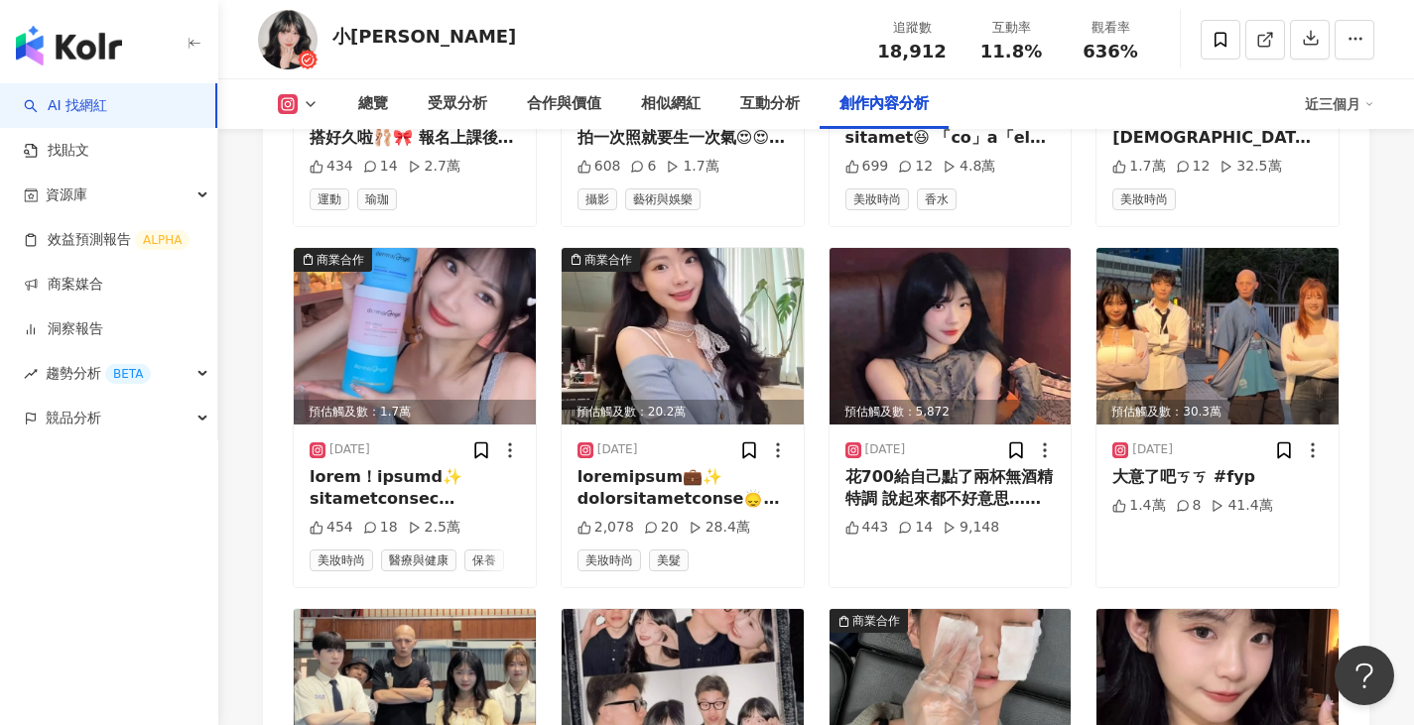
scroll to position [6568, 0]
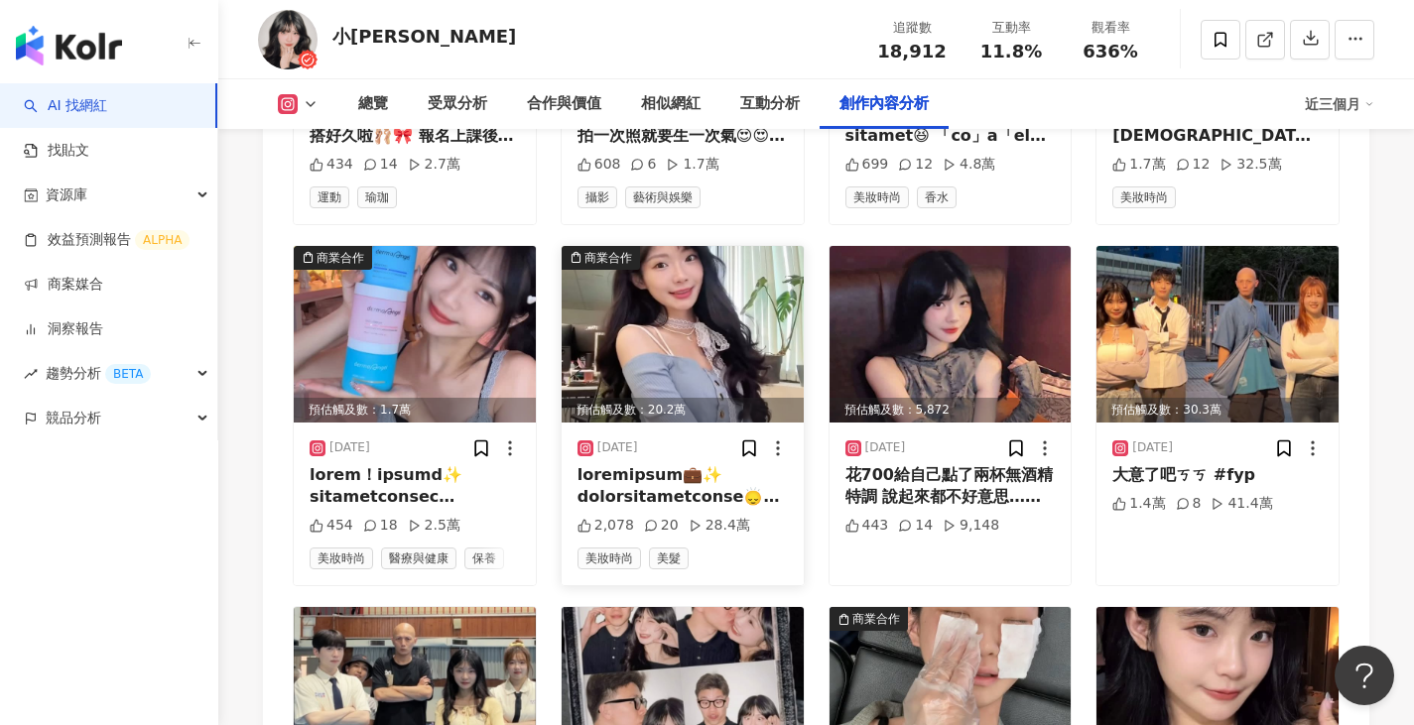
click at [678, 292] on img at bounding box center [683, 334] width 242 height 177
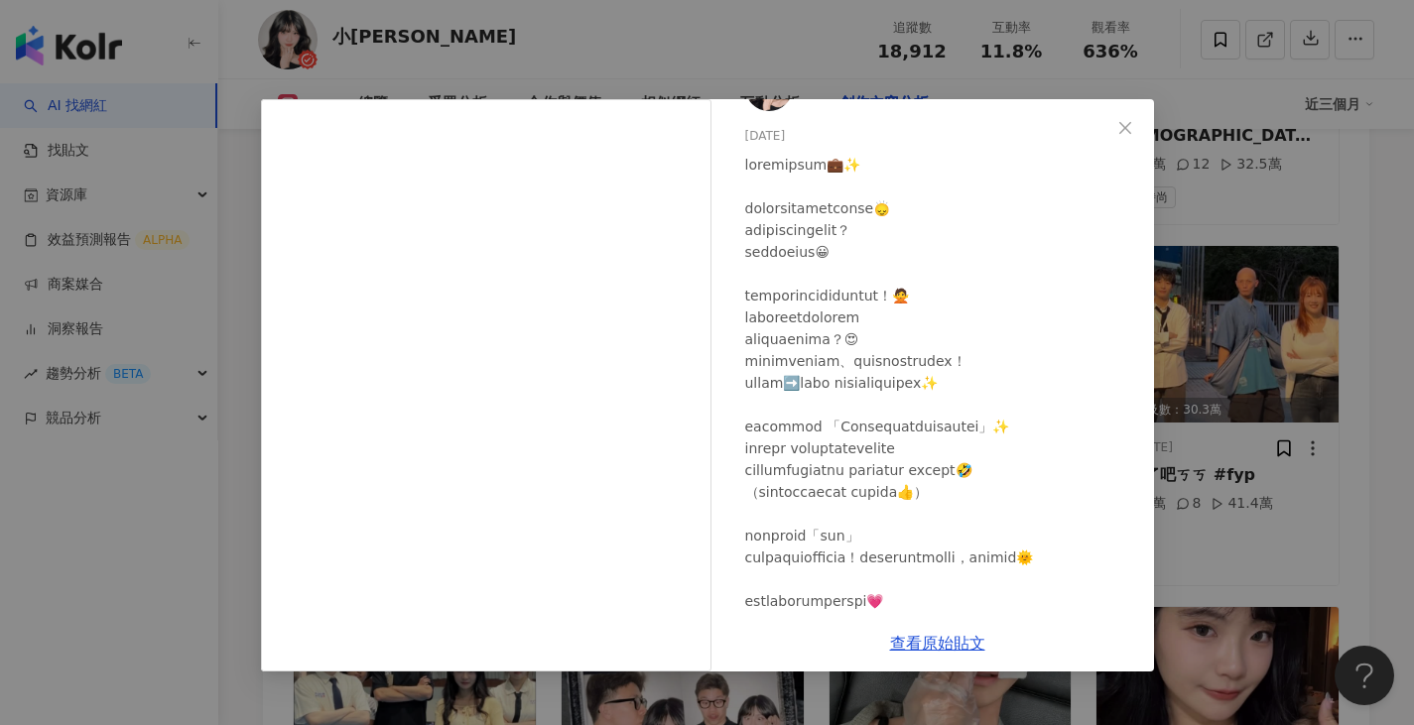
scroll to position [99, 0]
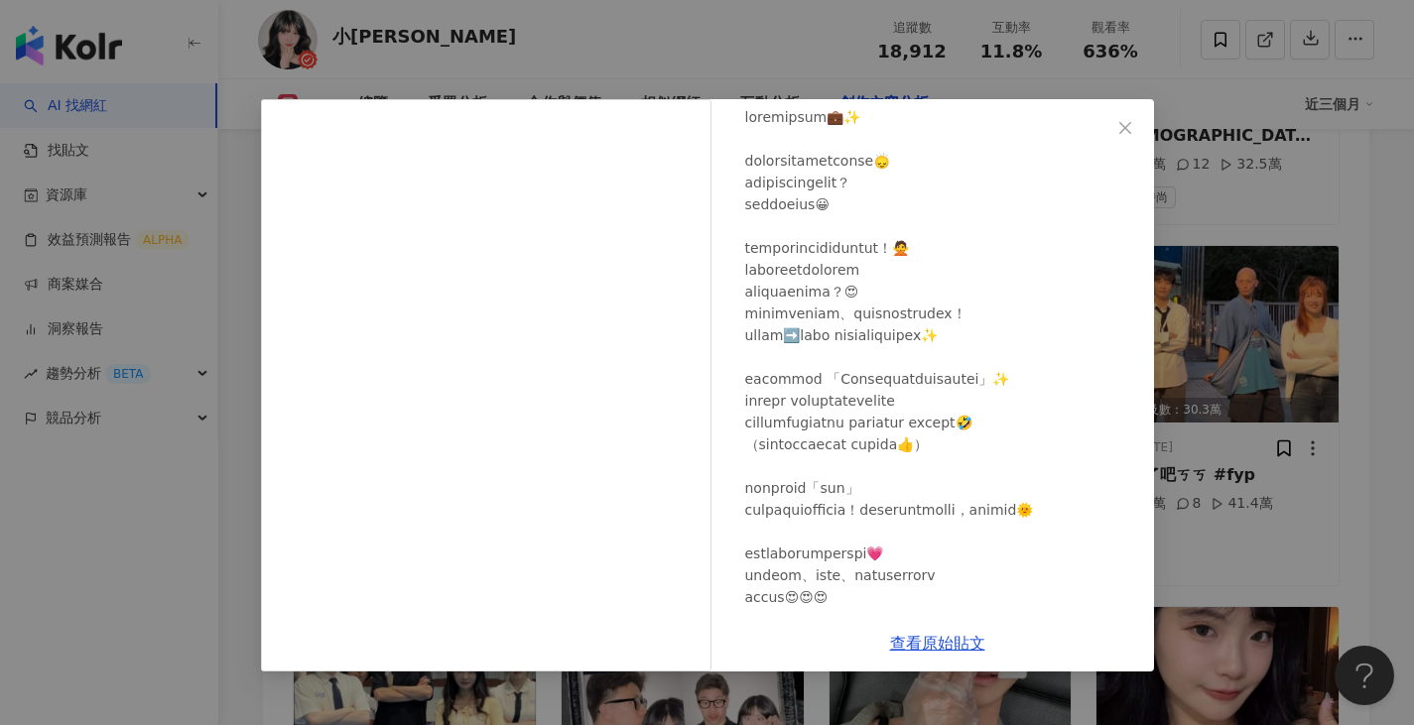
click at [1273, 398] on div "小黃Winnie 2025/6/13 2,078 20 28.4萬 查看原始貼文" at bounding box center [707, 362] width 1414 height 725
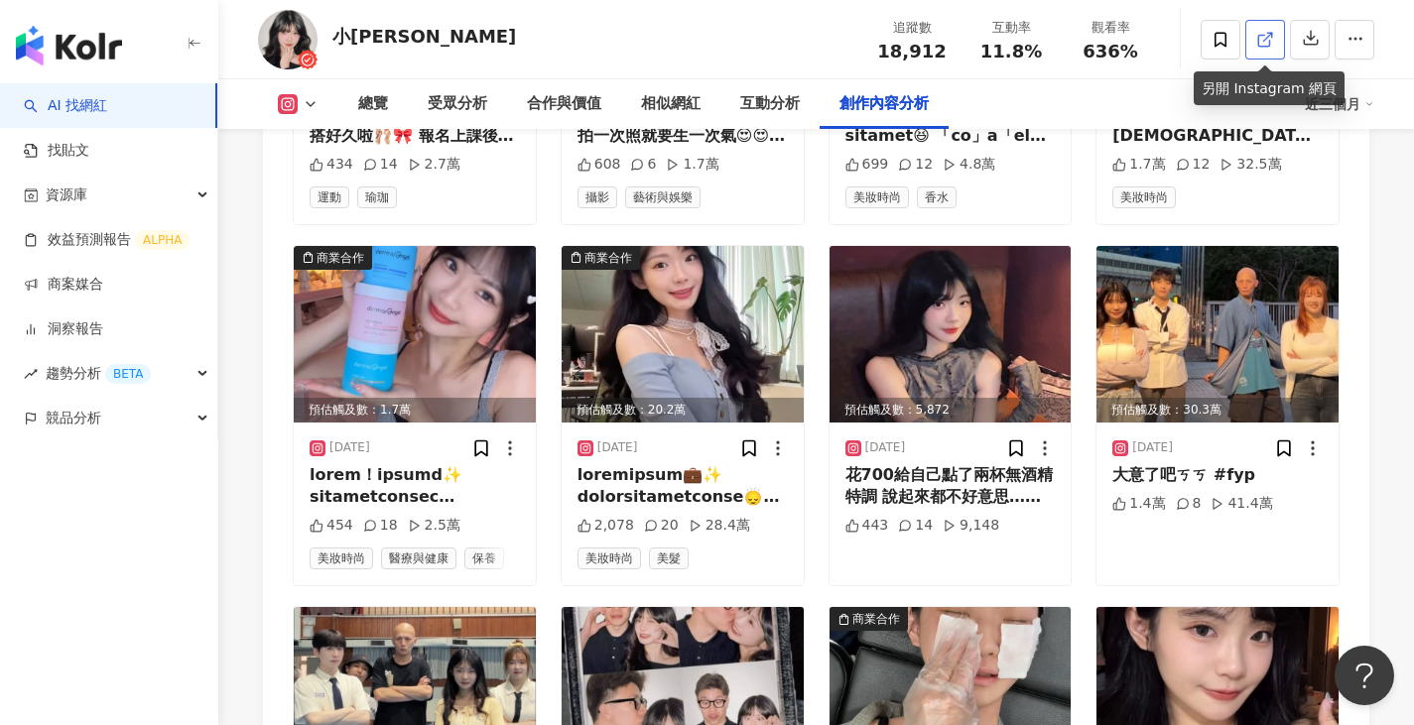
click at [1276, 36] on link at bounding box center [1265, 40] width 40 height 40
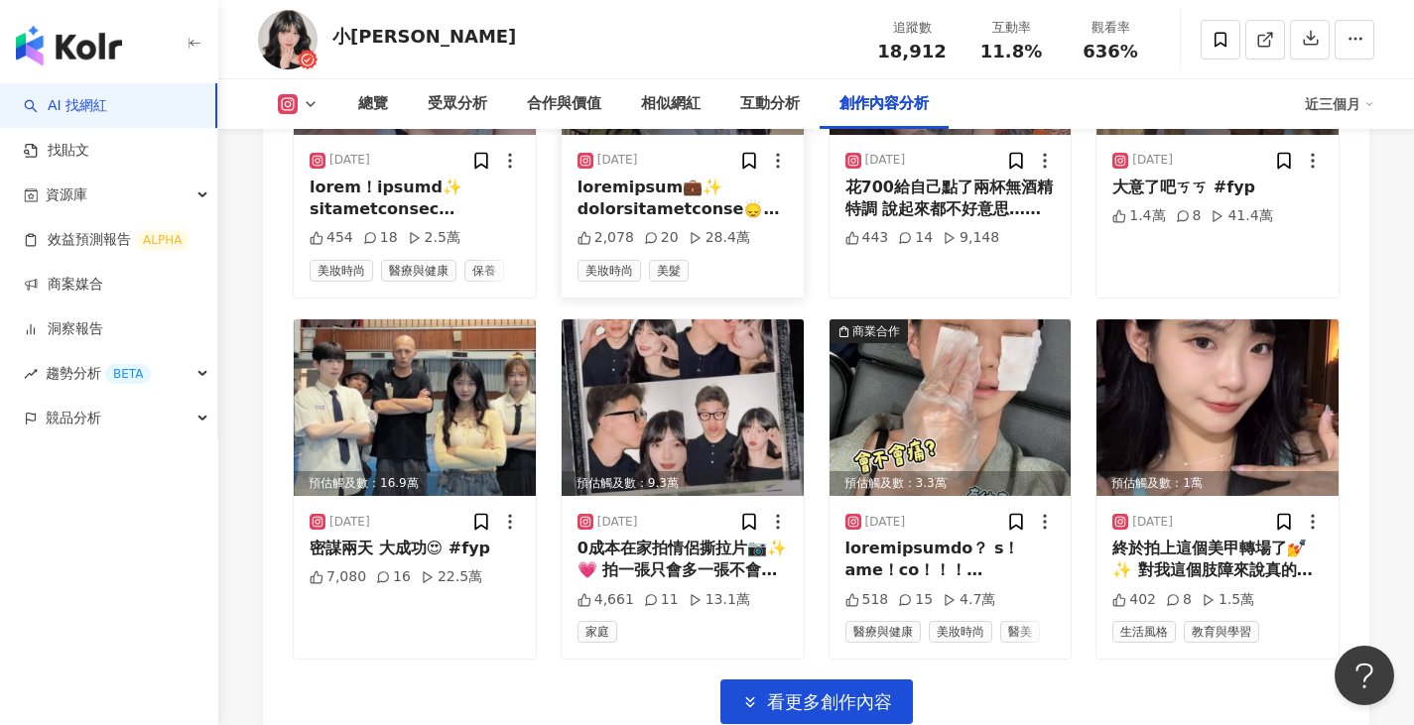
scroll to position [6866, 0]
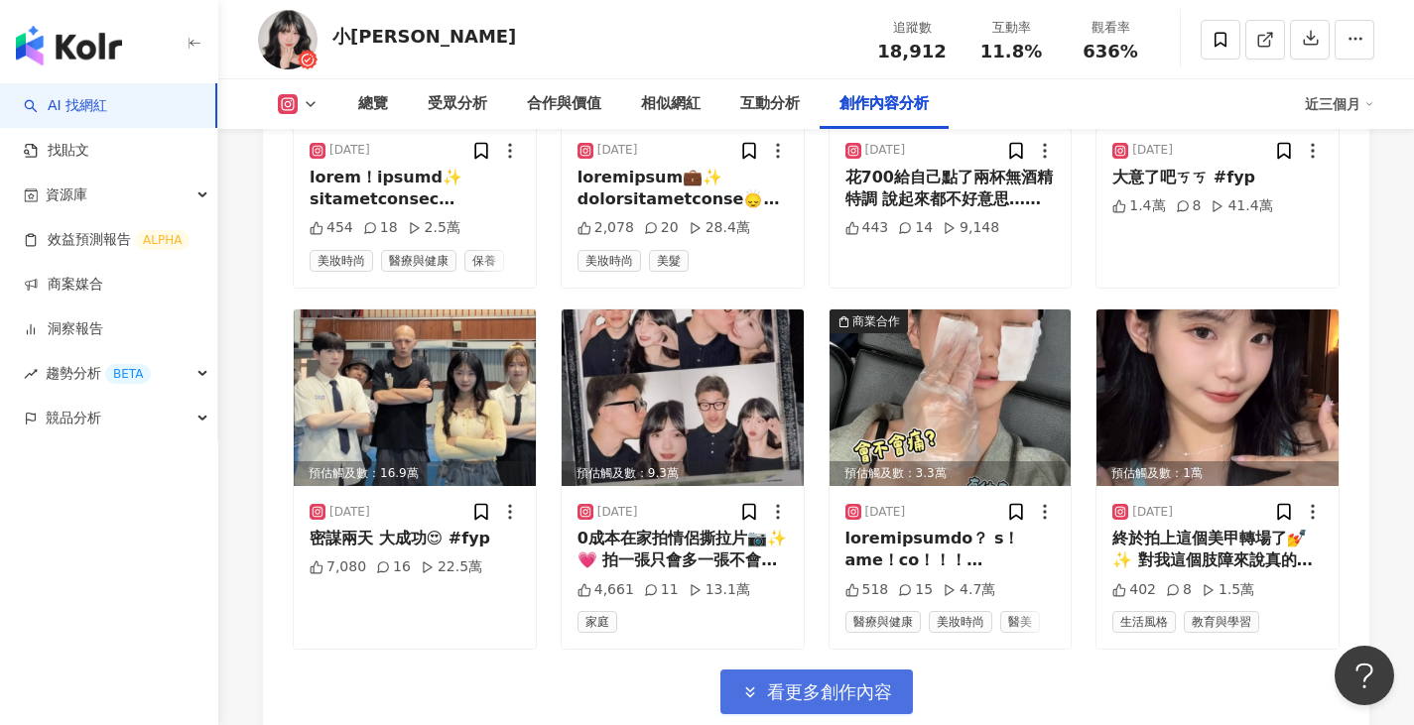
click at [864, 682] on span "看更多創作內容" at bounding box center [829, 693] width 125 height 22
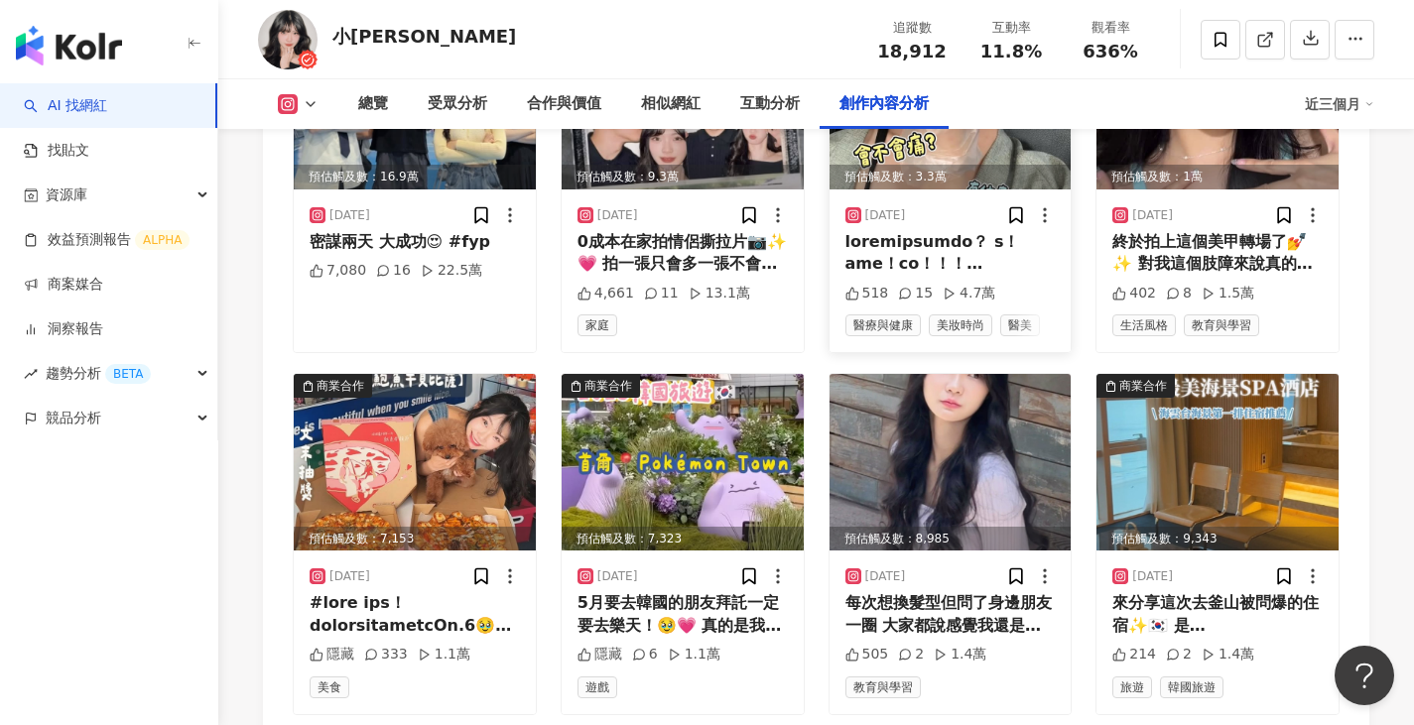
scroll to position [7163, 0]
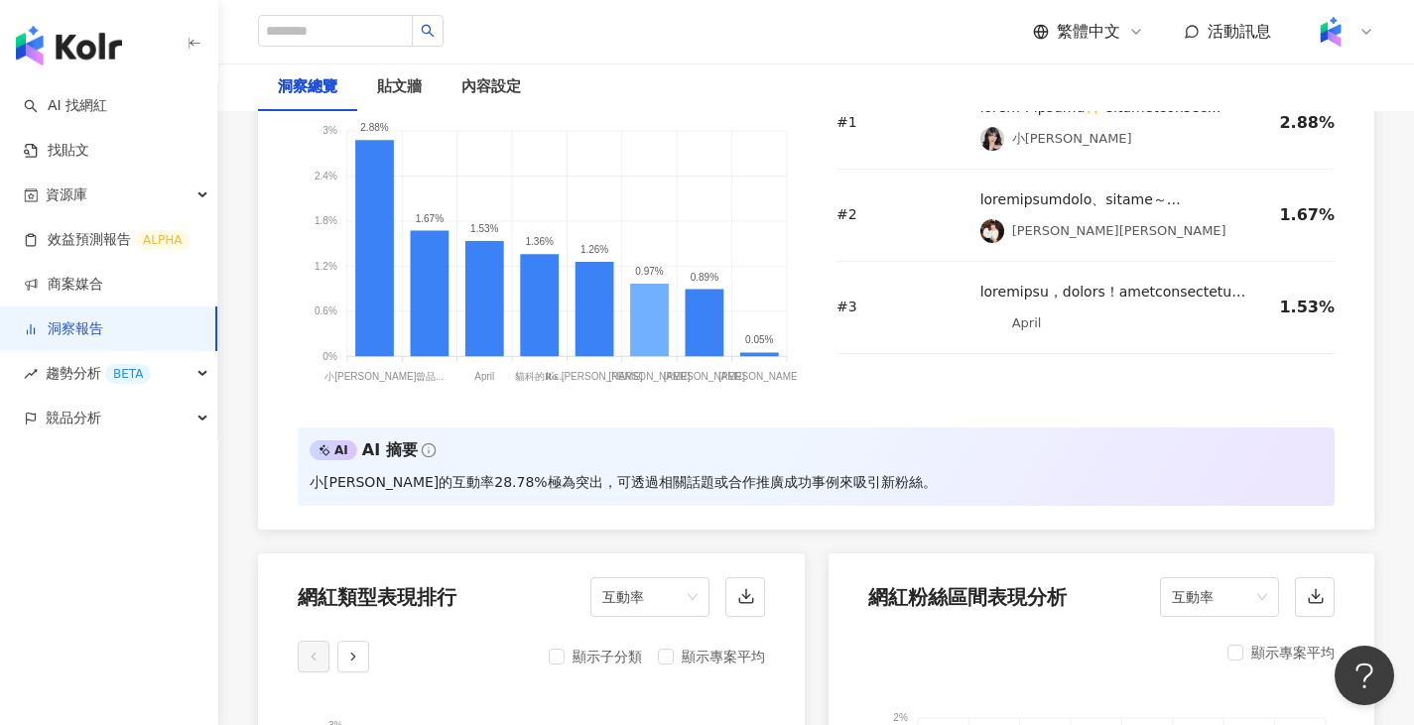
scroll to position [1514, 0]
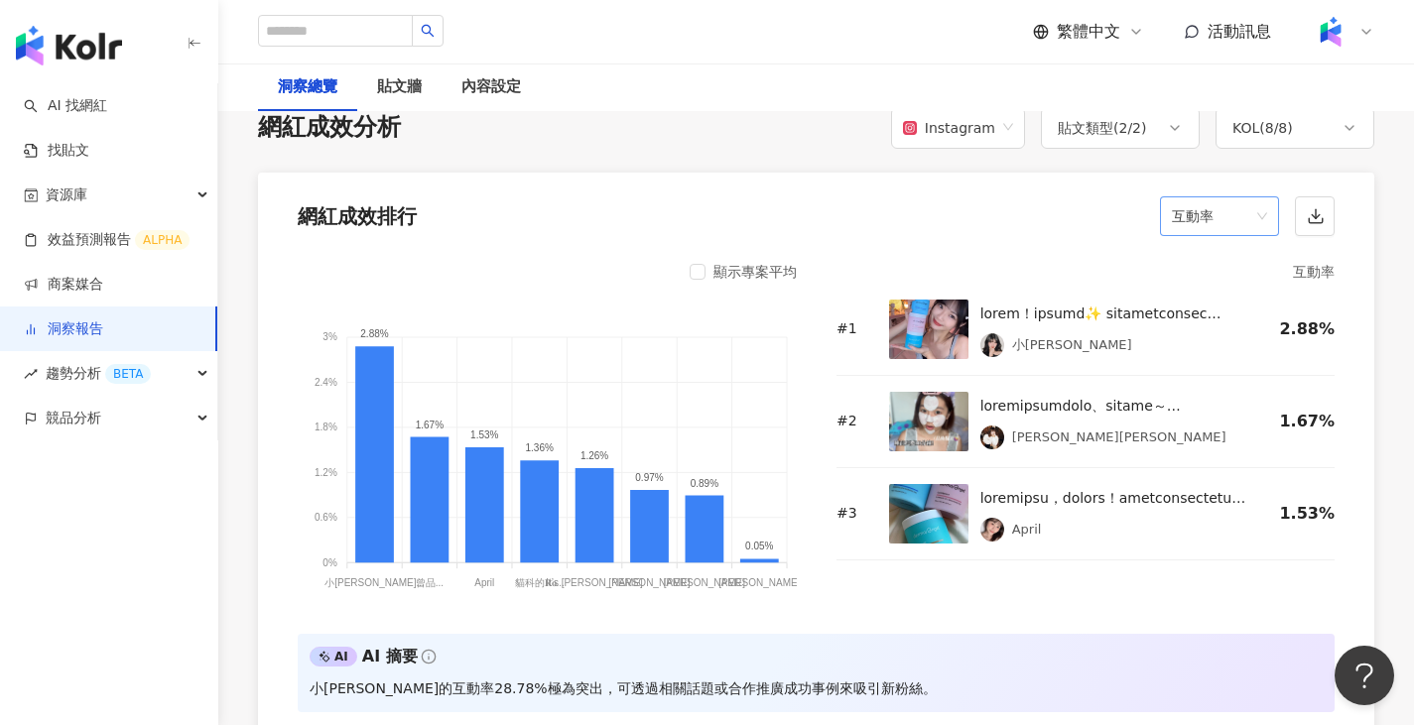
click at [1255, 208] on span "互動率" at bounding box center [1219, 216] width 95 height 38
click at [1223, 490] on div "觸及率" at bounding box center [1219, 497] width 87 height 22
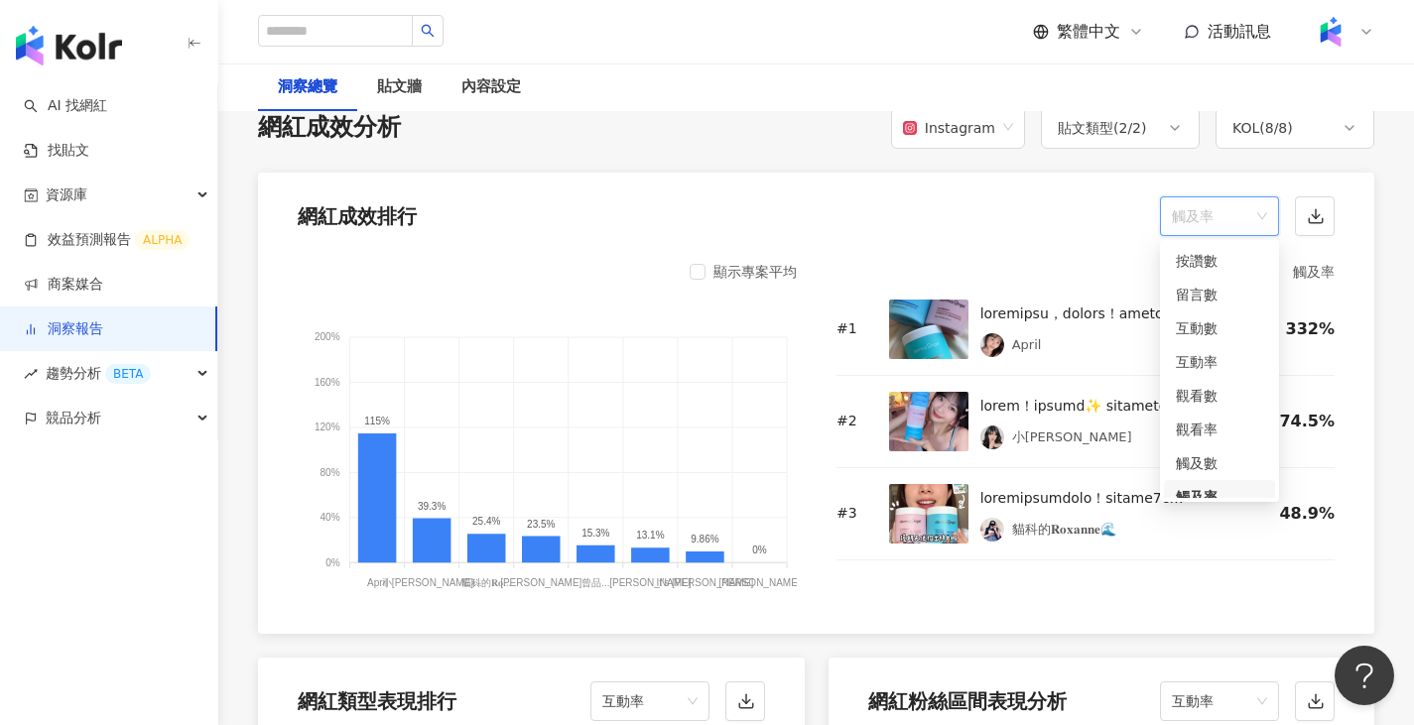
click at [1253, 221] on span "觸及率" at bounding box center [1219, 216] width 95 height 38
click at [967, 191] on div "網紅成效排行 觸及率" at bounding box center [816, 210] width 1116 height 75
click at [1191, 202] on span "觸及率" at bounding box center [1219, 216] width 95 height 38
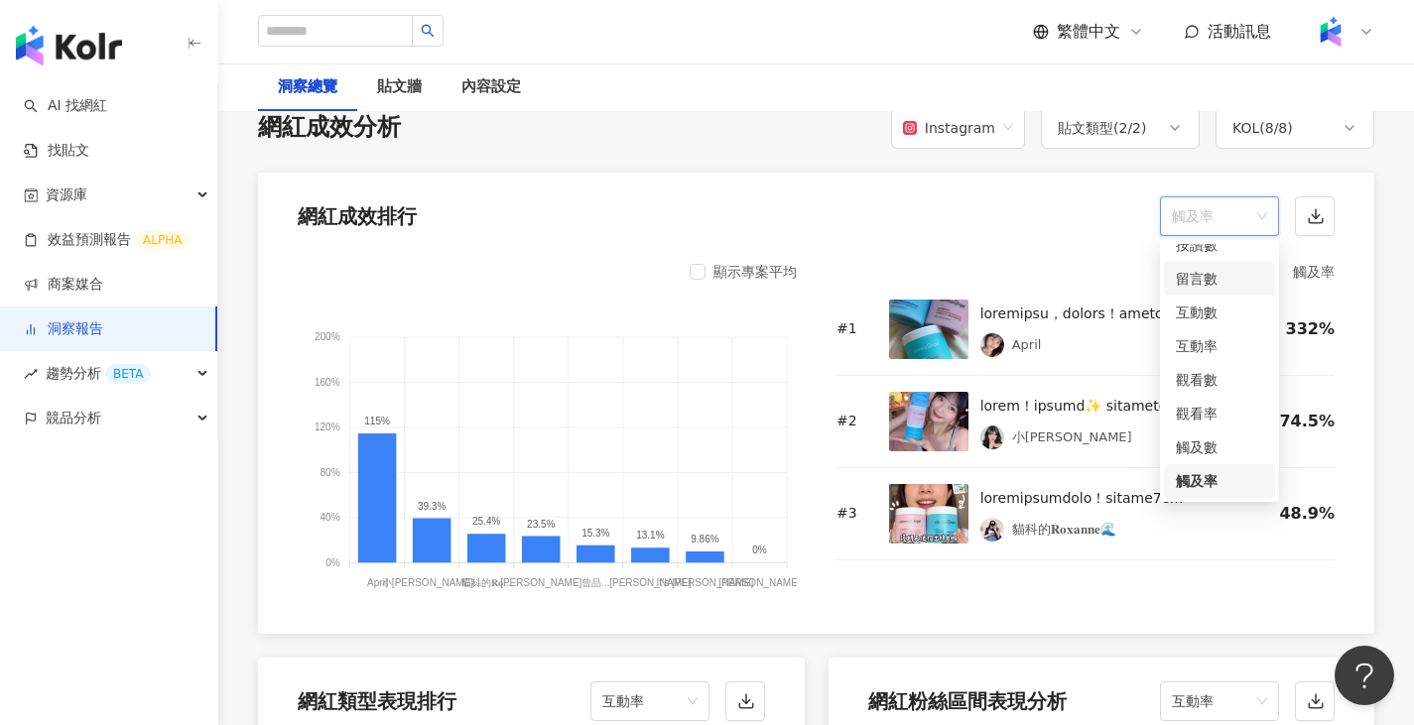
click at [1219, 286] on div "留言數" at bounding box center [1219, 279] width 87 height 22
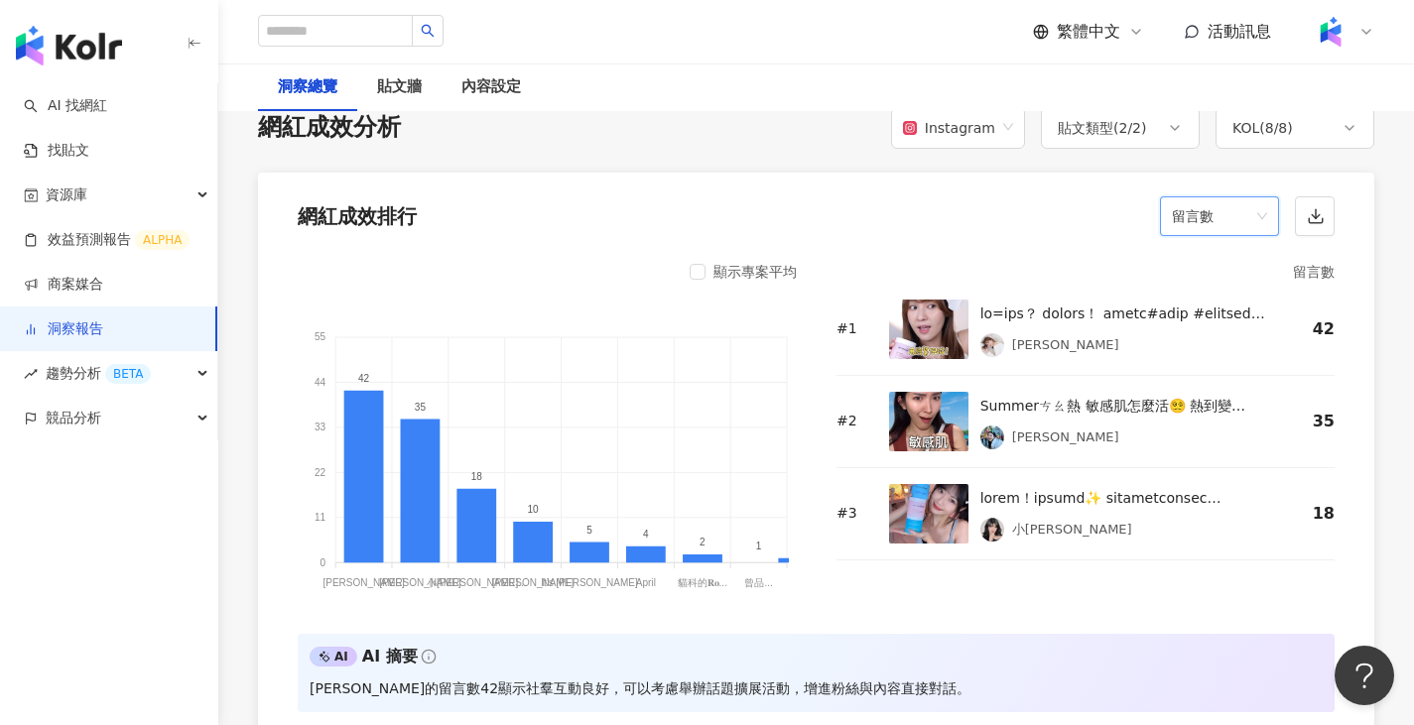
click at [1230, 225] on span "留言數" at bounding box center [1219, 216] width 95 height 38
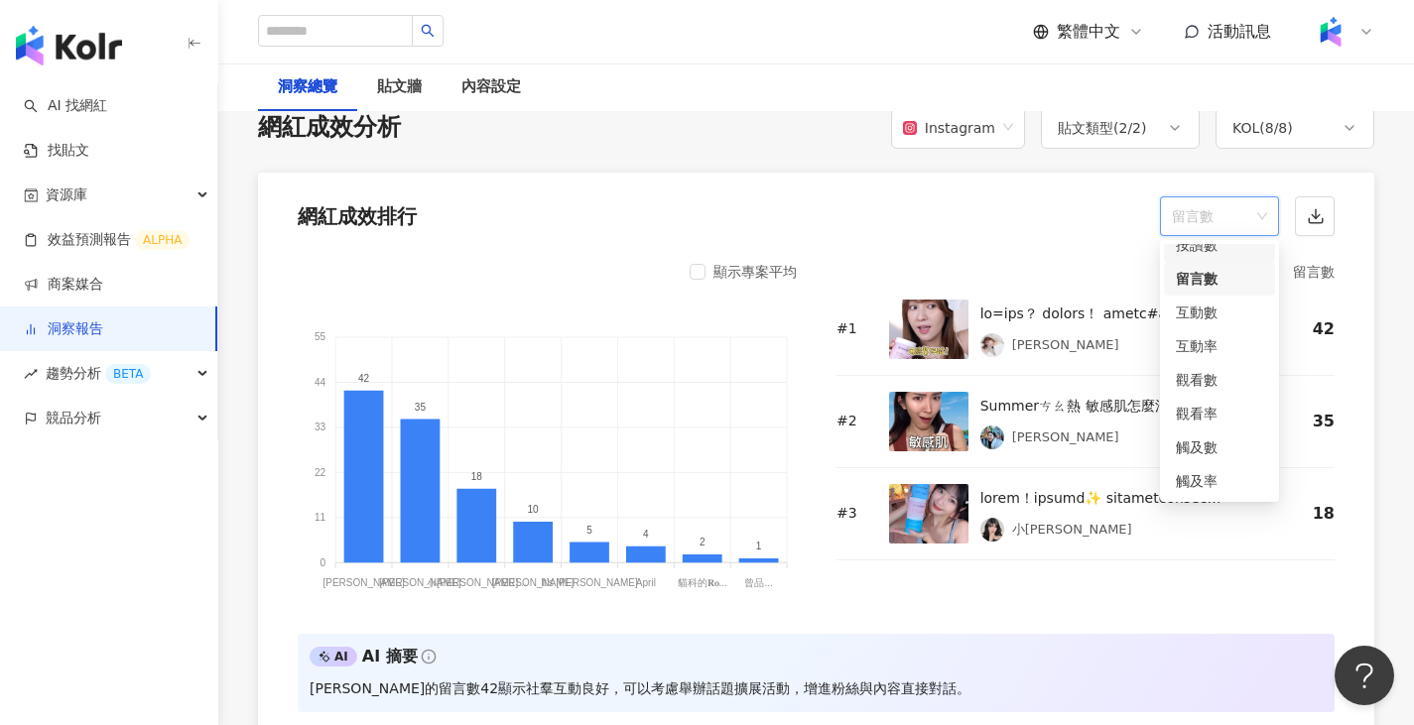
click at [1213, 248] on div "按讚數" at bounding box center [1219, 245] width 87 height 22
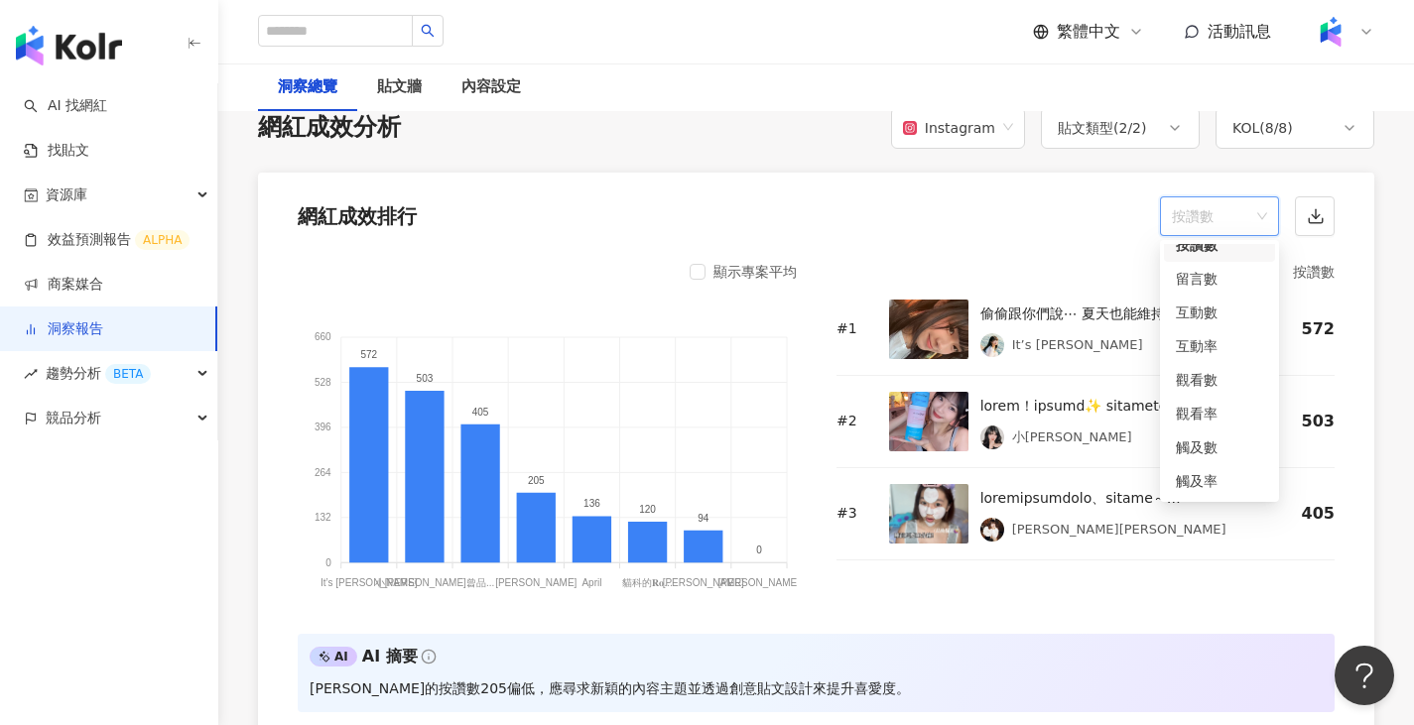
click at [1233, 221] on span "按讚數" at bounding box center [1219, 216] width 95 height 38
click at [1224, 370] on div "觸及數" at bounding box center [1219, 380] width 87 height 22
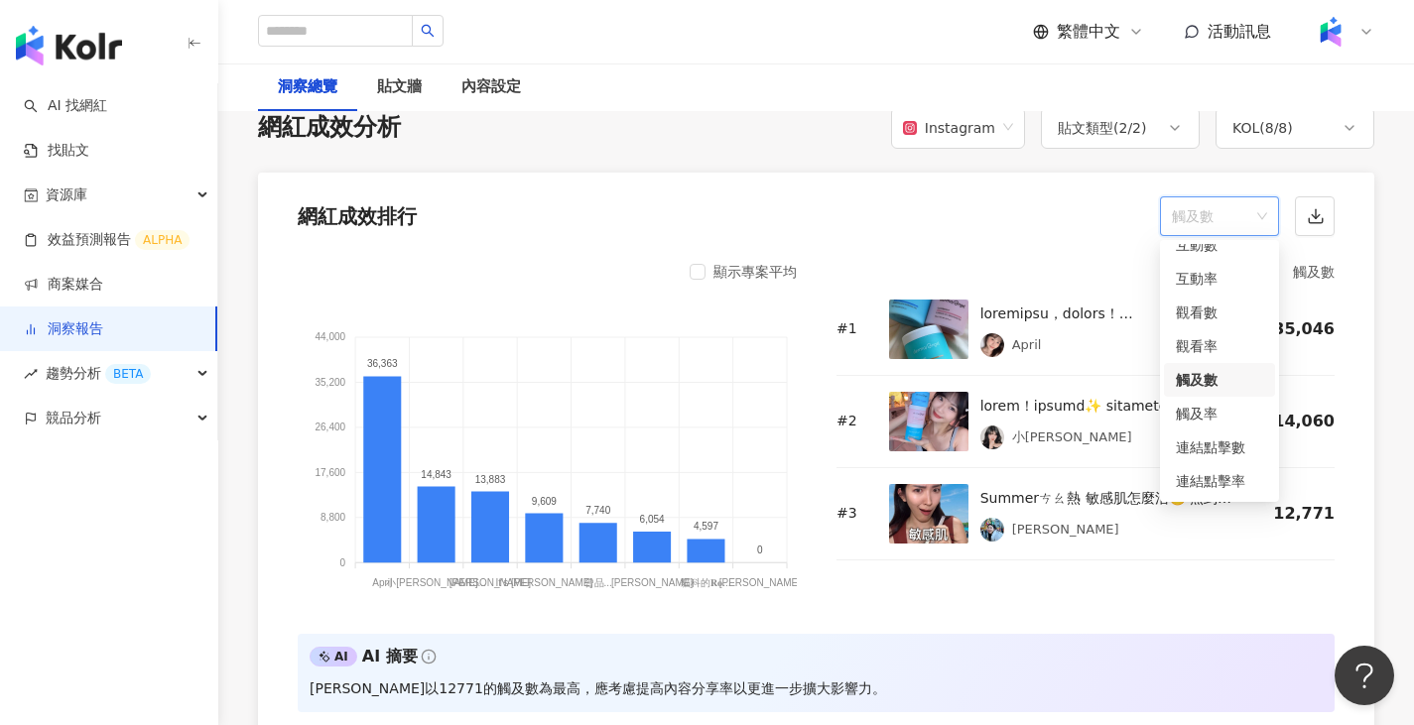
click at [1200, 212] on span "觸及數" at bounding box center [1219, 216] width 95 height 38
click at [1207, 409] on div "觸及率" at bounding box center [1219, 414] width 87 height 22
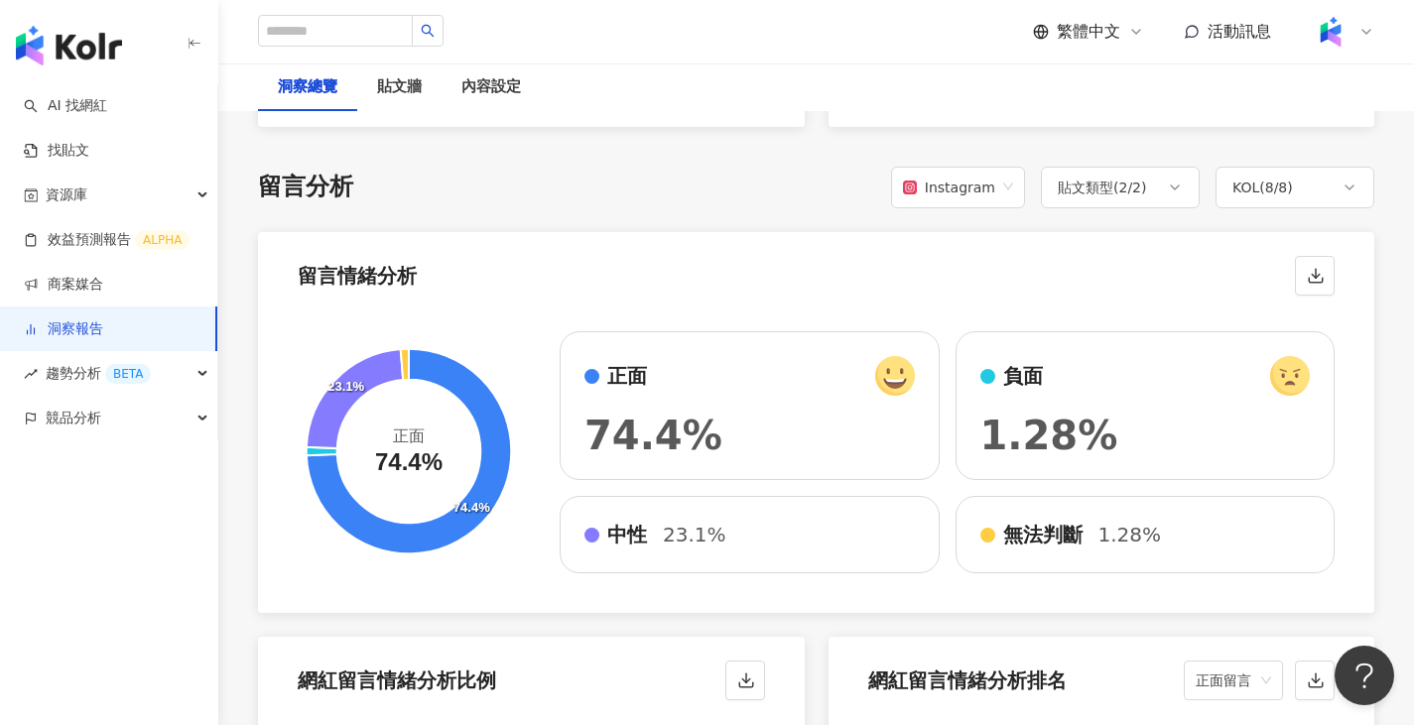
scroll to position [3169, 0]
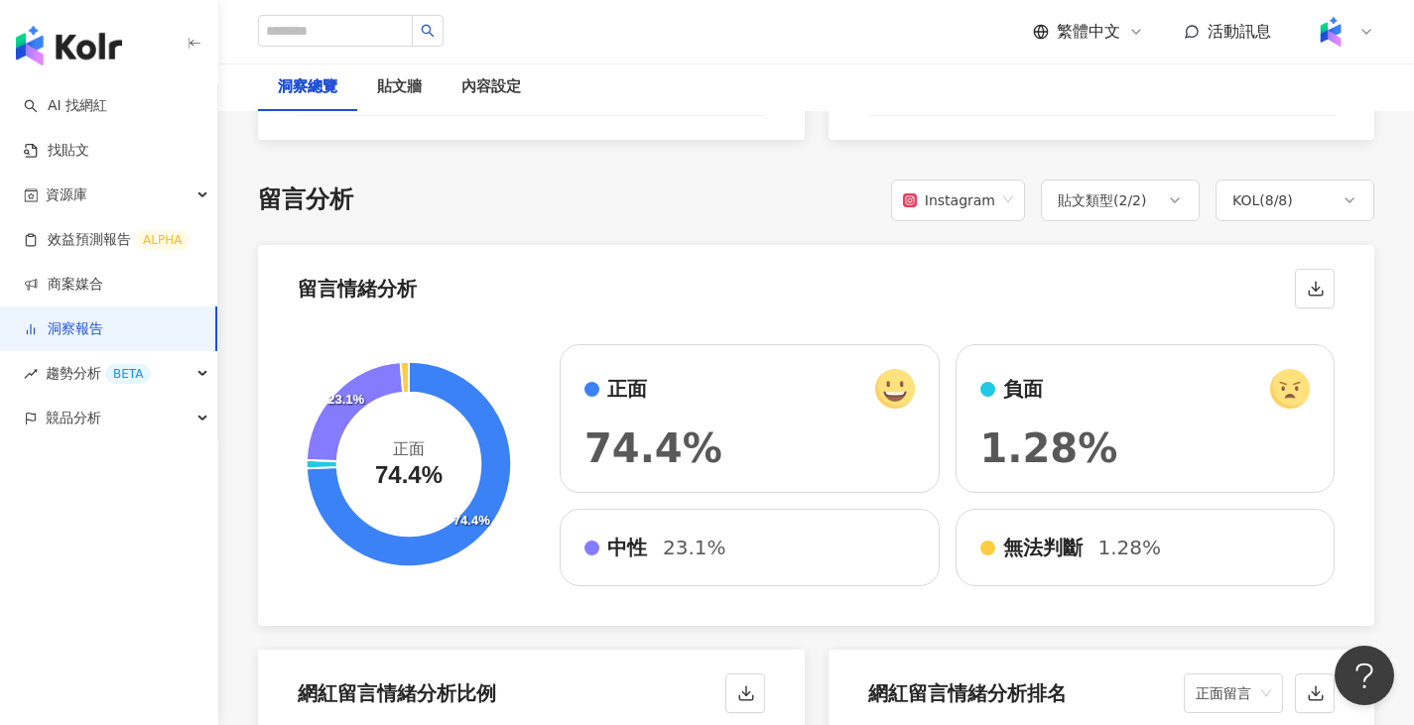
click at [1109, 398] on div "負面" at bounding box center [1145, 389] width 330 height 40
click at [317, 462] on icon at bounding box center [322, 463] width 31 height 8
click at [318, 434] on icon at bounding box center [355, 411] width 96 height 99
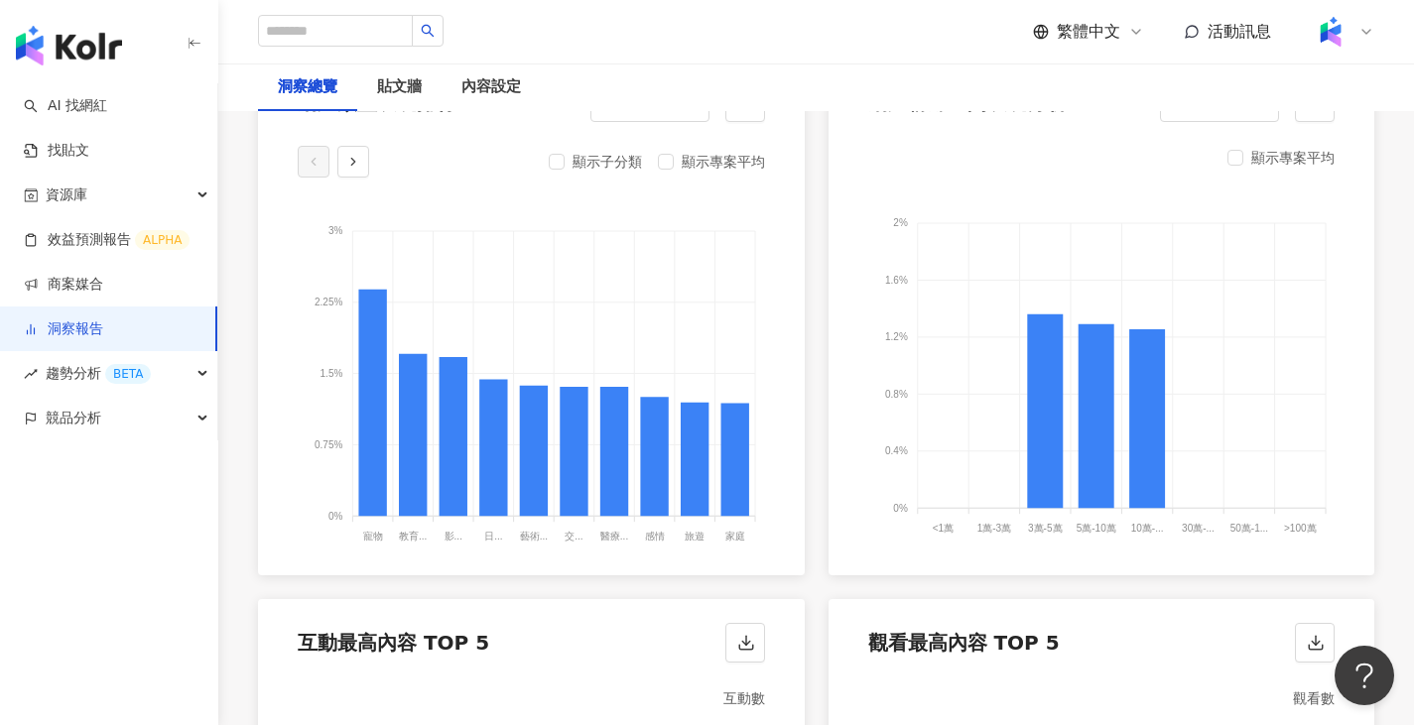
scroll to position [1521, 0]
